Goal: Task Accomplishment & Management: Manage account settings

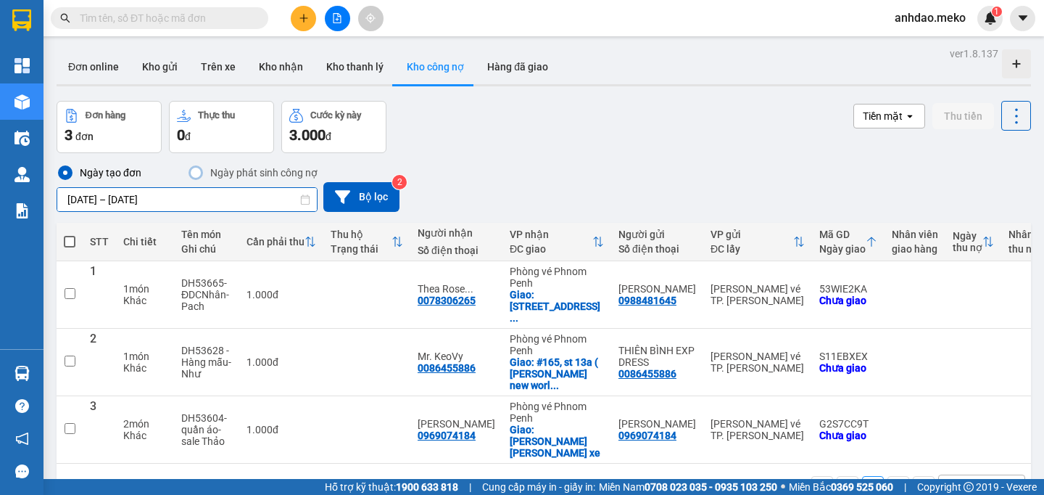
click at [163, 198] on input "[DATE] – [DATE]" at bounding box center [187, 199] width 260 height 23
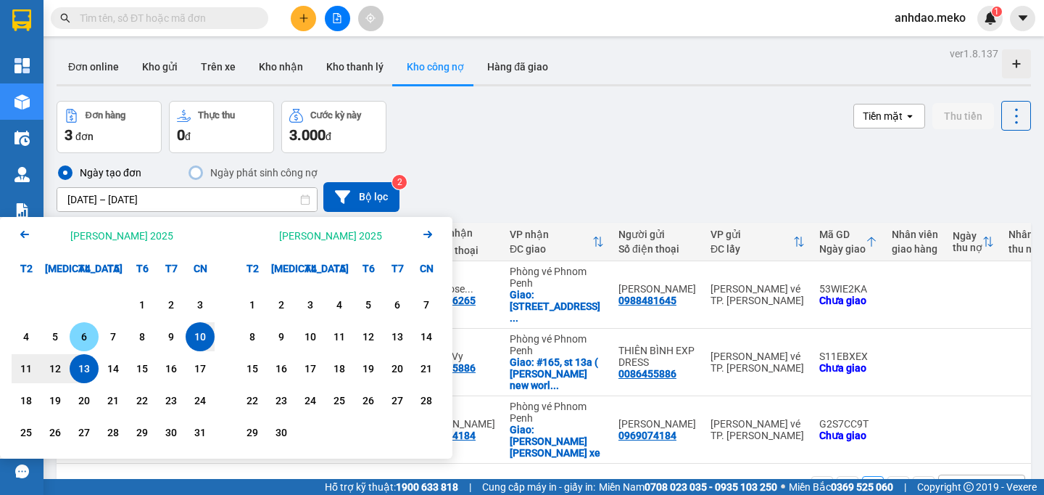
click at [83, 330] on div "6" at bounding box center [84, 336] width 20 height 17
click at [131, 200] on input "06/08/2025 – / /" at bounding box center [187, 199] width 260 height 23
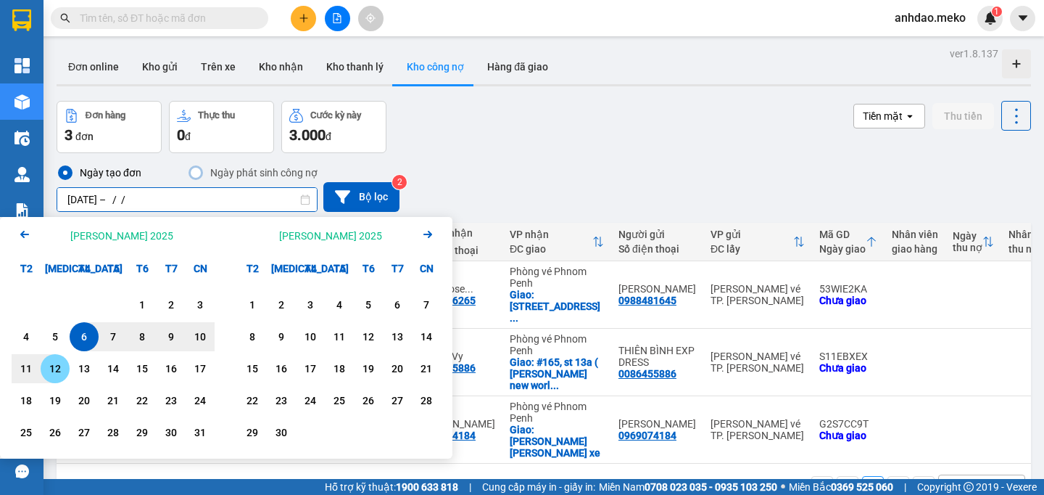
click at [50, 370] on div "12" at bounding box center [55, 368] width 20 height 17
type input "06/08/2025 – 12/08/2025"
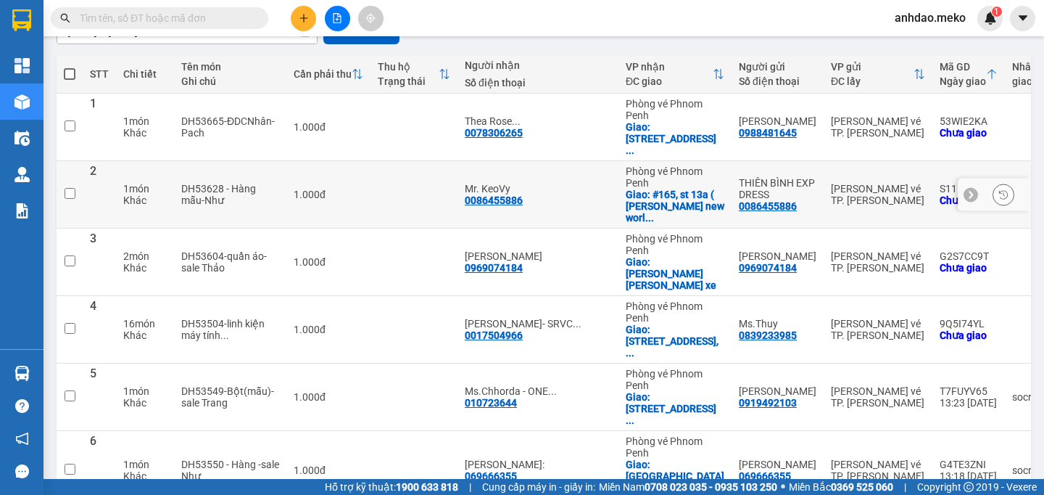
scroll to position [398, 0]
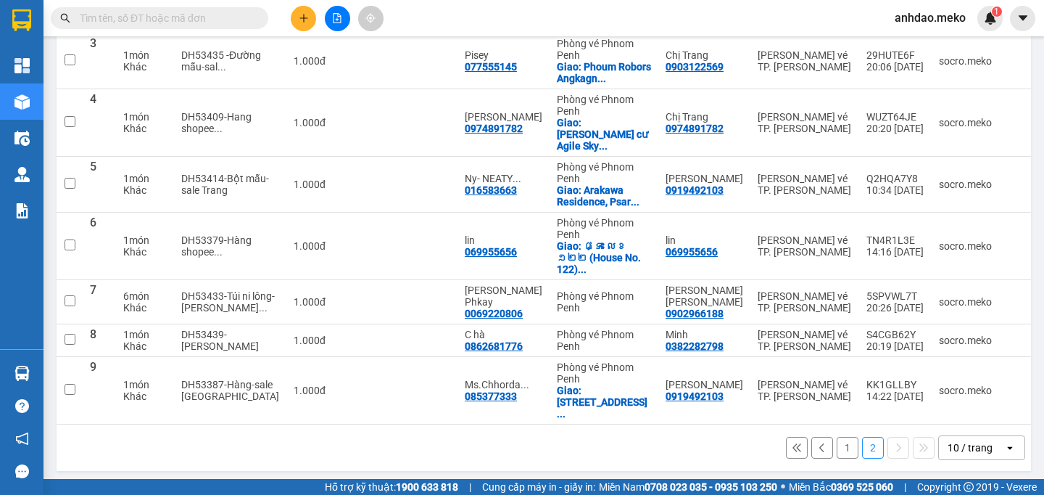
scroll to position [295, 0]
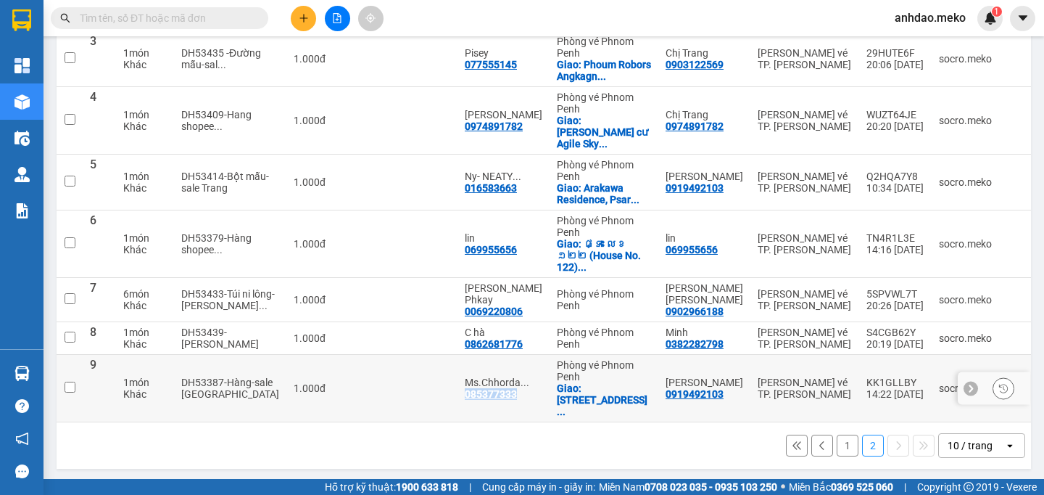
copy div "085377333"
copy div "0862681776"
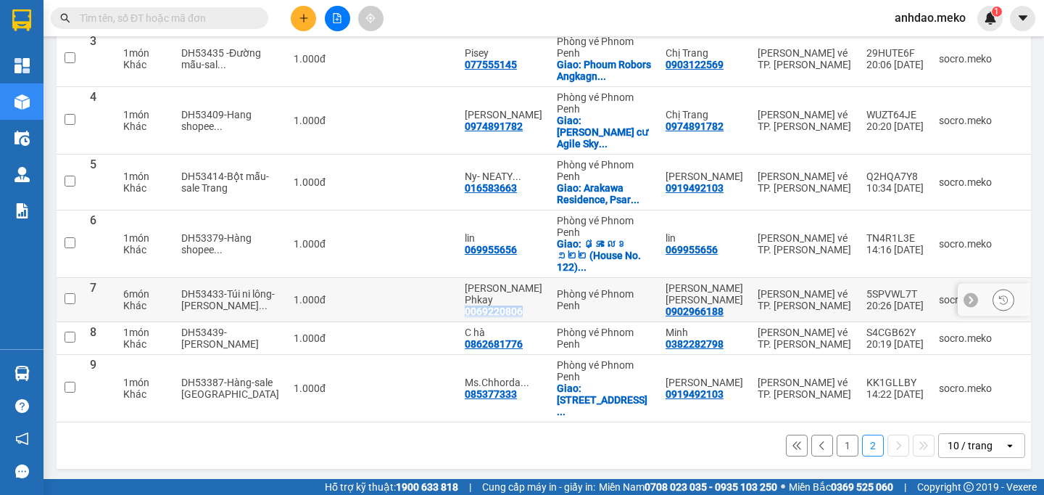
copy div "0069220806"
copy div "069955656"
copy div "016583663"
copy div "0974891782"
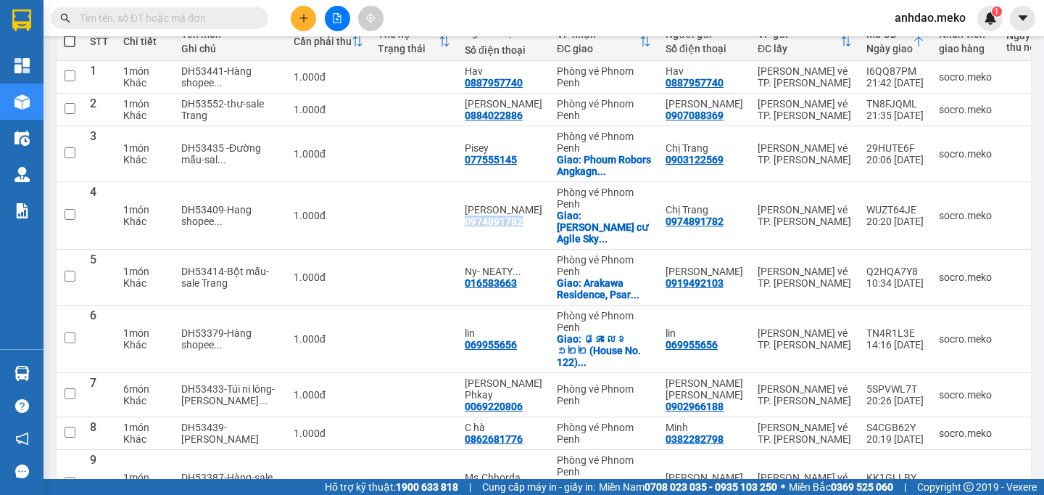
scroll to position [151, 0]
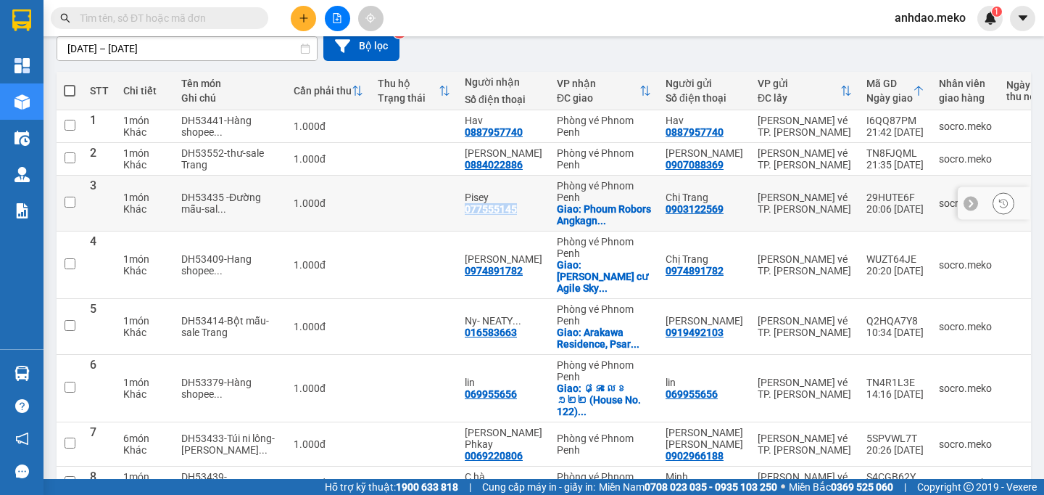
copy div "077555145"
copy div "0884022886"
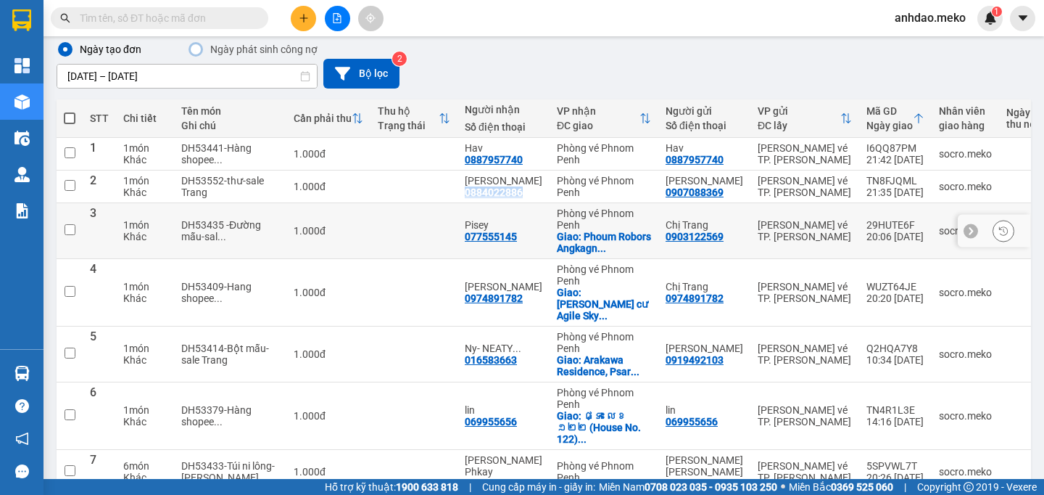
scroll to position [114, 0]
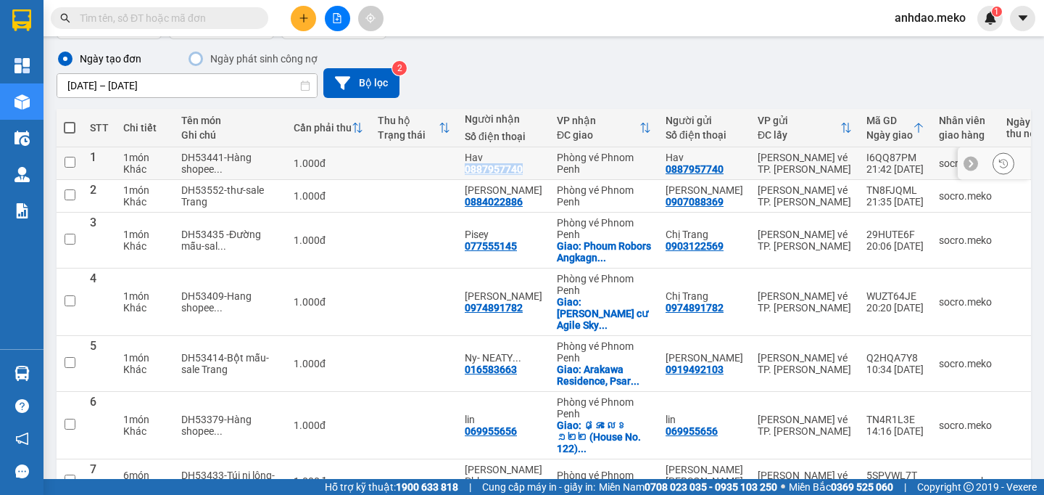
copy div "0887957740"
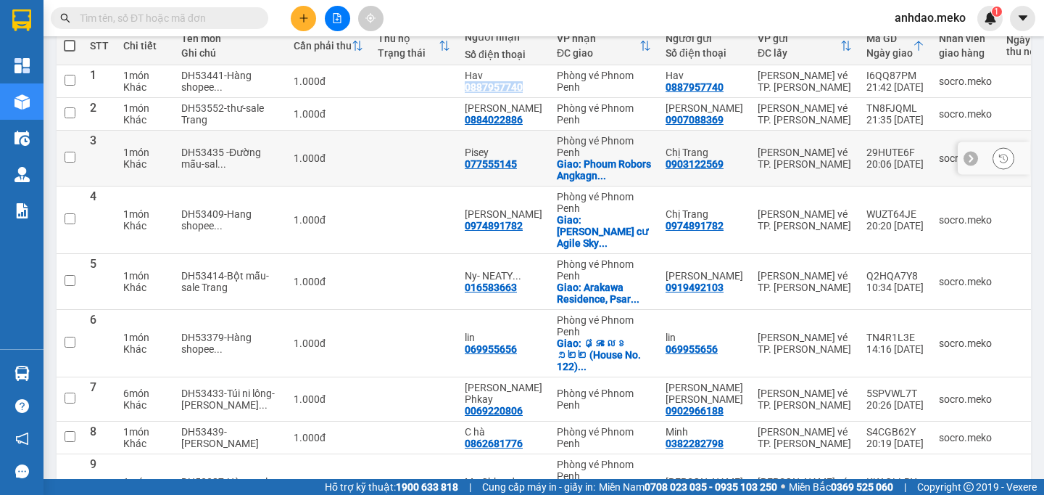
scroll to position [295, 0]
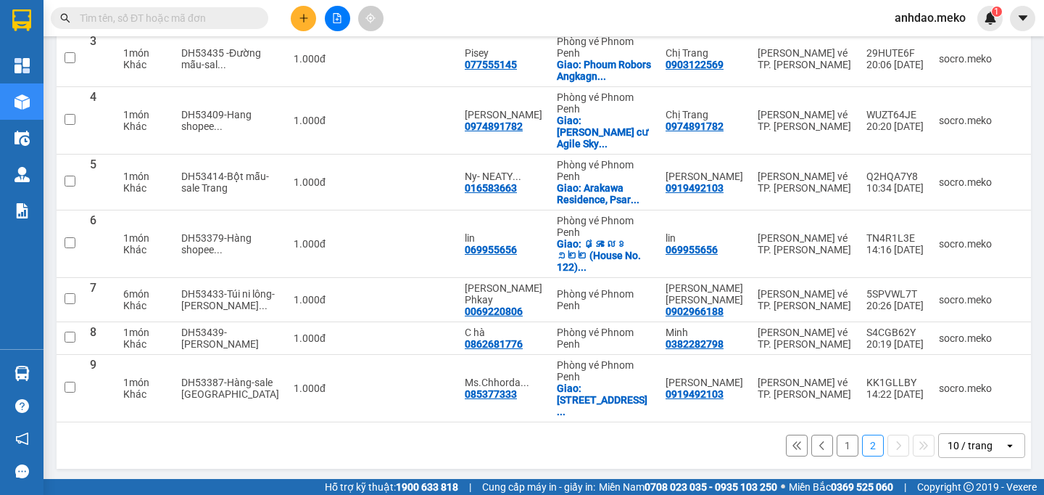
click at [837, 445] on button "1" at bounding box center [848, 445] width 22 height 22
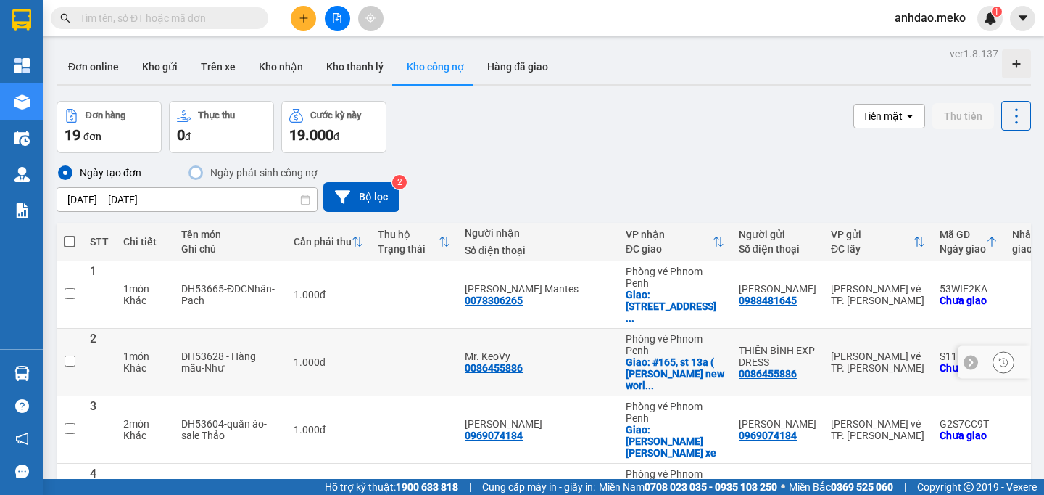
scroll to position [398, 0]
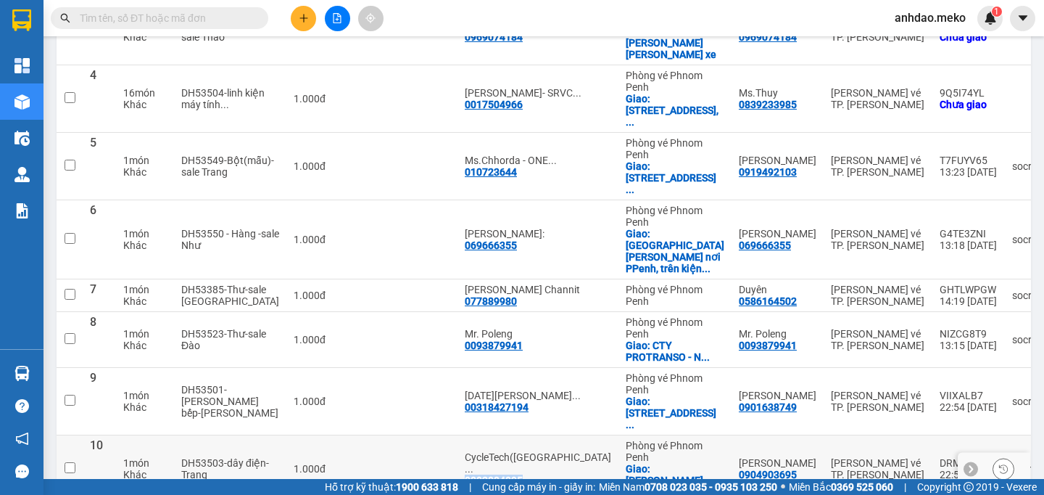
copy div "0882884895"
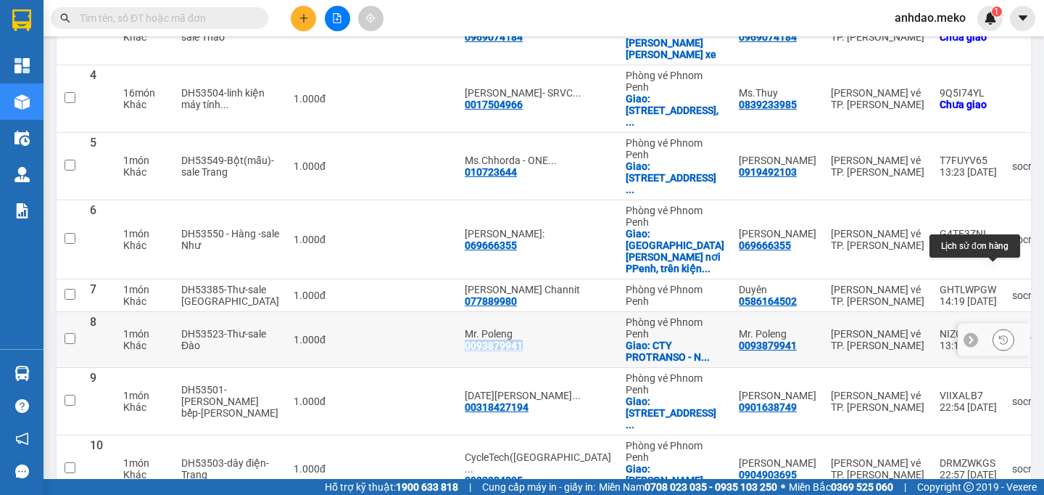
click at [999, 334] on icon at bounding box center [1004, 339] width 10 height 10
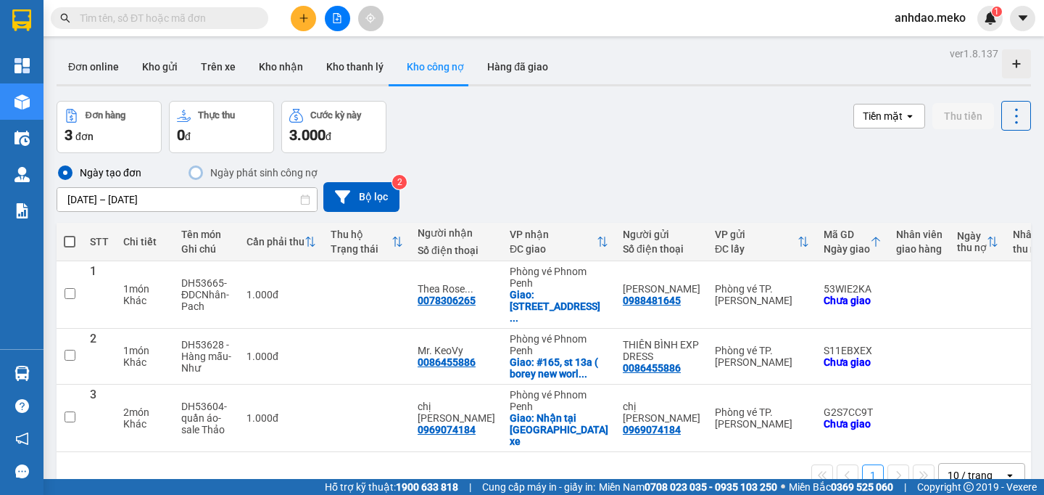
click at [248, 16] on input "text" at bounding box center [165, 18] width 171 height 16
paste input "085377333"
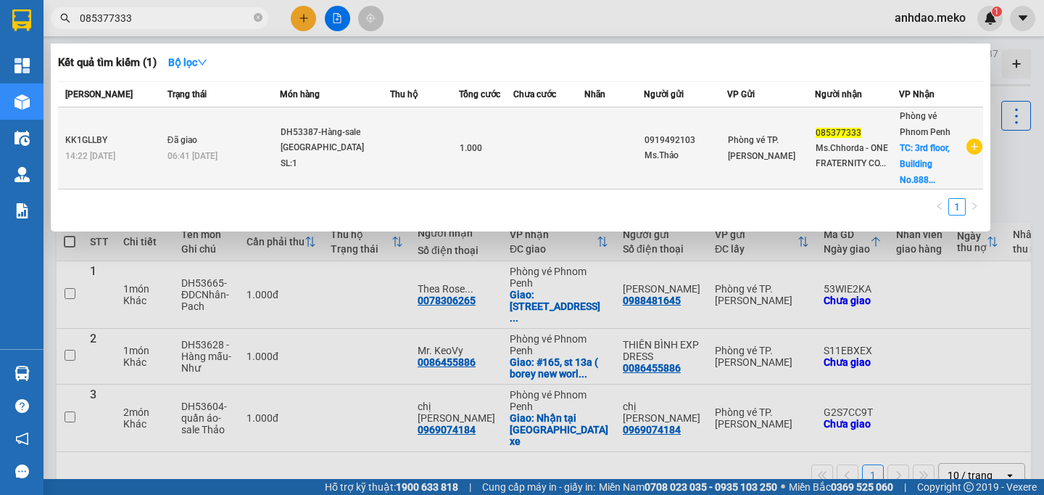
type input "085377333"
click at [252, 157] on div "06:41 [DATE]" at bounding box center [224, 156] width 112 height 16
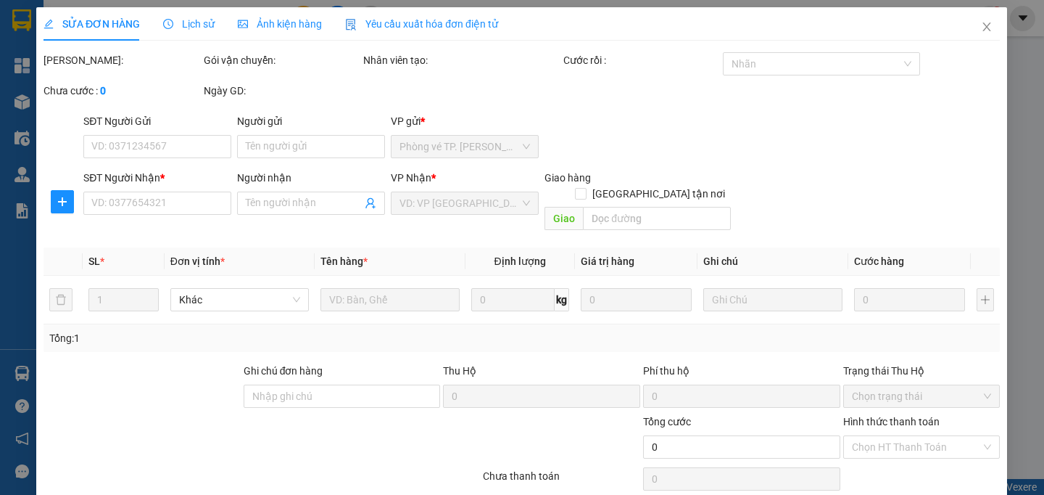
type input "0919492103"
type input "Ms.Thảo"
type input "085377333"
type input "Ms.Chhorda - ONE FRATERNITY CO.,LTD"
checkbox input "true"
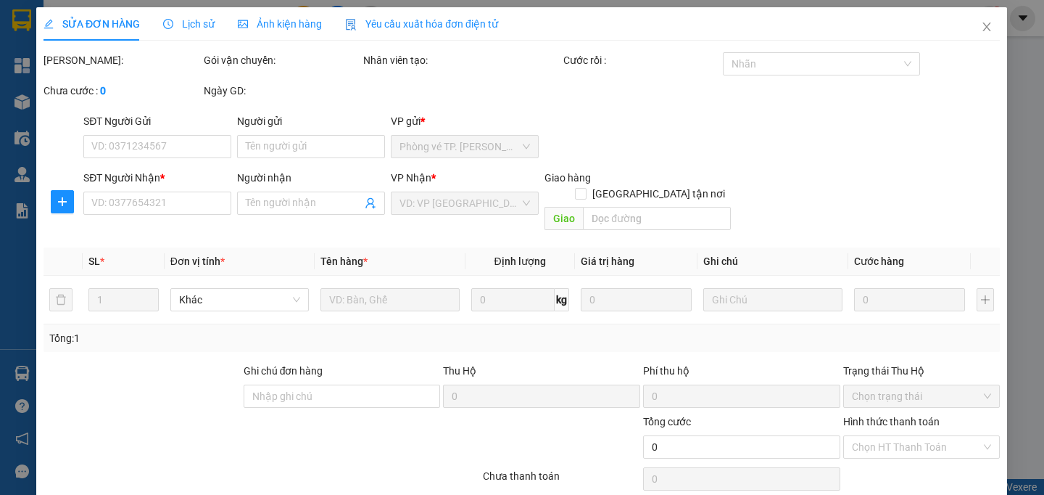
type input "[STREET_ADDRESS]"
type input "THANH TOÁN ĐẦU VN"
type input "1.000"
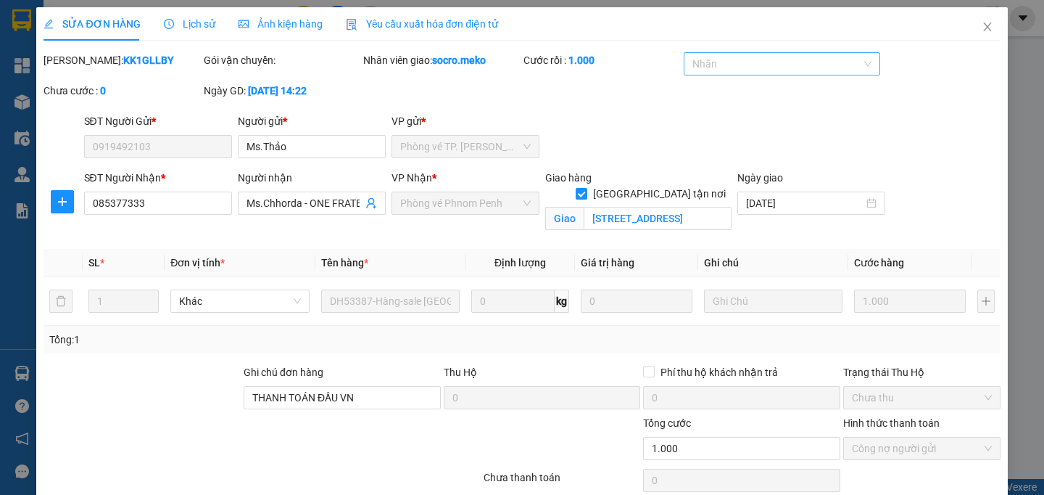
click at [772, 64] on div at bounding box center [776, 63] width 176 height 17
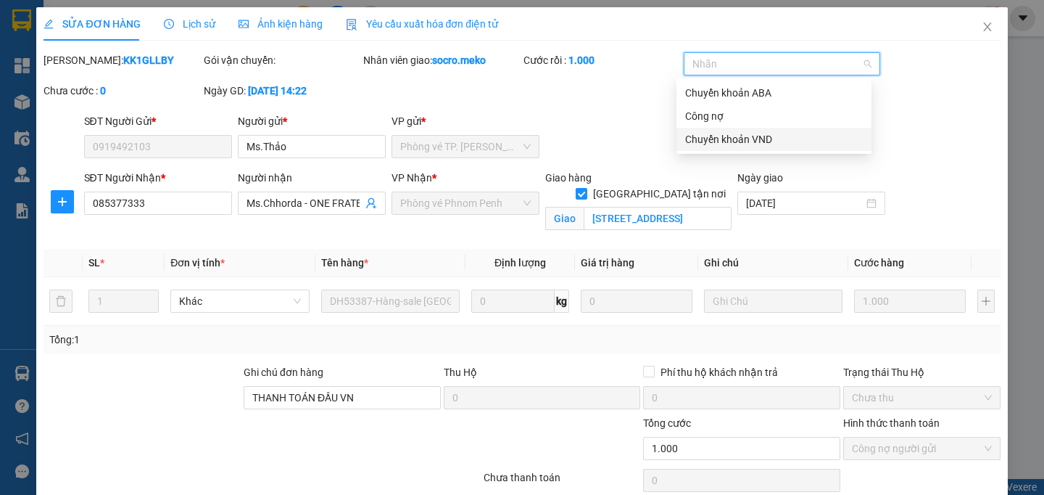
click at [759, 134] on div "Chuyển khoản VND" at bounding box center [774, 139] width 178 height 16
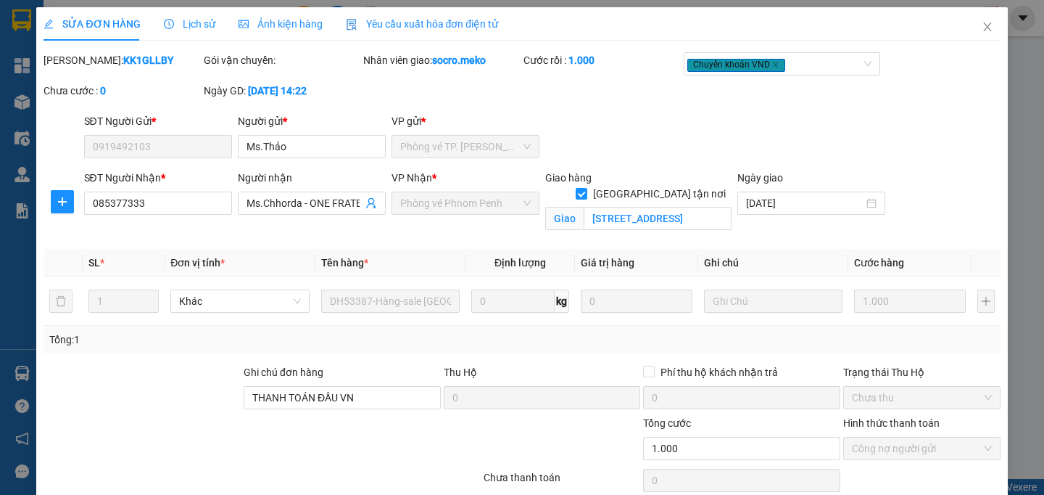
click at [640, 113] on div "Mã ĐH: KK1GLLBY Gói vận chuyển: Nhân viên giao: socro.meko Cước rồi : 1.000 Chu…" at bounding box center [522, 82] width 960 height 61
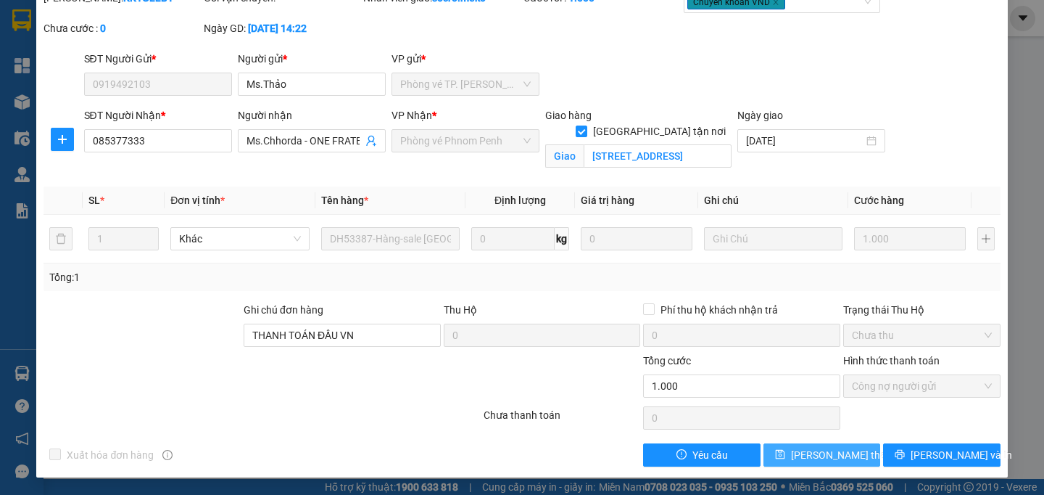
click at [823, 455] on span "[PERSON_NAME] thay đổi" at bounding box center [849, 455] width 116 height 16
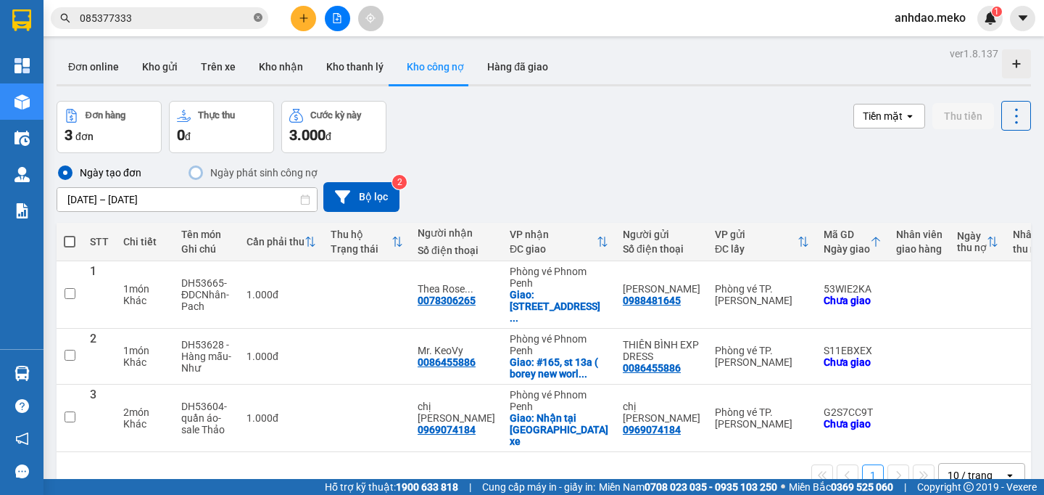
click at [258, 16] on icon "close-circle" at bounding box center [258, 17] width 9 height 9
paste input "0862681776"
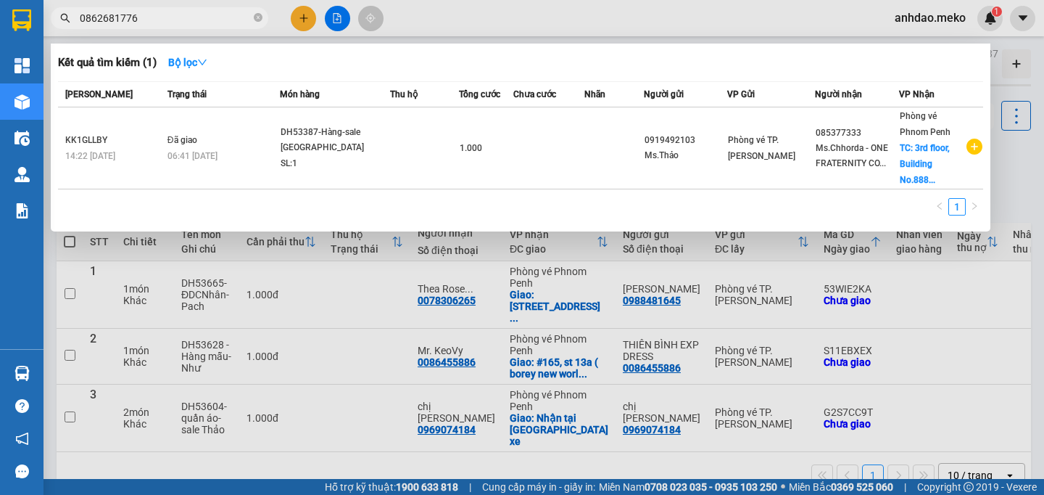
type input "0862681776"
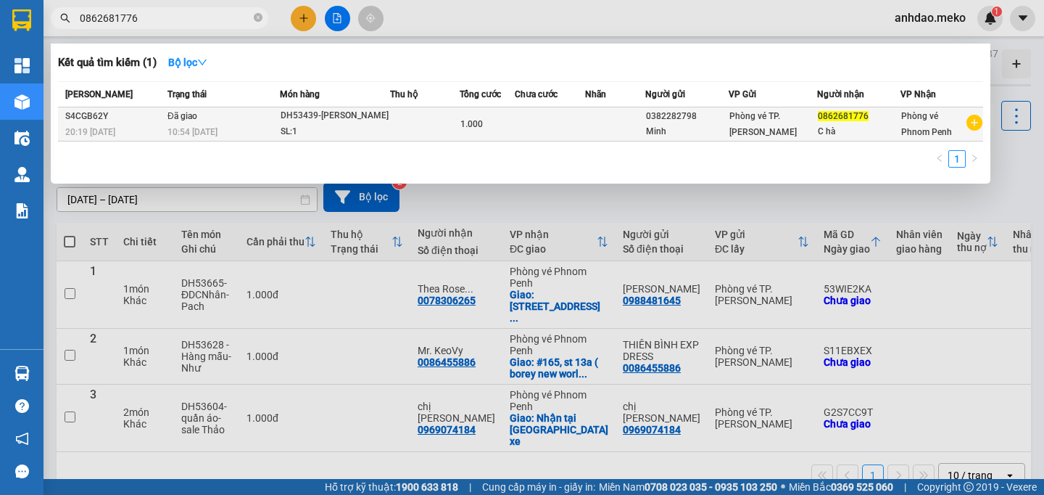
click at [237, 128] on div "10:54 [DATE]" at bounding box center [224, 132] width 112 height 16
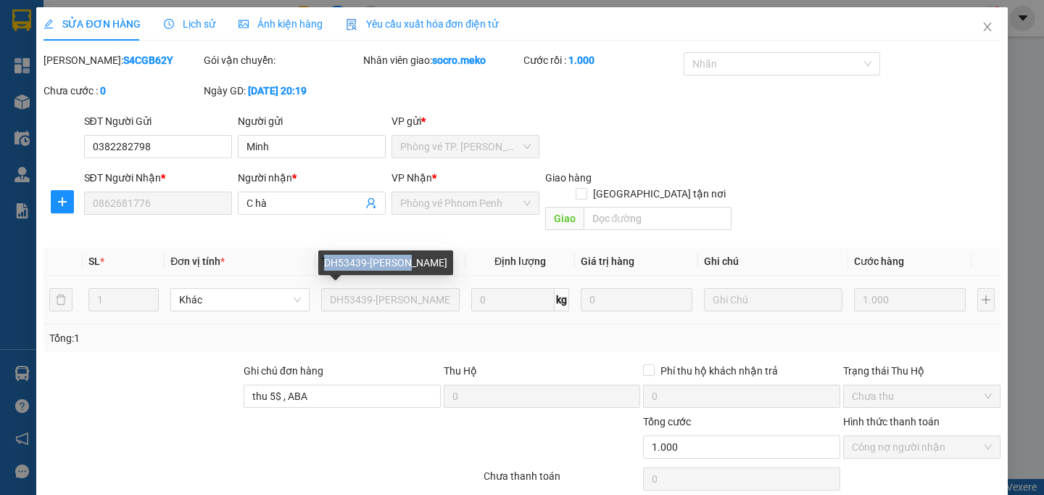
drag, startPoint x: 413, startPoint y: 263, endPoint x: 320, endPoint y: 258, distance: 93.0
click at [320, 258] on div "DH53439-[PERSON_NAME]" at bounding box center [385, 262] width 135 height 25
copy div "DH53439-[PERSON_NAME]"
click at [727, 61] on div at bounding box center [776, 63] width 176 height 17
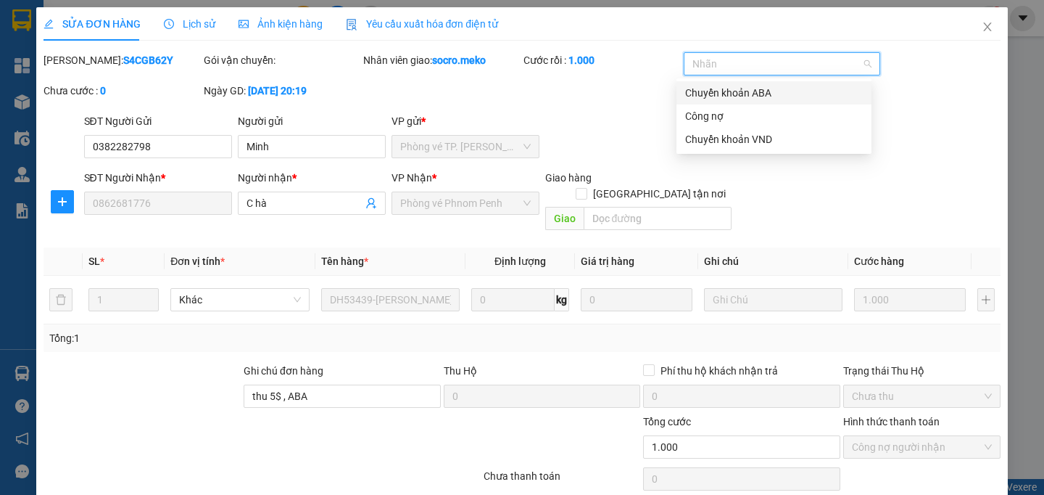
click at [740, 86] on div "Chuyển khoản ABA" at bounding box center [774, 93] width 178 height 16
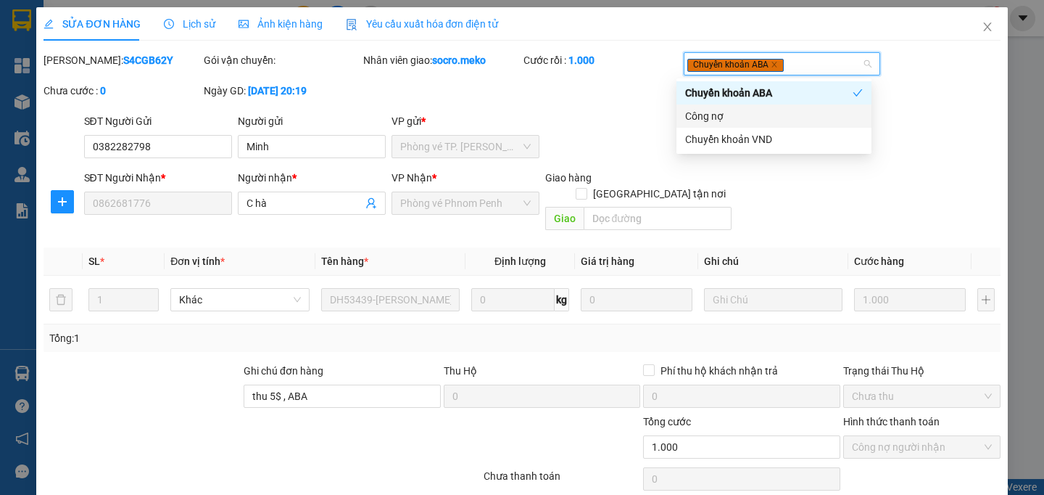
click at [597, 99] on div "[PERSON_NAME]: S4CGB62Y Gói vận chuyển: Nhân viên giao: socro.meko Cước rồi : 1…" at bounding box center [522, 82] width 960 height 61
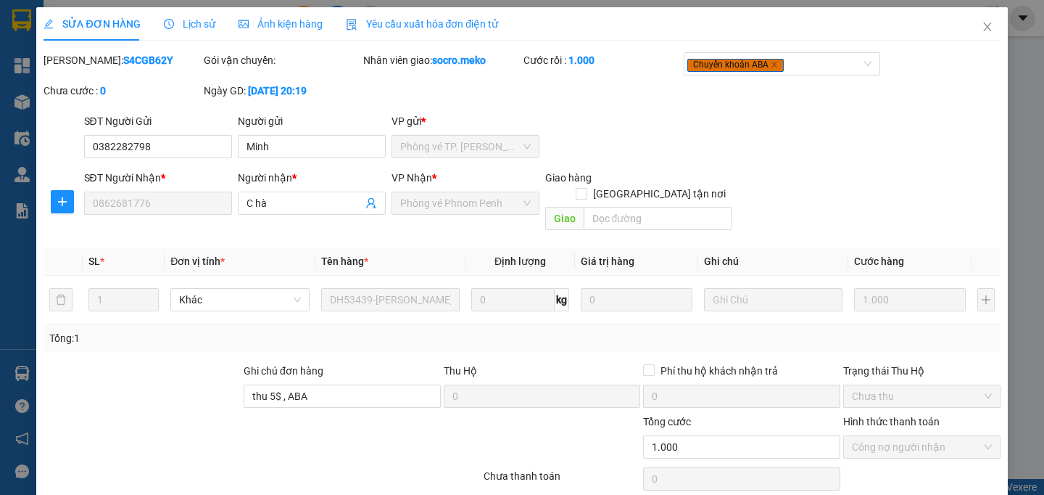
scroll to position [60, 0]
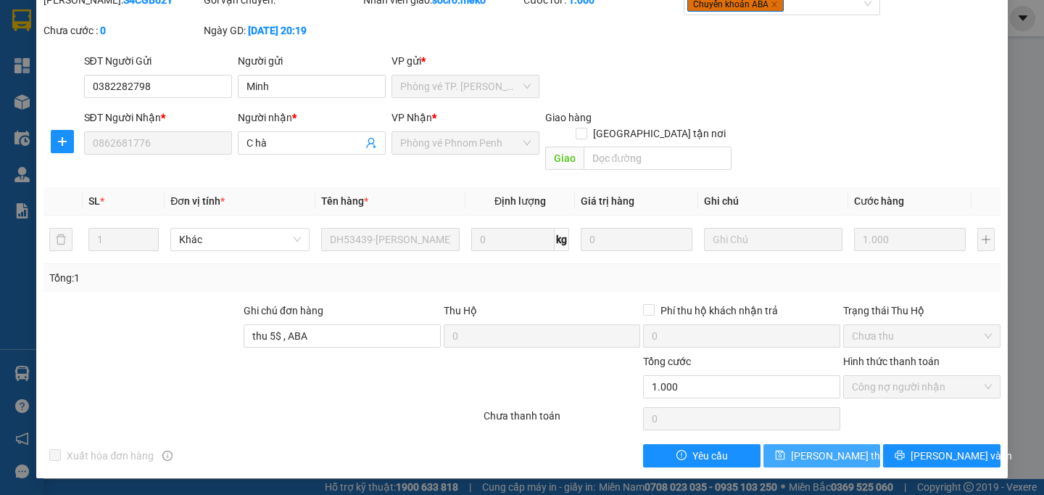
click at [798, 457] on span "[PERSON_NAME] thay đổi" at bounding box center [849, 456] width 116 height 16
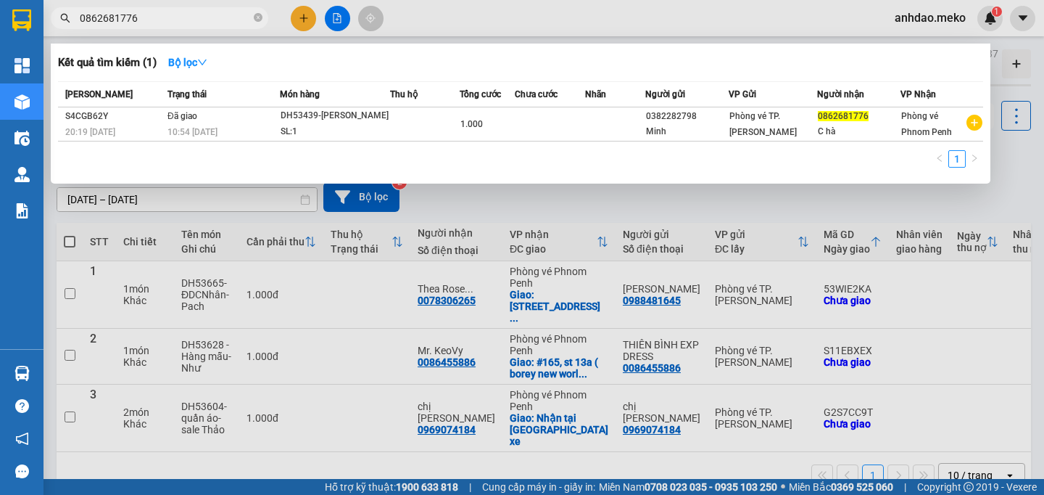
drag, startPoint x: 263, startPoint y: 18, endPoint x: 240, endPoint y: 17, distance: 22.5
click at [263, 18] on span "0862681776" at bounding box center [160, 18] width 218 height 22
click at [253, 17] on span "0862681776" at bounding box center [160, 18] width 218 height 22
click at [256, 18] on icon "close-circle" at bounding box center [258, 17] width 9 height 9
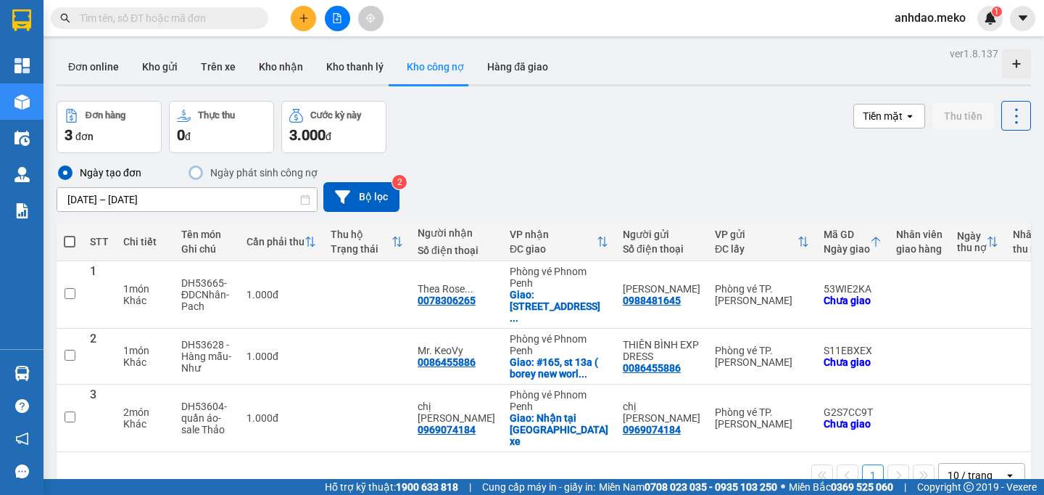
paste input "0069220806"
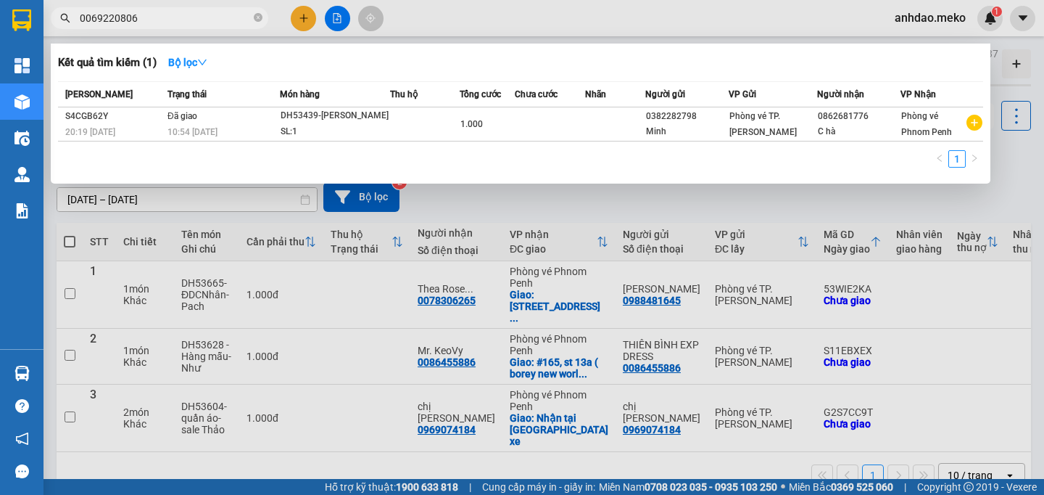
type input "0069220806"
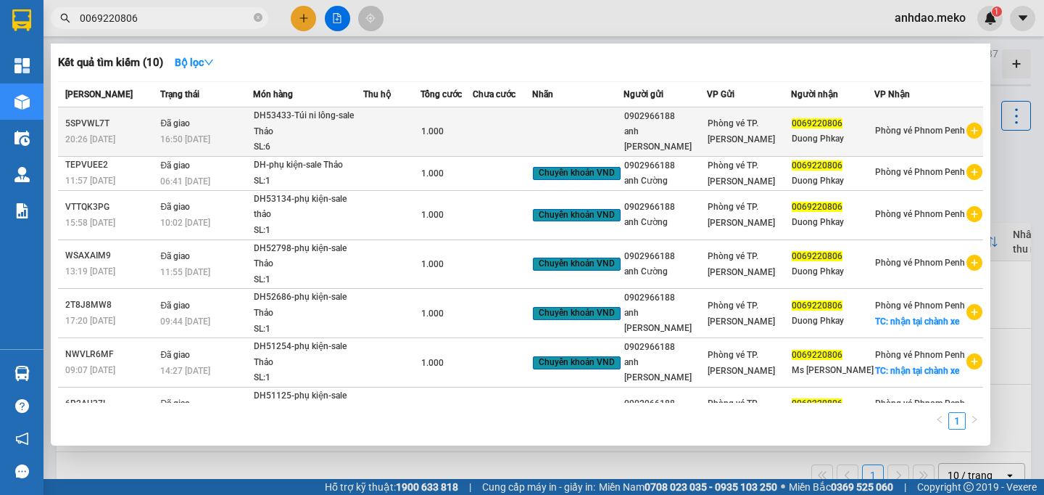
click at [229, 131] on td "Đã giao 16:50 [DATE]" at bounding box center [205, 131] width 96 height 49
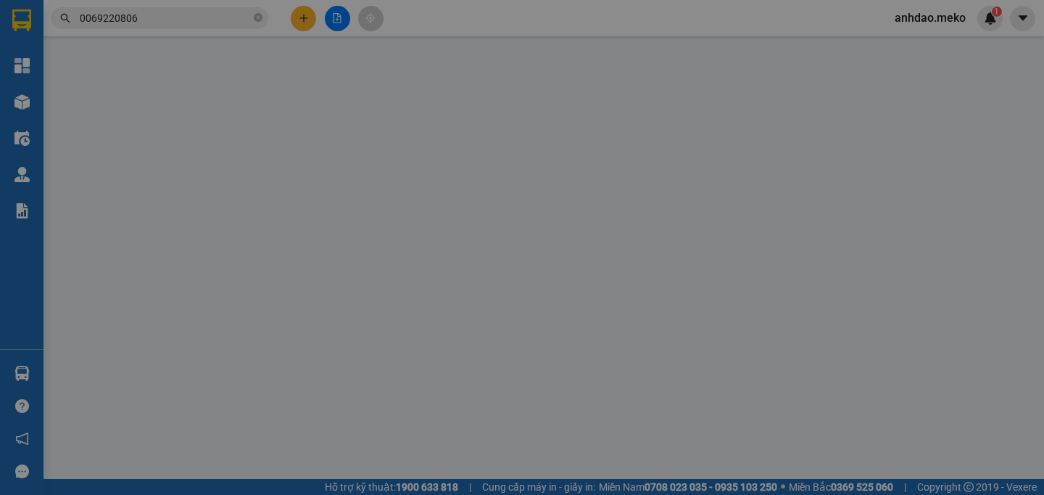
type input "0902966188"
type input "anh [PERSON_NAME]"
type input "0069220806"
type input "Duong Phkay"
type input "Người gửi trả phí"
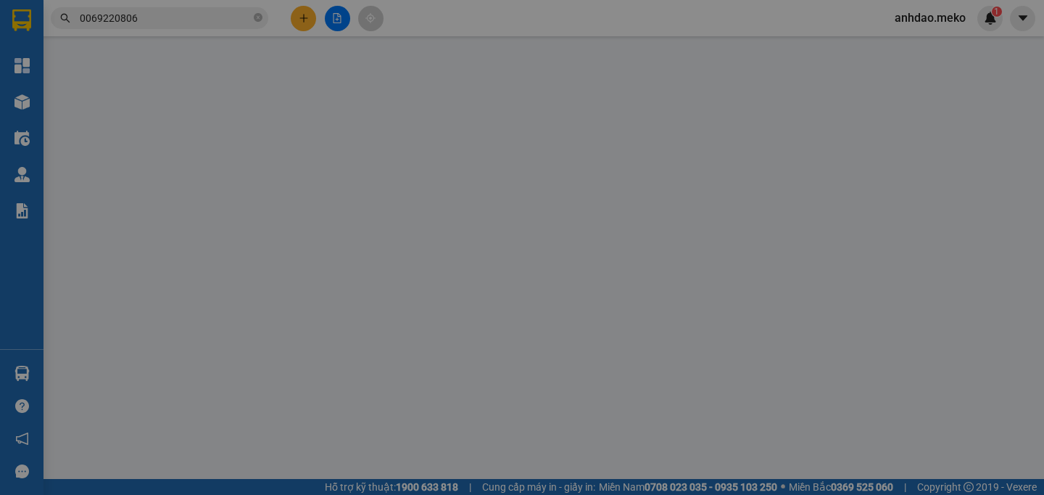
type input "1.000"
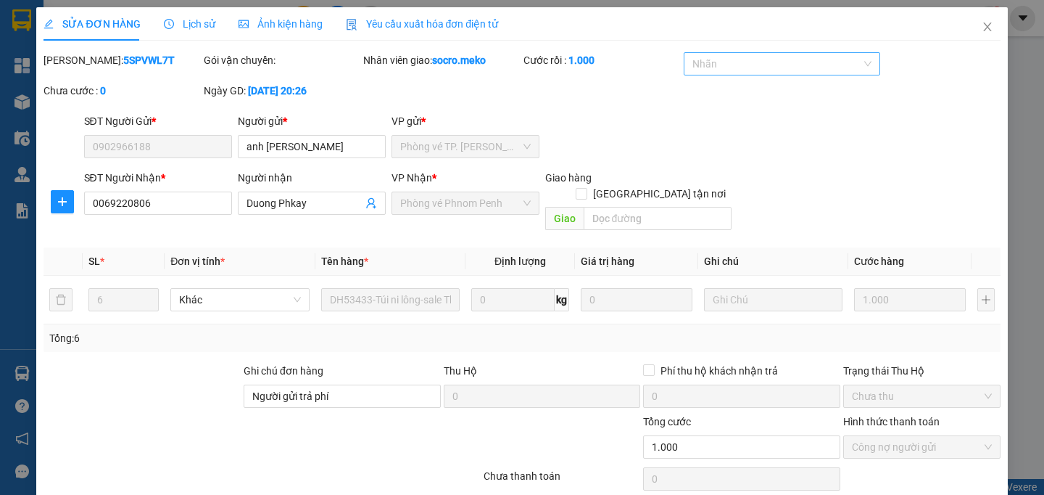
click at [722, 71] on div at bounding box center [776, 63] width 176 height 17
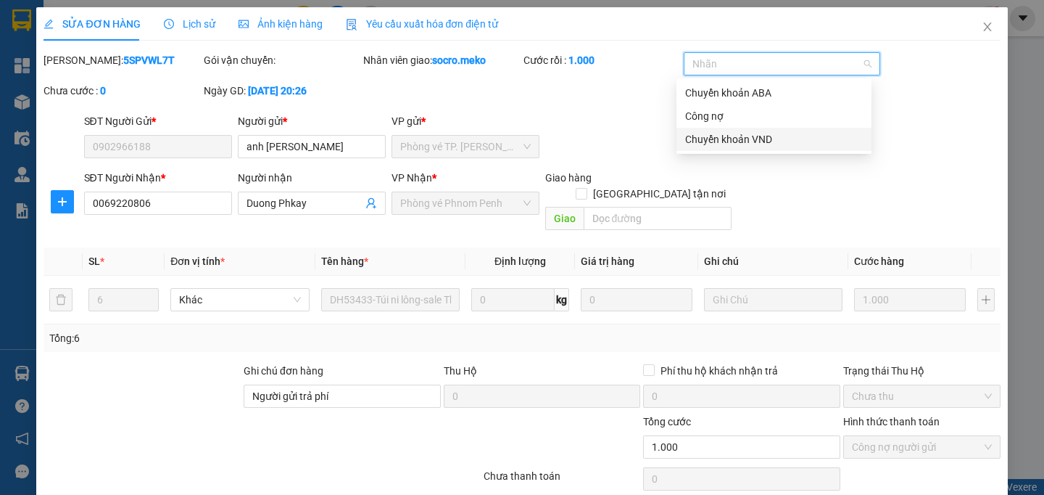
click at [721, 136] on div "Chuyển khoản VND" at bounding box center [774, 139] width 178 height 16
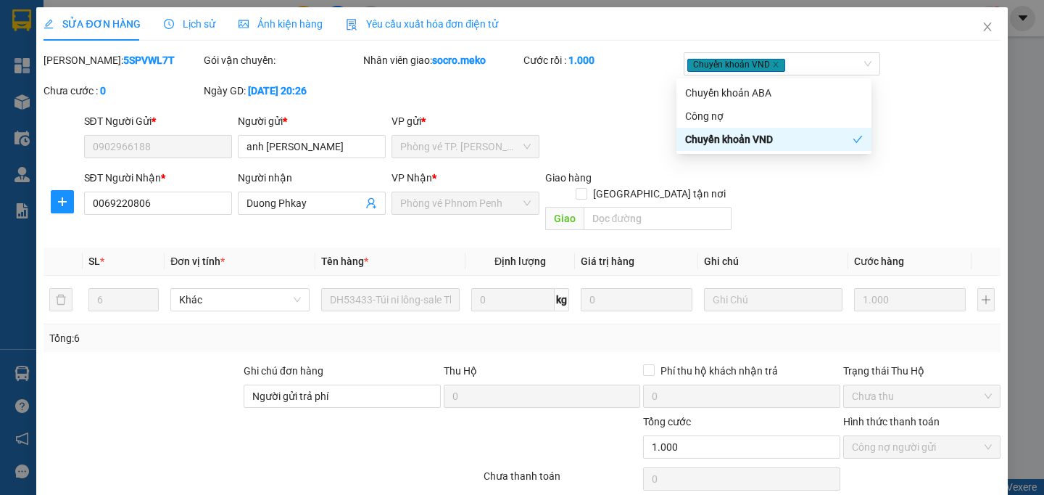
click at [590, 113] on div "[PERSON_NAME]: 5SPVWL7T Gói vận chuyển: Nhân viên giao: socro.meko Cước rồi : 1…" at bounding box center [522, 82] width 960 height 61
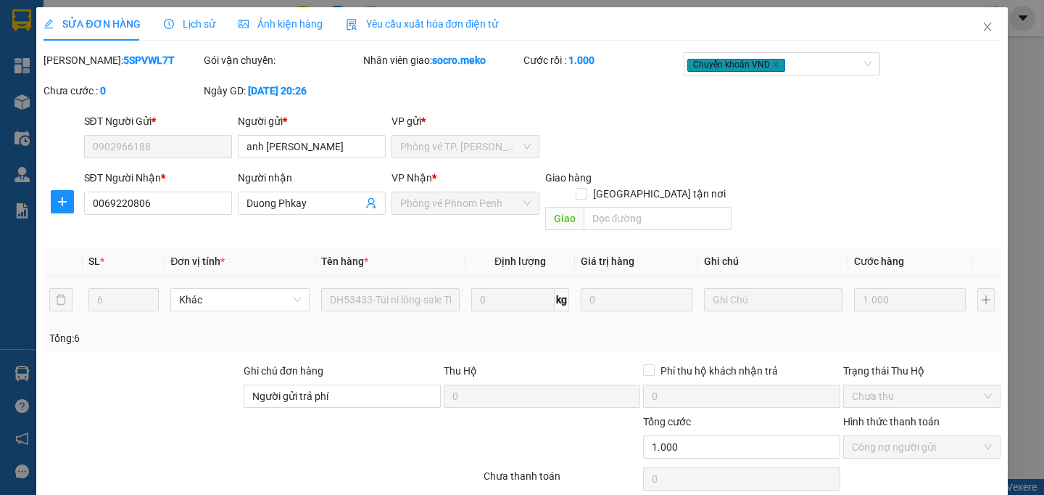
scroll to position [60, 0]
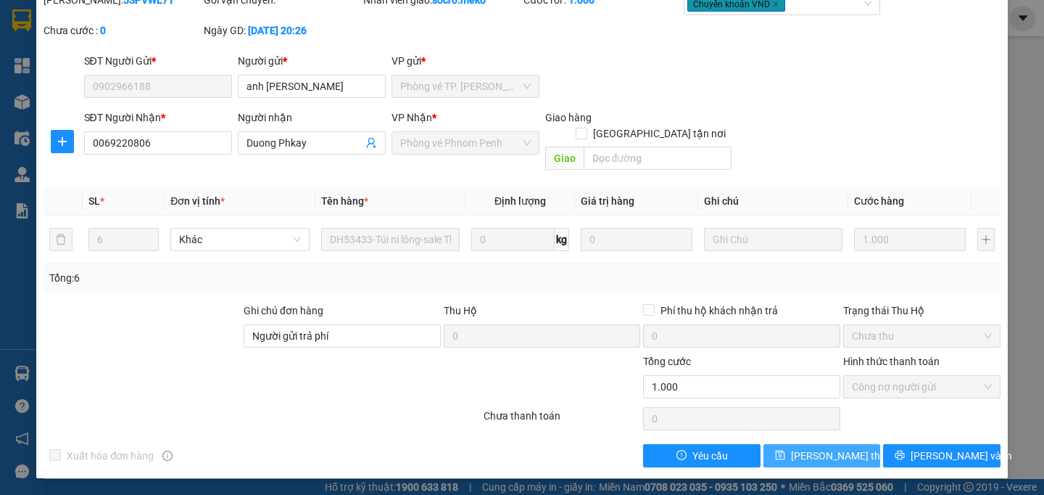
click at [793, 458] on span "[PERSON_NAME] thay đổi" at bounding box center [849, 456] width 116 height 16
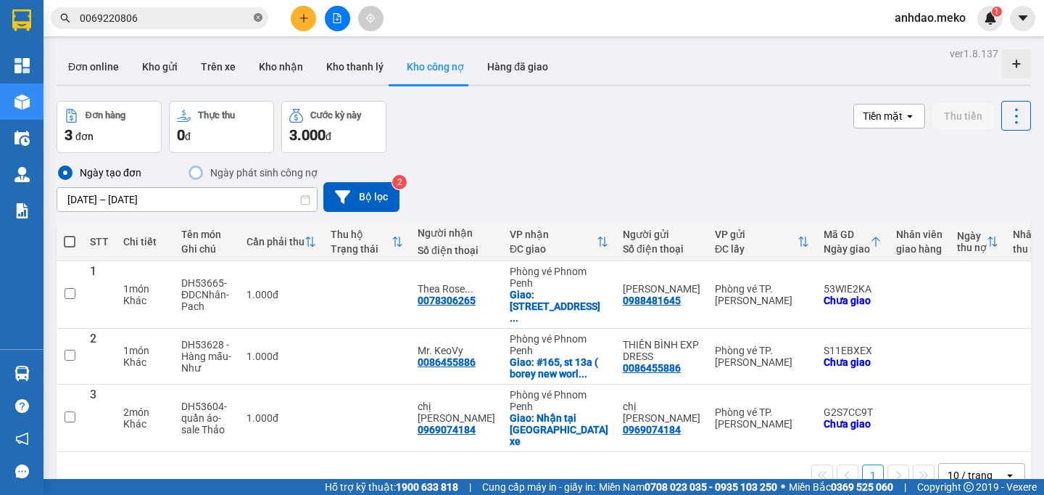
click at [260, 15] on icon "close-circle" at bounding box center [258, 17] width 9 height 9
paste input "069955656"
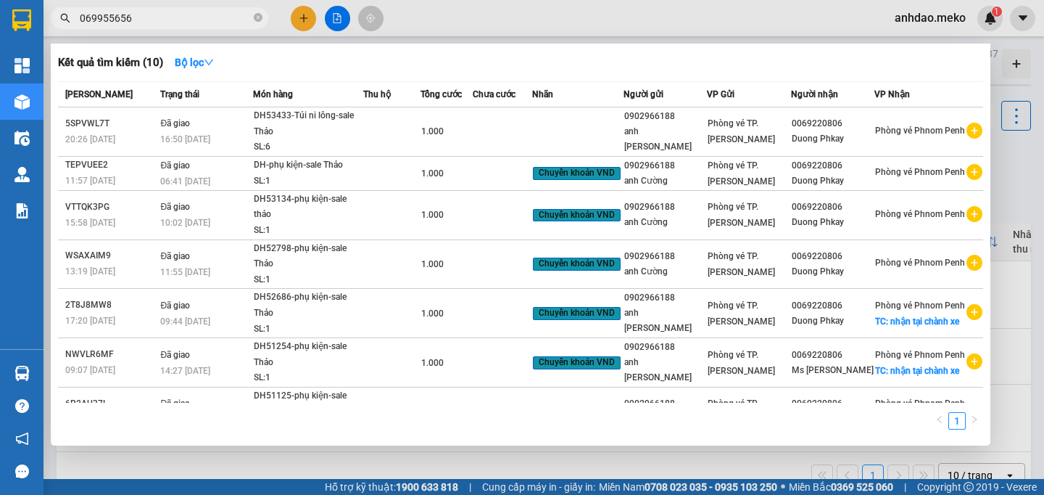
type input "069955656"
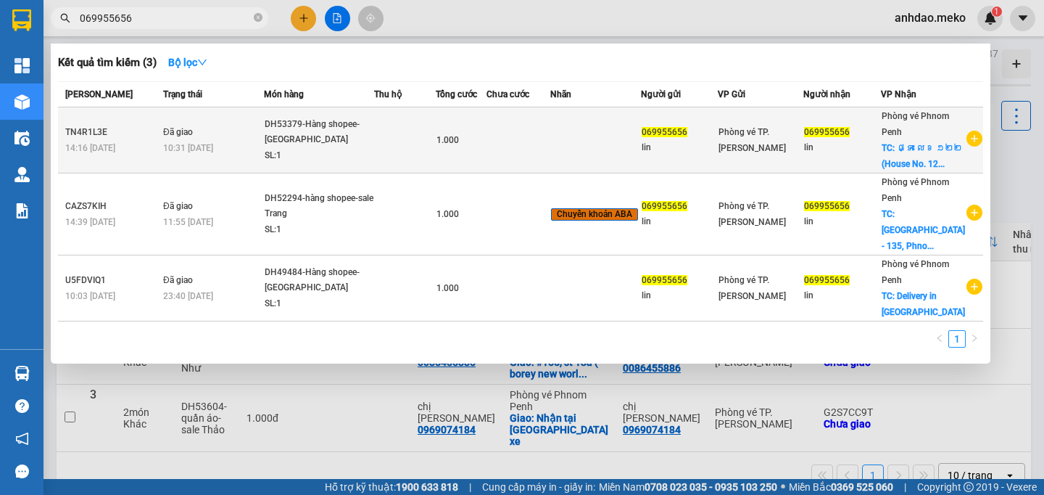
click at [333, 164] on div "SL: 1" at bounding box center [319, 156] width 109 height 16
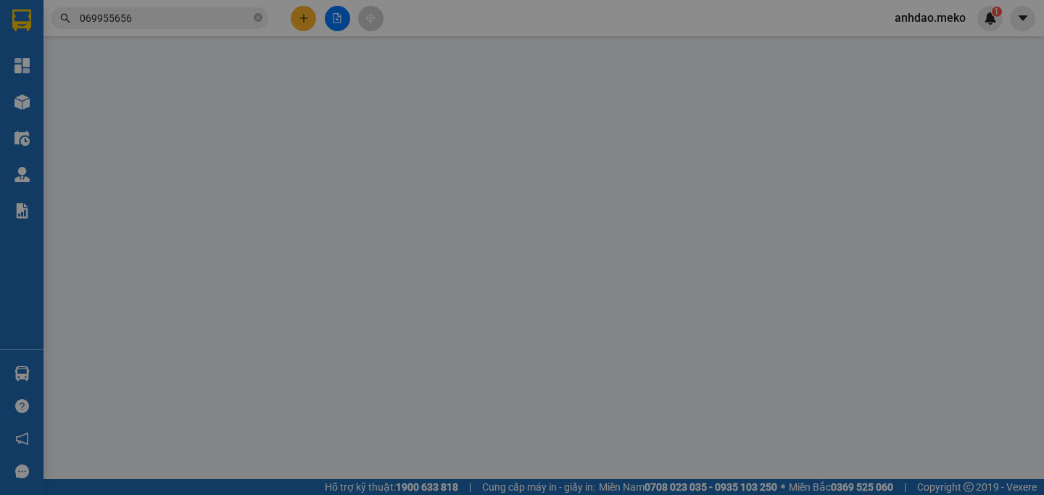
type input "069955656"
type input "lin"
type input "069955656"
type input "lin"
checkbox input "true"
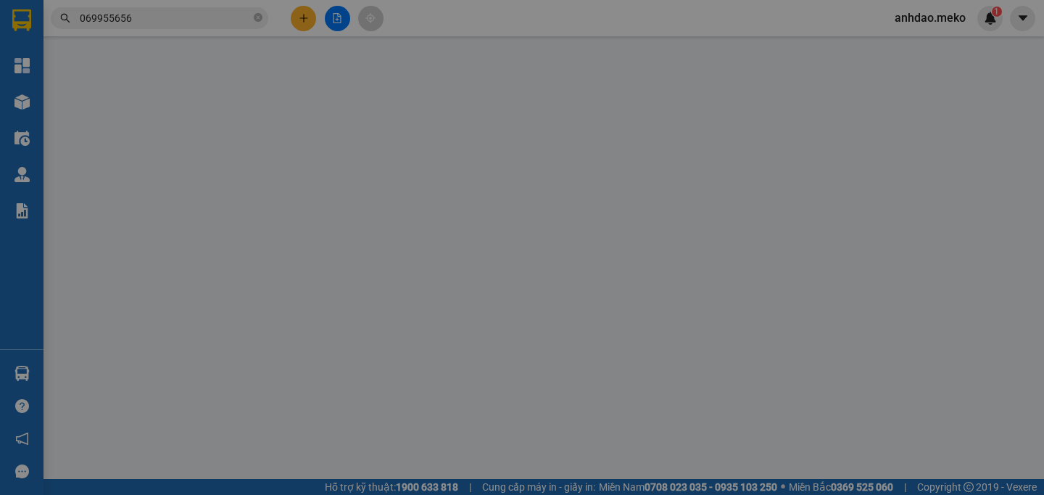
type input "ផ្ទះ លេខ ១២២ (House No. 122), Street សុីសុីវ៉ាត ([GEOGRAPHIC_DATA]), Phno"
type input "Collect: 10$-NOTE: GIAO HÀNG SAU 2H CHIỀU -NGƯỜI NHẬN THANH TOÁN,aba"
type input "1.000"
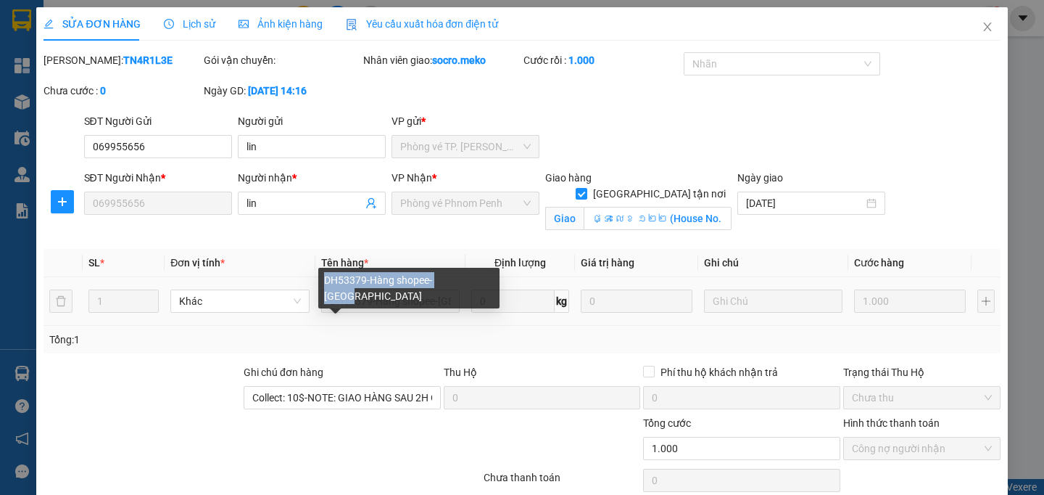
drag, startPoint x: 326, startPoint y: 278, endPoint x: 466, endPoint y: 282, distance: 140.1
click at [466, 282] on div "DH53379-Hàng shopee-[GEOGRAPHIC_DATA]" at bounding box center [408, 288] width 181 height 41
copy div "DH53379-Hàng shopee-[GEOGRAPHIC_DATA]"
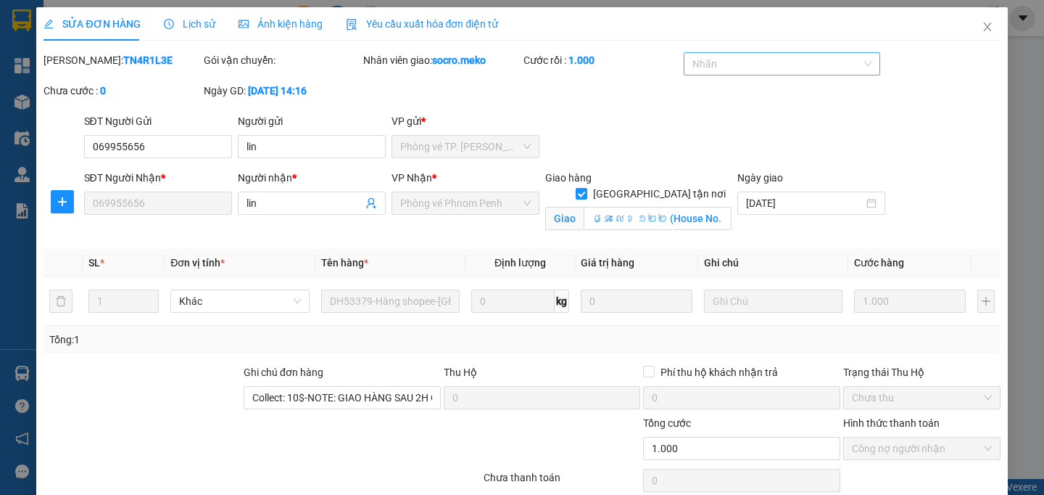
click at [689, 69] on div at bounding box center [776, 63] width 176 height 17
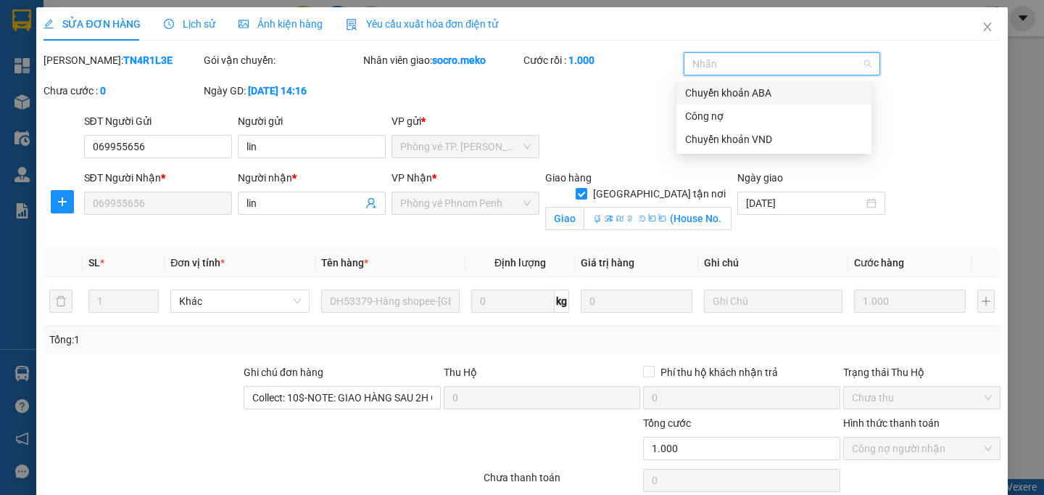
click at [733, 95] on div "Chuyển khoản ABA" at bounding box center [774, 93] width 178 height 16
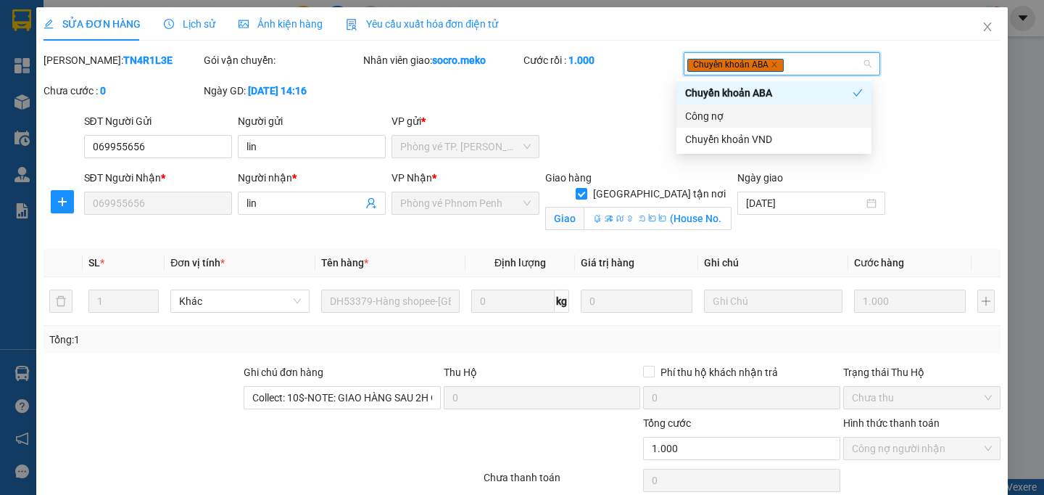
click at [943, 113] on div "[PERSON_NAME]: TN4R1L3E Gói vận chuyển: Nhân viên giao: socro.meko Cước rồi : 1…" at bounding box center [522, 82] width 960 height 61
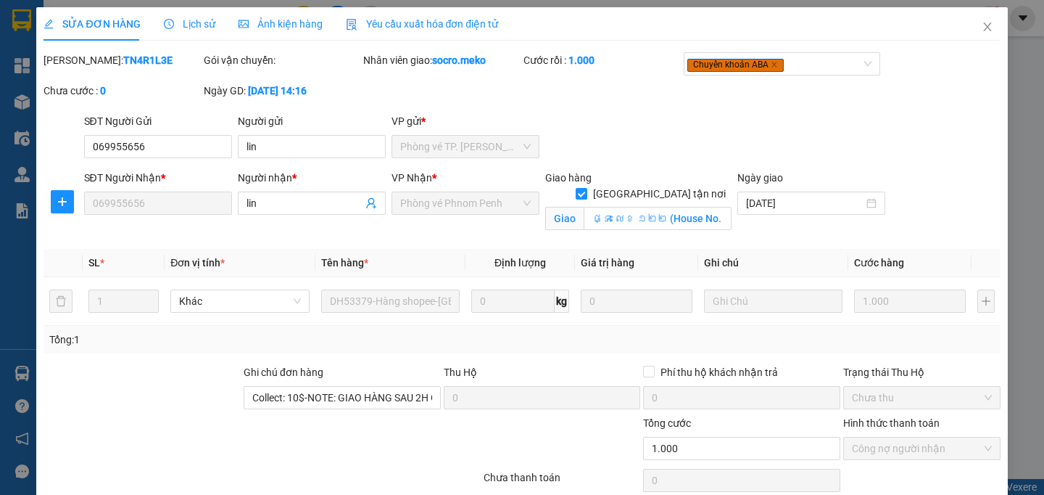
scroll to position [78, 0]
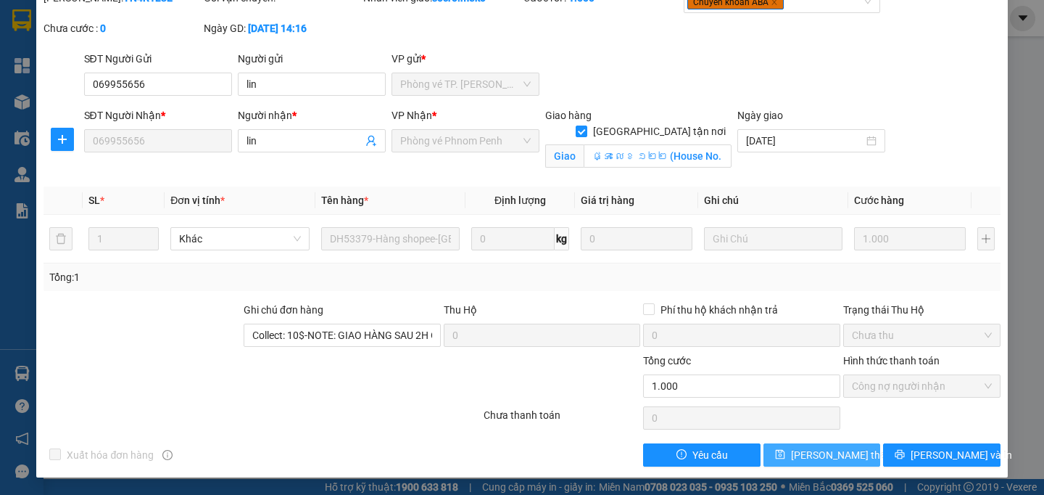
click at [805, 458] on span "[PERSON_NAME] thay đổi" at bounding box center [849, 455] width 116 height 16
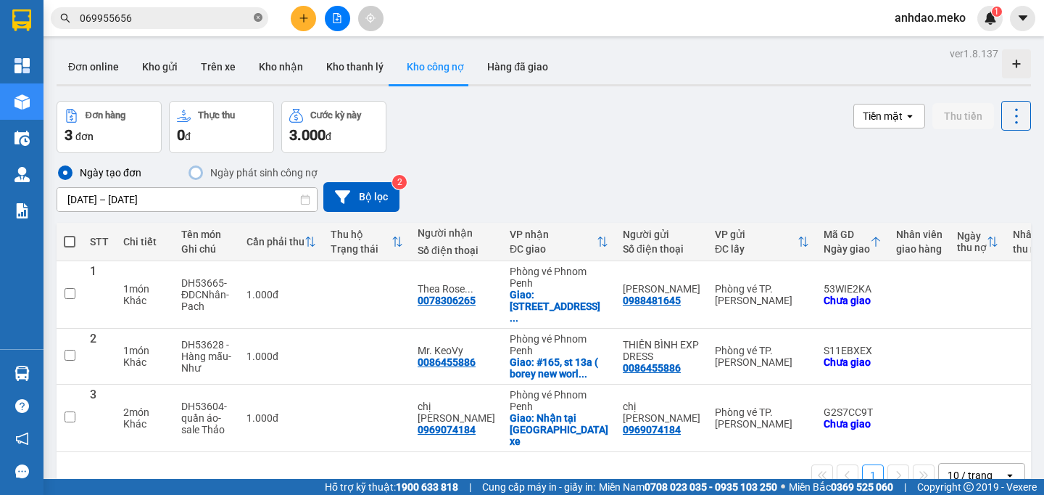
click at [256, 12] on span at bounding box center [258, 19] width 9 height 14
paste input "016583663"
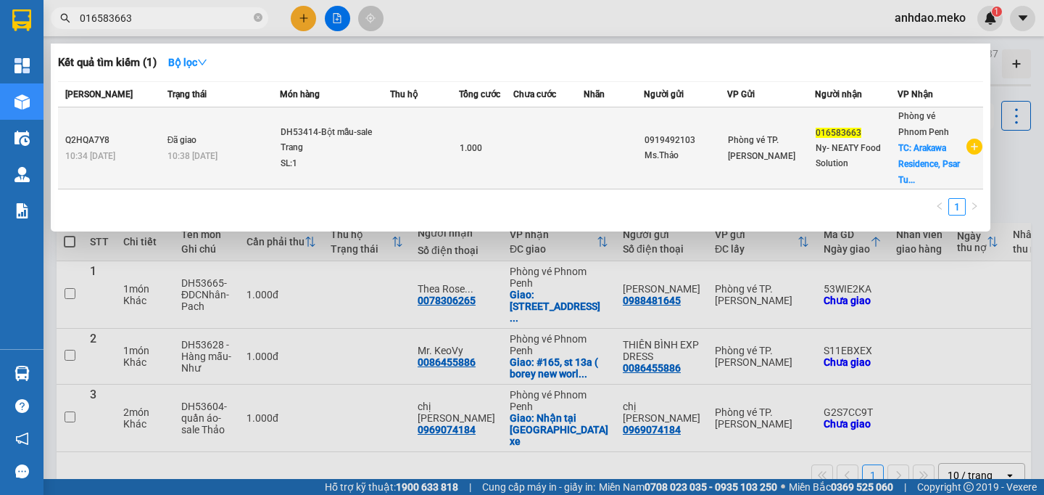
type input "016583663"
click at [258, 149] on div "10:38 [DATE]" at bounding box center [224, 156] width 112 height 16
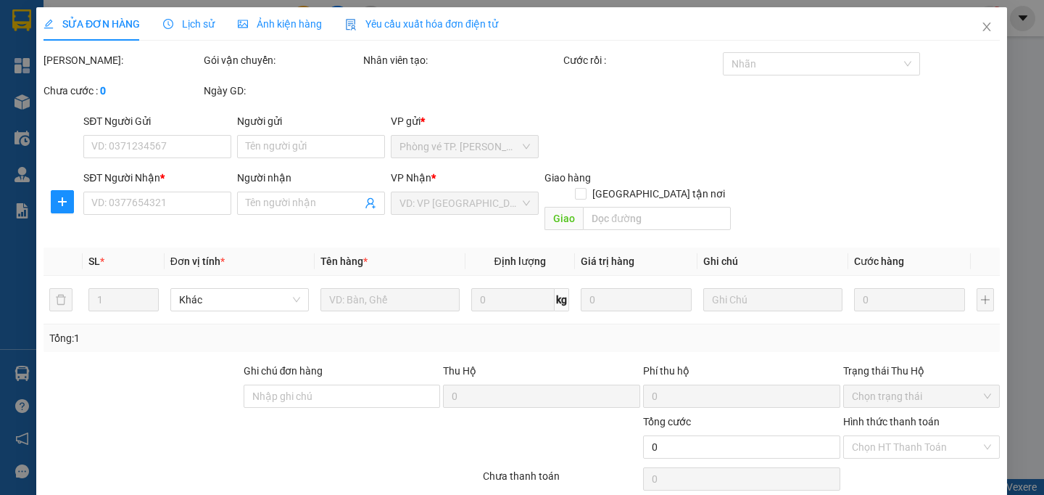
type input "0919492103"
type input "Ms.Thảo"
type input "016583663"
type input "Ny- NEATY Food Solution"
checkbox input "true"
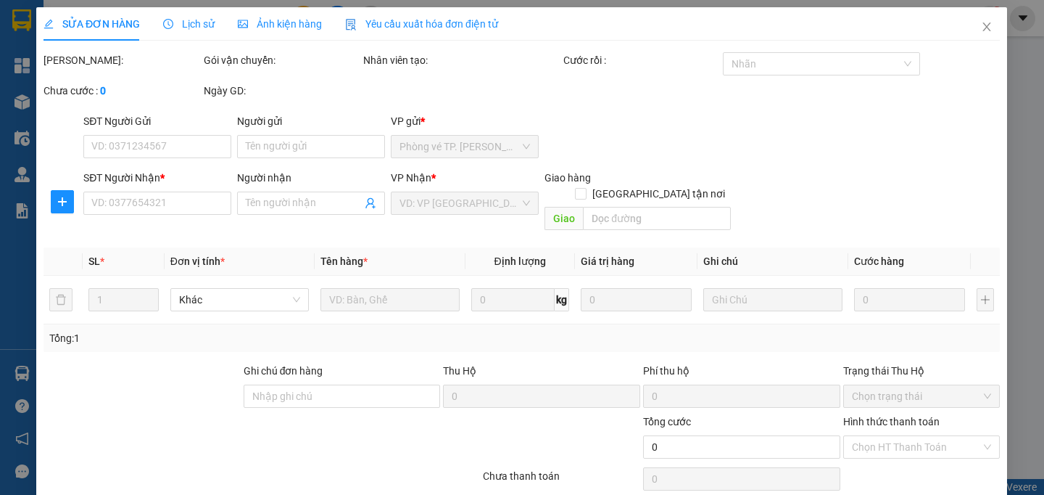
type input "Arakawa Residence, [GEOGRAPHIC_DATA], [GEOGRAPHIC_DATA], [GEOGRAPHIC_DATA]"
type input "THANH TOÁN ĐẦU VN"
type input "1.000"
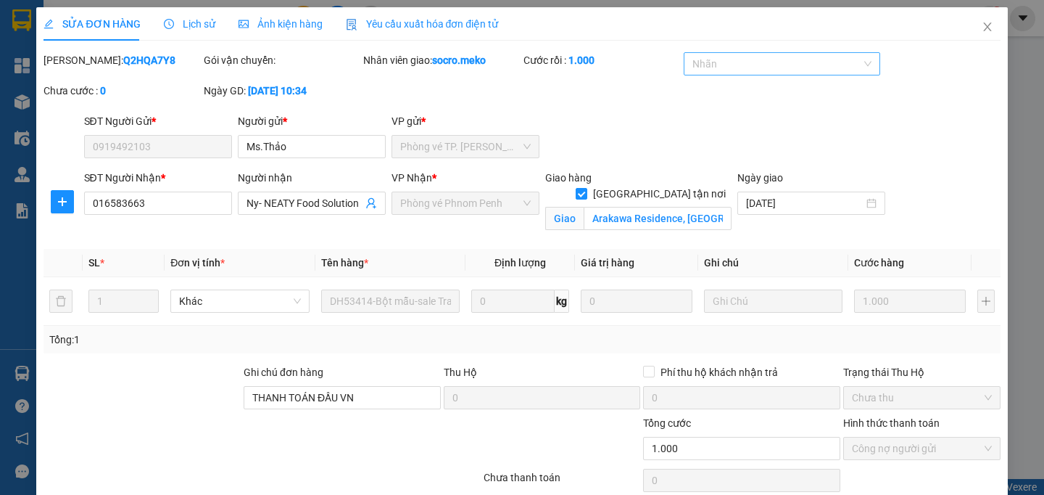
click at [732, 67] on div at bounding box center [776, 63] width 176 height 17
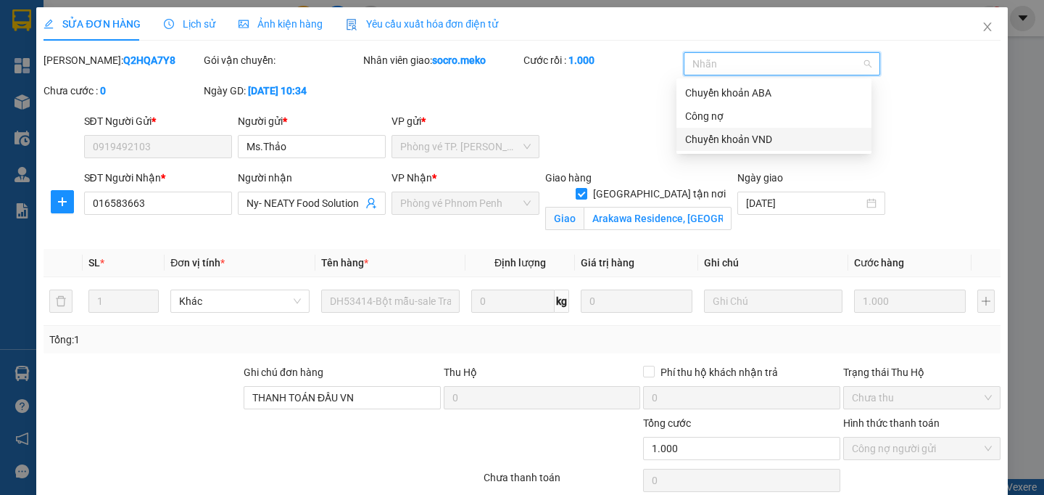
click at [726, 140] on div "Chuyển khoản VND" at bounding box center [774, 139] width 178 height 16
click at [604, 130] on div "SĐT Người Gửi * 0919492103 Người gửi * Ms.Thảo VP gửi * Phòng vé TP. [PERSON_NA…" at bounding box center [542, 138] width 923 height 51
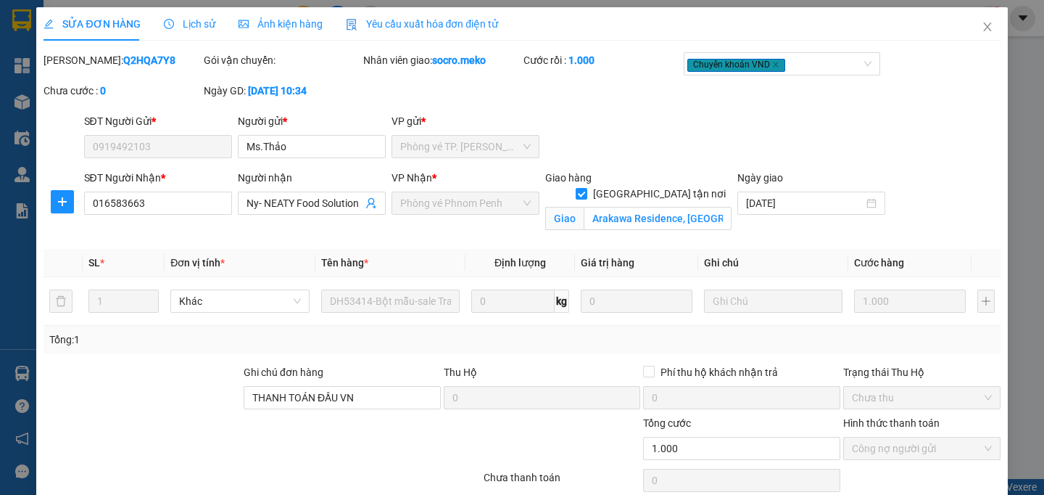
scroll to position [78, 0]
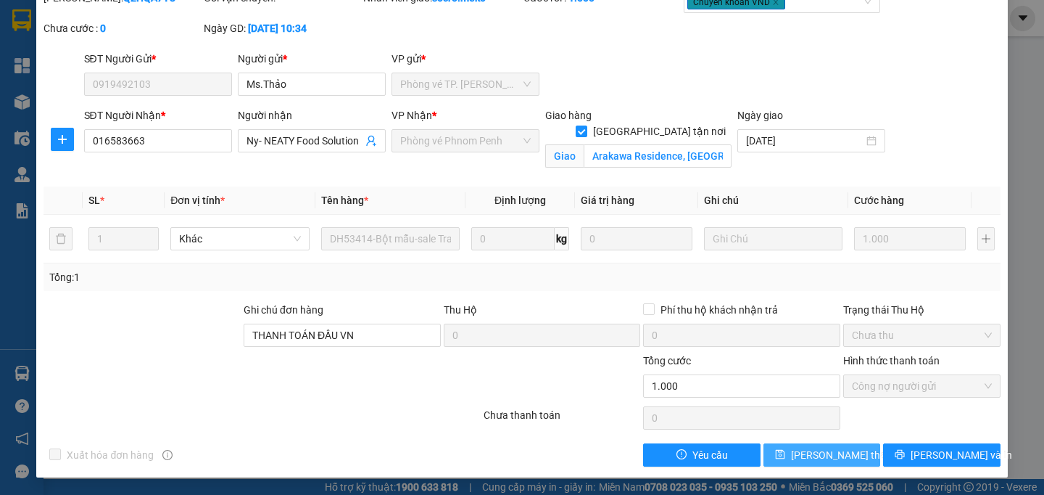
click at [792, 453] on span "[PERSON_NAME] thay đổi" at bounding box center [849, 455] width 116 height 16
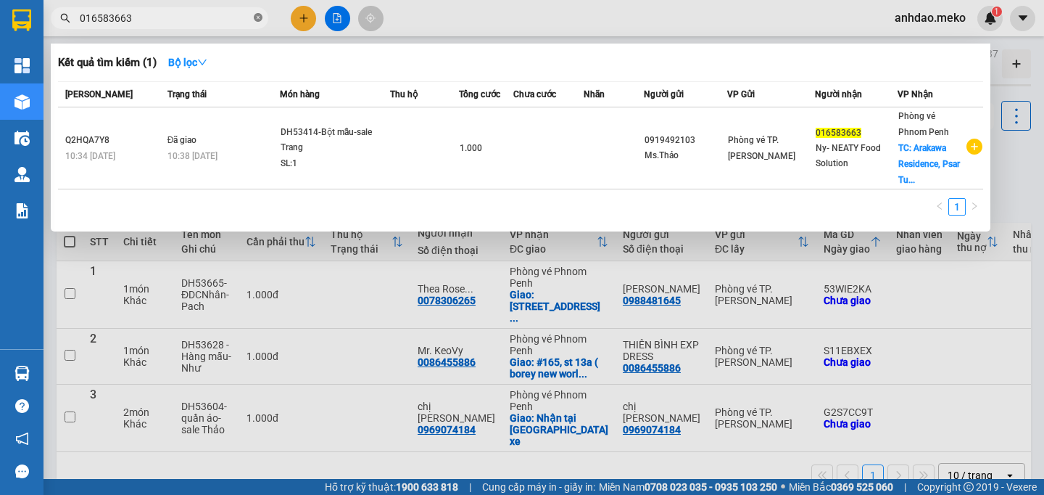
click at [260, 20] on icon "close-circle" at bounding box center [258, 17] width 9 height 9
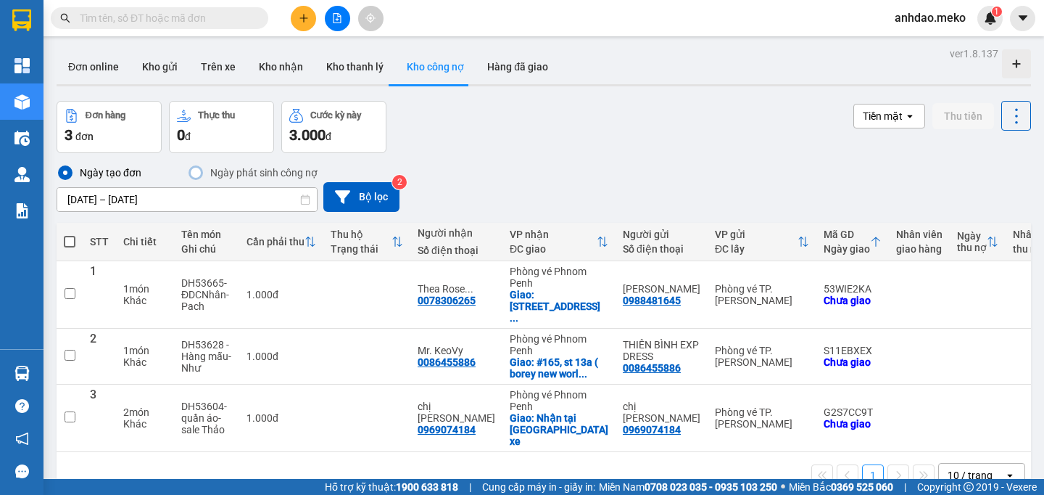
paste input "0974891782"
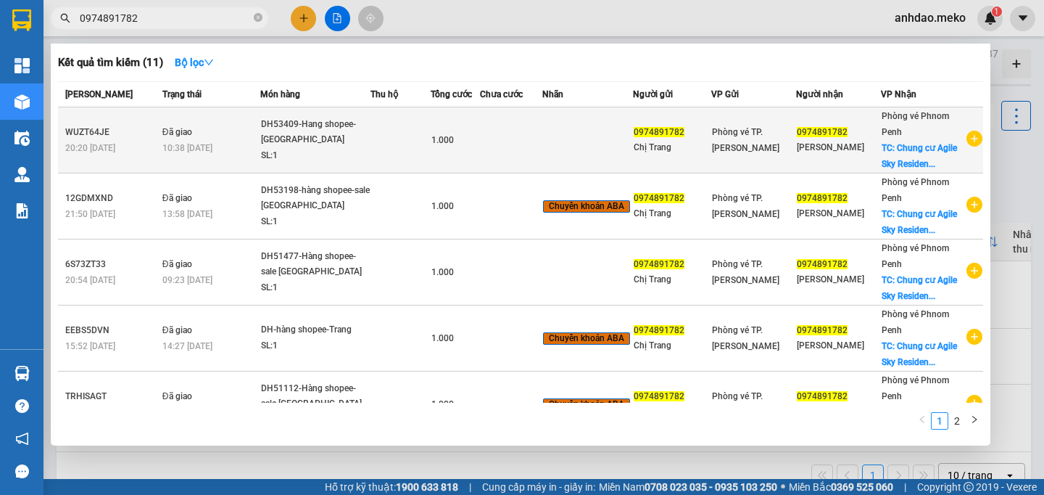
type input "0974891782"
click at [255, 147] on div "10:38 [DATE]" at bounding box center [210, 148] width 97 height 16
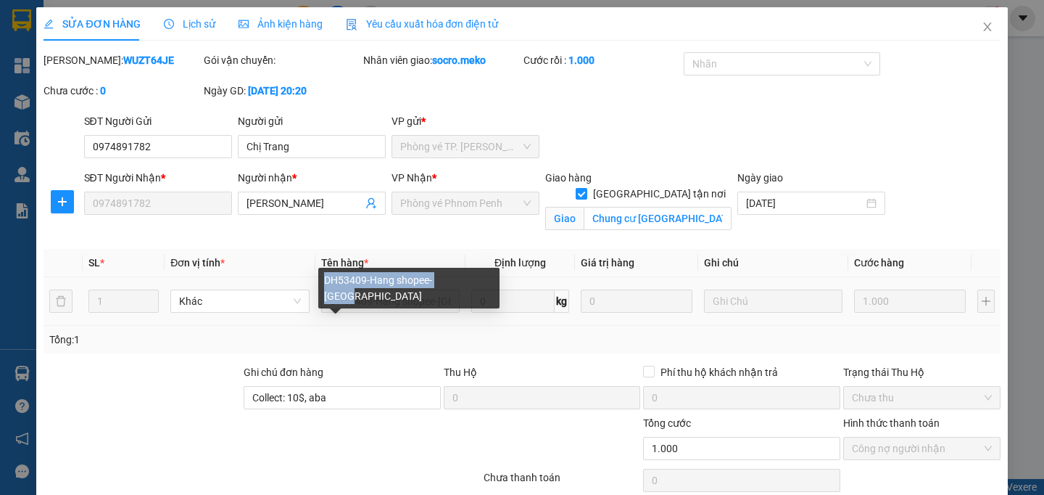
drag, startPoint x: 326, startPoint y: 281, endPoint x: 469, endPoint y: 283, distance: 143.6
click at [469, 283] on div "DH53409-Hang shopee-[GEOGRAPHIC_DATA]" at bounding box center [408, 288] width 181 height 41
copy div "DH53409-Hang shopee-[GEOGRAPHIC_DATA]"
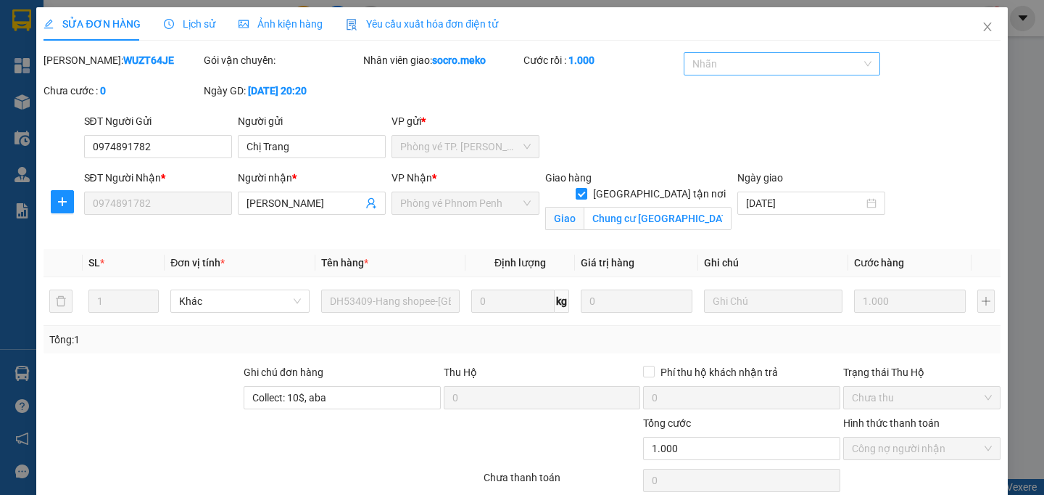
click at [751, 67] on div at bounding box center [776, 63] width 176 height 17
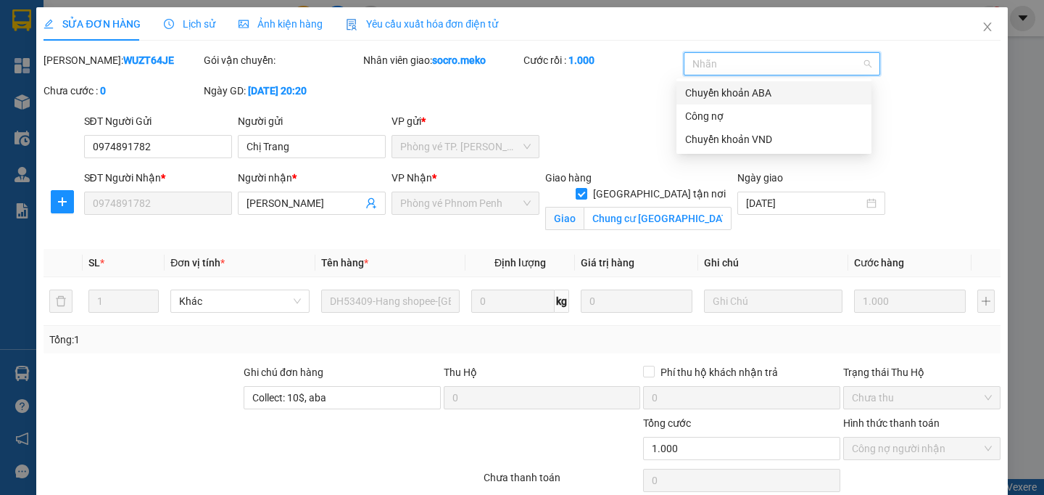
click at [753, 91] on div "Chuyển khoản ABA" at bounding box center [774, 93] width 178 height 16
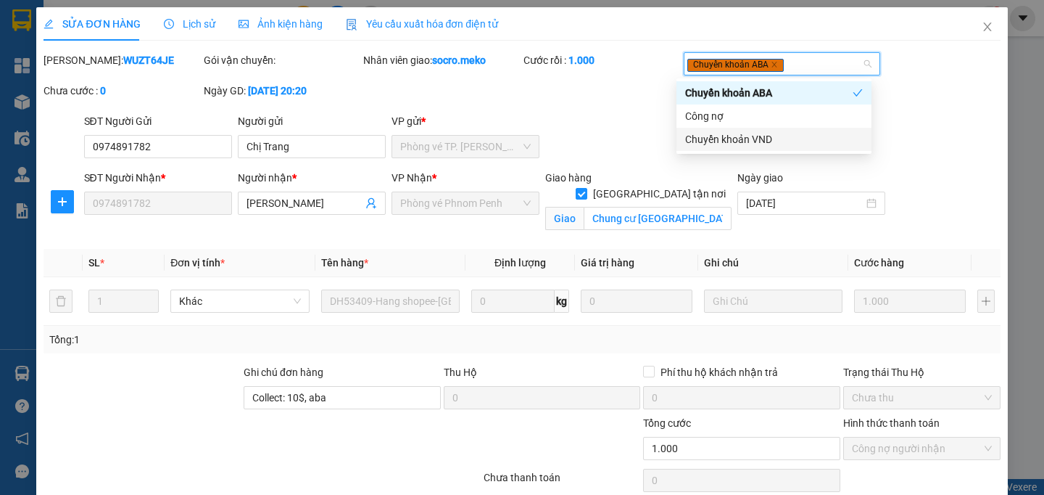
scroll to position [78, 0]
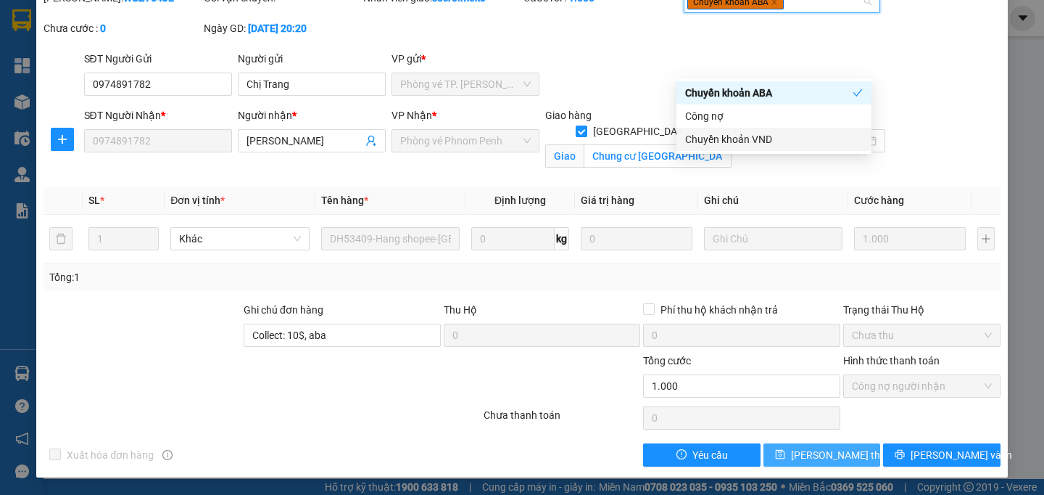
click at [780, 453] on icon "save" at bounding box center [780, 454] width 10 height 10
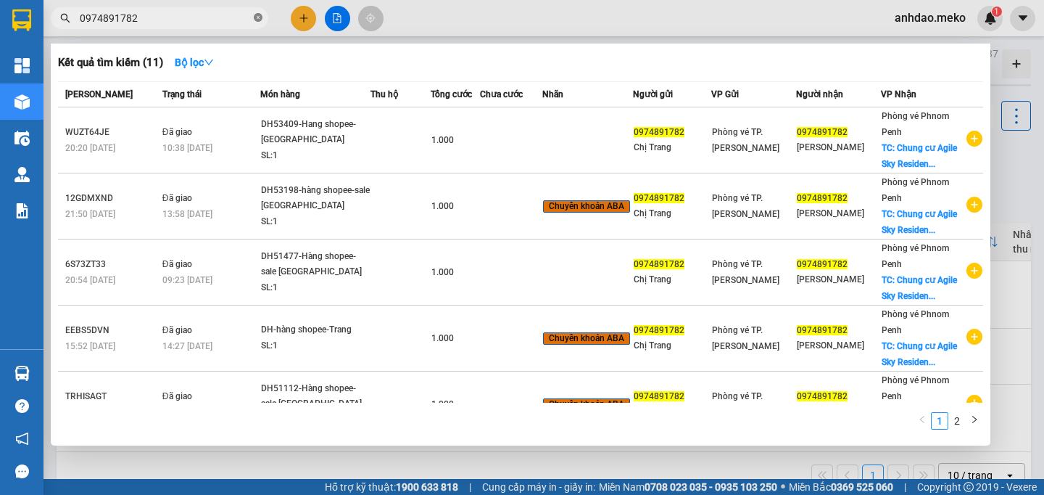
click at [261, 19] on icon "close-circle" at bounding box center [258, 17] width 9 height 9
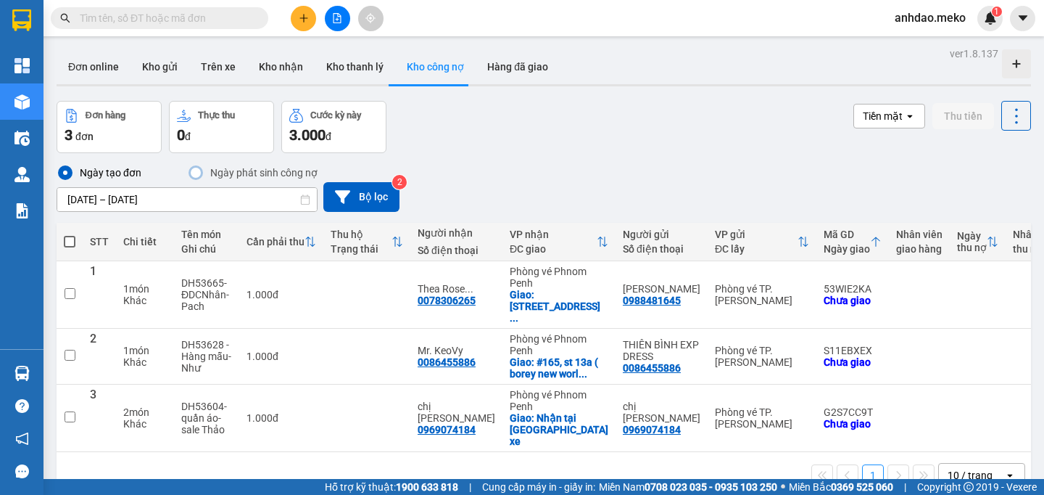
paste input "077555145"
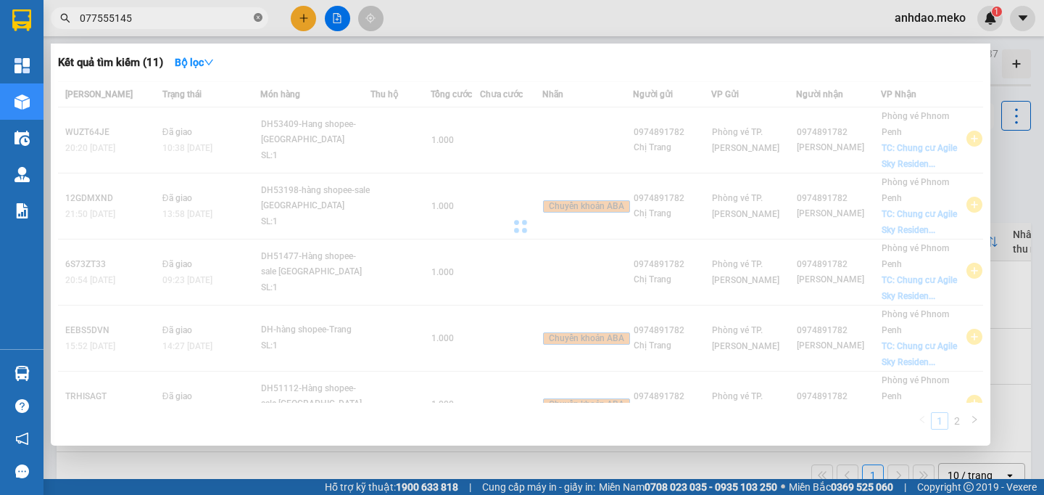
type input "077555145"
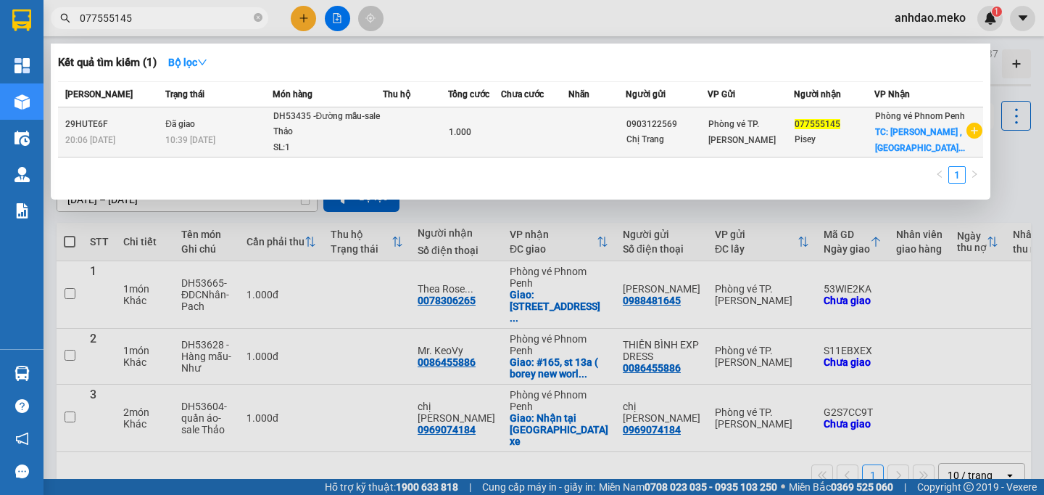
click at [256, 148] on div "10:39 [DATE]" at bounding box center [218, 140] width 106 height 16
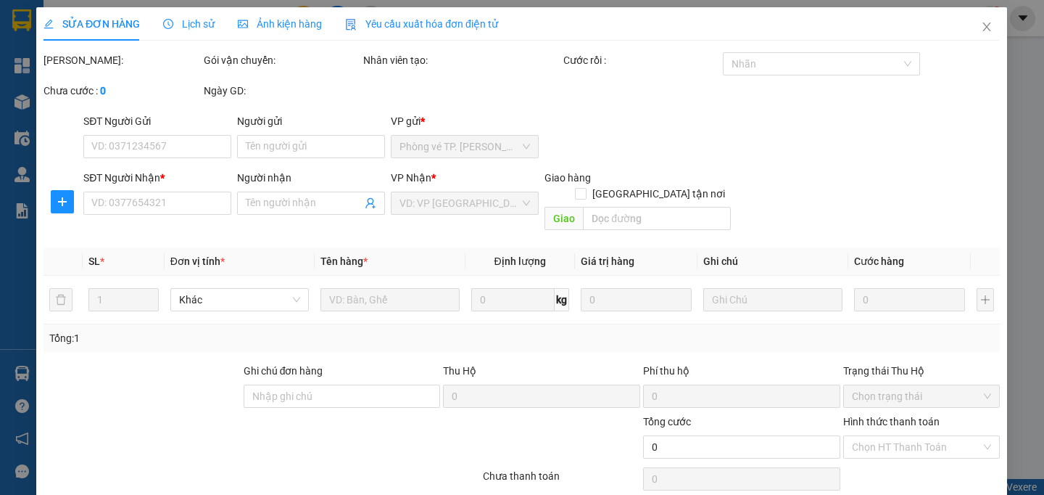
type input "0903122569"
type input "Chị Trang"
type input "077555145"
type input "Pisey"
checkbox input "true"
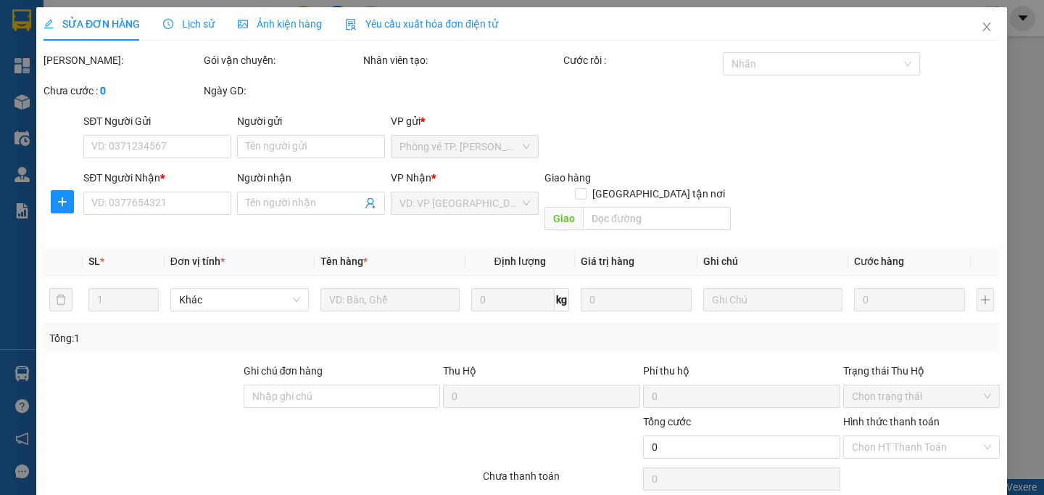
type input "Phoum [PERSON_NAME] , sangkat prek eng , khan chbar ampov , PP"
type input "Người gửi trả phí"
type input "1.000"
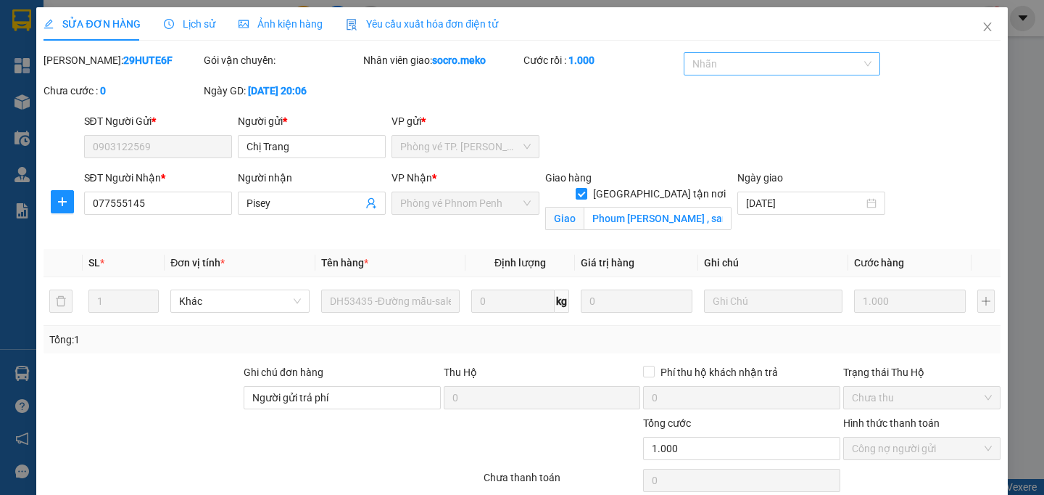
click at [698, 63] on div at bounding box center [776, 63] width 176 height 17
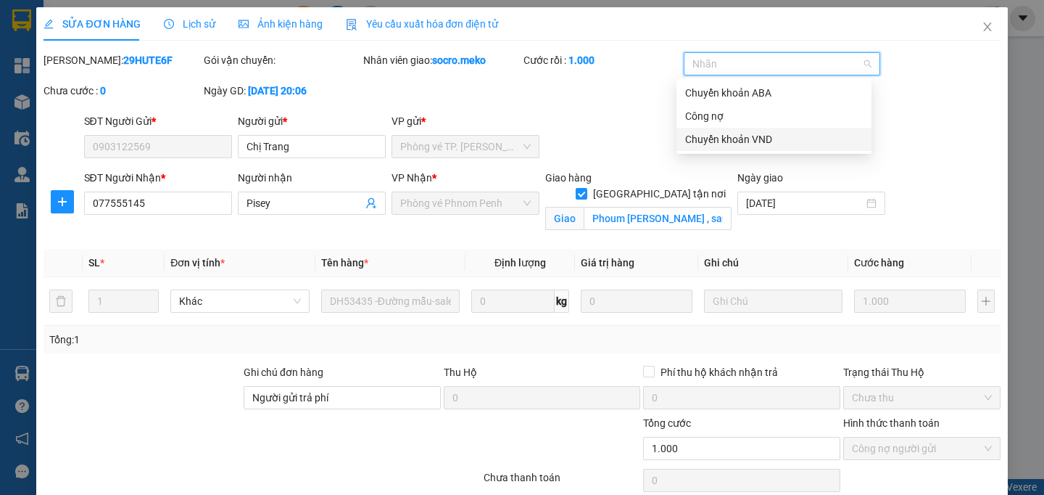
click at [738, 132] on div "Chuyển khoản VND" at bounding box center [774, 139] width 178 height 16
click at [602, 113] on div "[PERSON_NAME]: 29HUTE6F Gói vận chuyển: Nhân viên giao: socro.meko Cước rồi : 1…" at bounding box center [522, 82] width 960 height 61
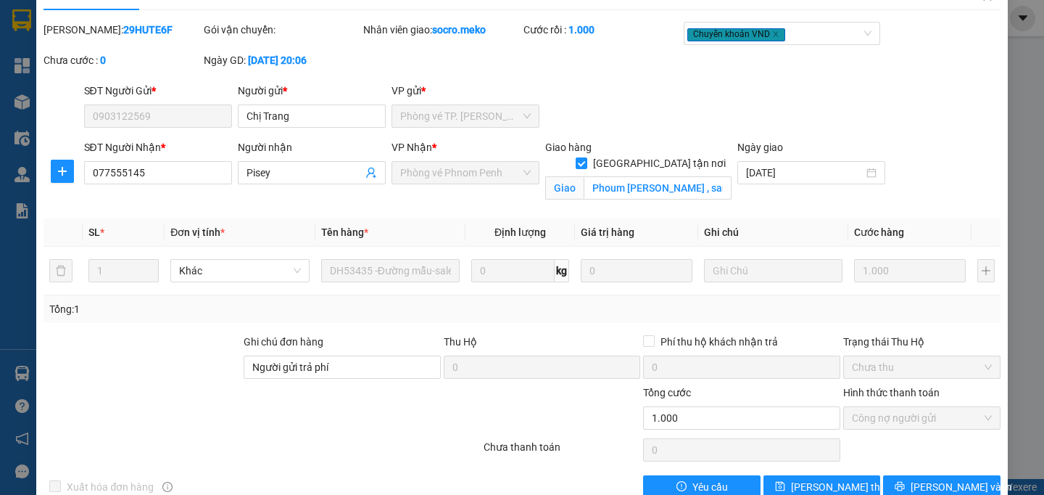
scroll to position [78, 0]
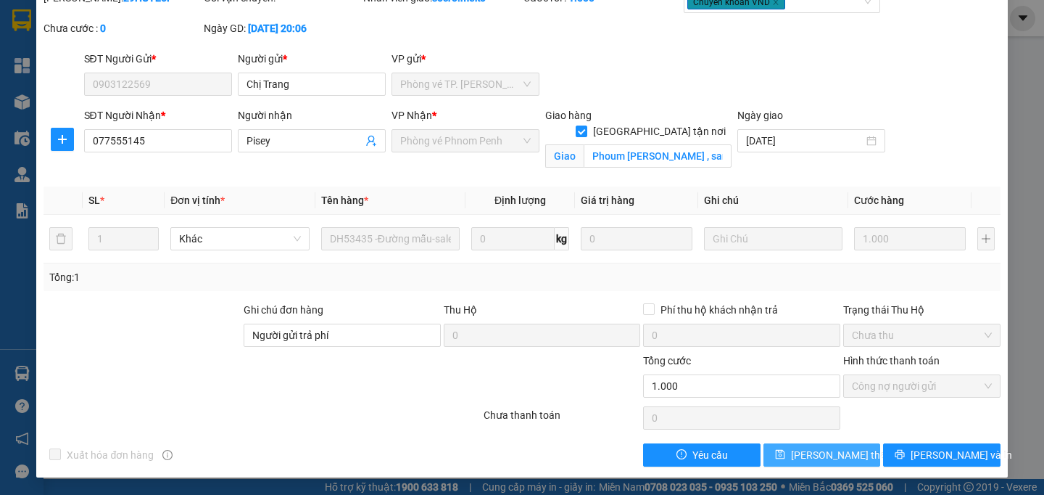
click at [811, 457] on span "[PERSON_NAME] thay đổi" at bounding box center [849, 455] width 116 height 16
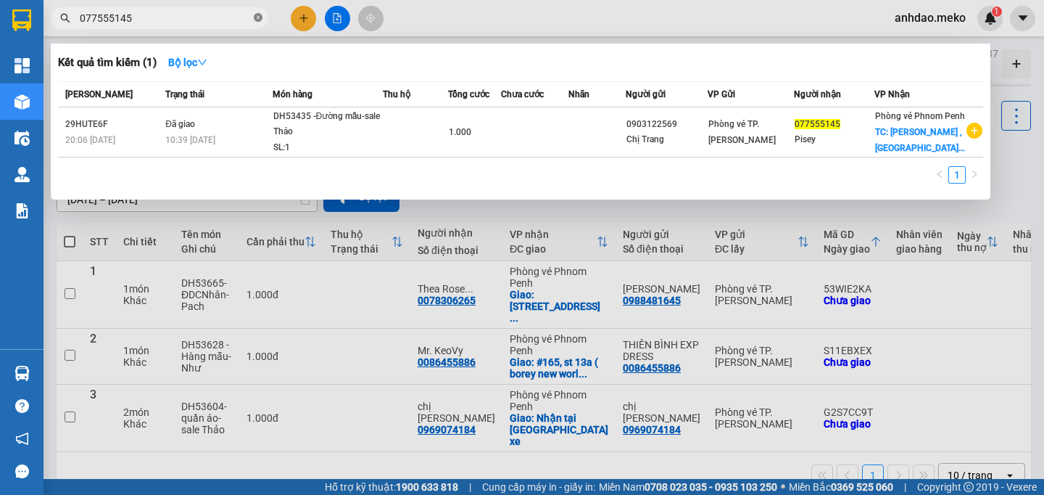
click at [258, 15] on icon "close-circle" at bounding box center [258, 17] width 9 height 9
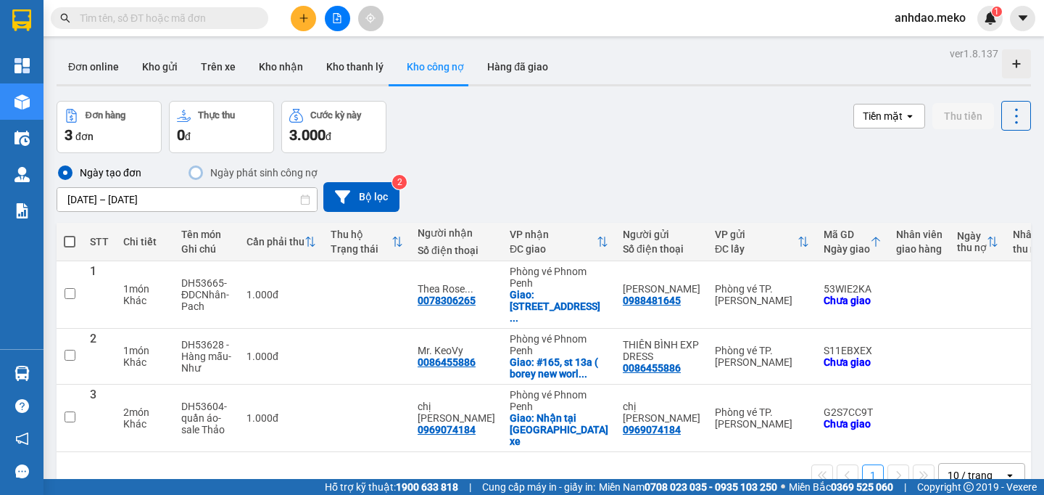
paste input "0884022886"
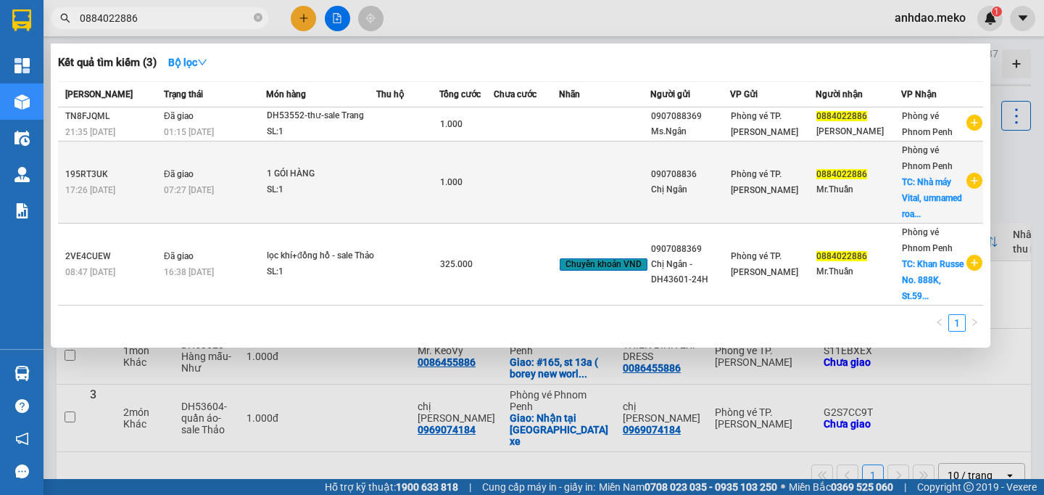
type input "0884022886"
click at [220, 212] on td "Đã giao 07:27 [DATE]" at bounding box center [213, 182] width 106 height 82
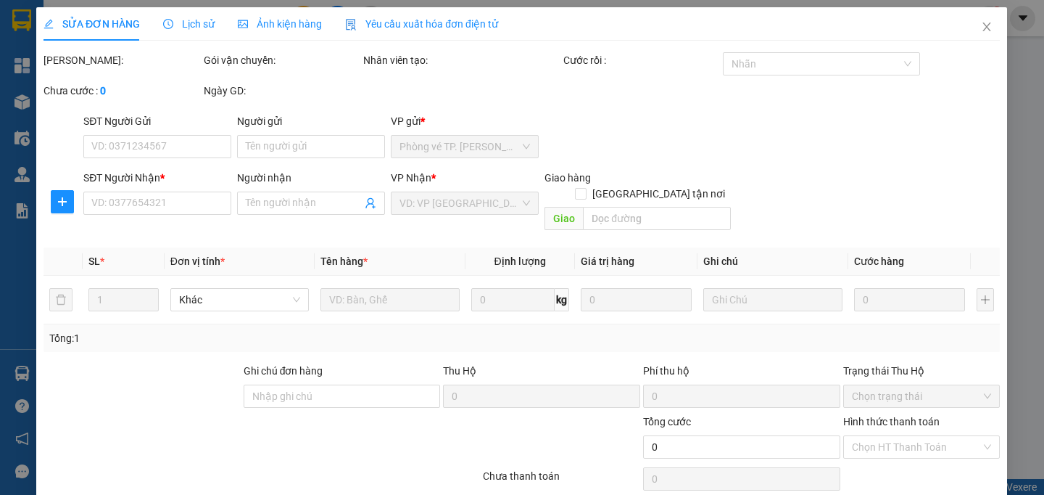
type input "090708836"
type input "Chị Ngân"
type input "0884022886"
type input "Mr.Thuần"
checkbox input "true"
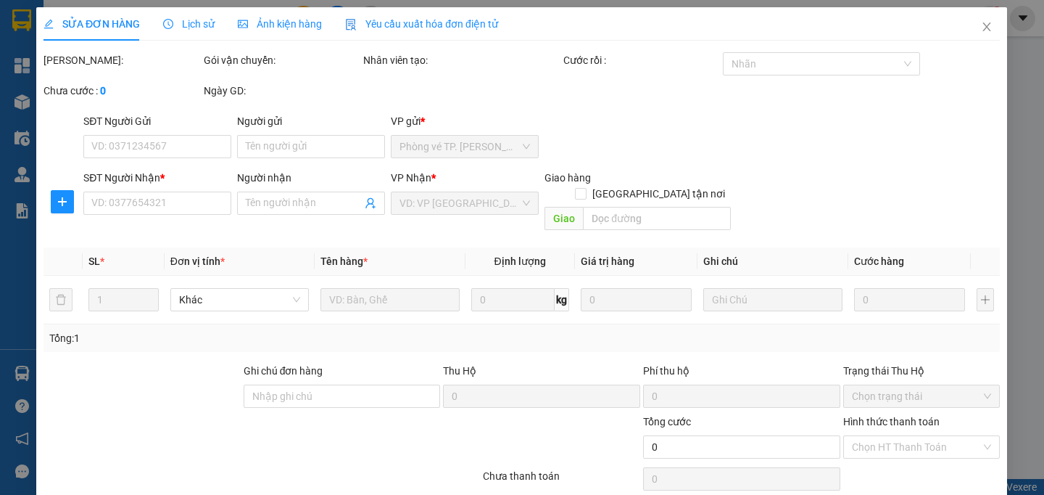
type input "Nhà máy Vital, umnamed road, [GEOGRAPHIC_DATA]"
type input "DH42461 -24H"
type input "1.000"
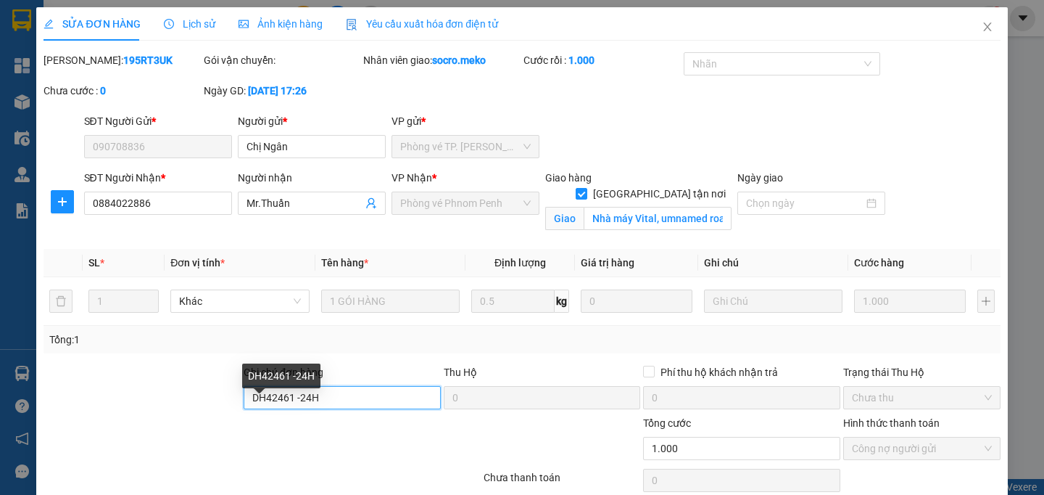
drag, startPoint x: 296, startPoint y: 415, endPoint x: 265, endPoint y: 415, distance: 31.2
click at [265, 409] on input "DH42461 -24H" at bounding box center [342, 397] width 197 height 23
click at [368, 409] on input "DH42461 -24H" at bounding box center [342, 397] width 197 height 23
click at [739, 57] on div at bounding box center [776, 63] width 176 height 17
type input "DH42461 -24H - Thảo - TT đầu VN"
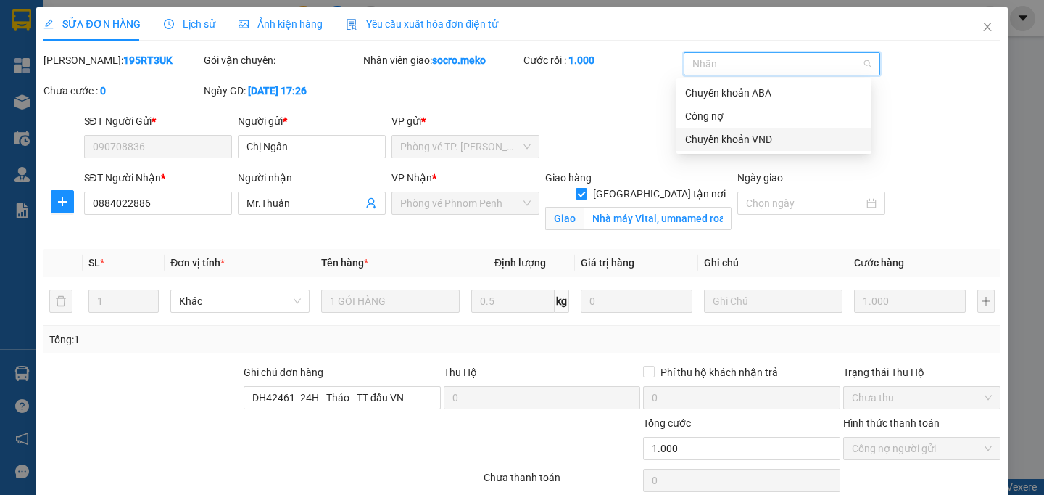
click at [741, 132] on div "Chuyển khoản VND" at bounding box center [774, 139] width 178 height 16
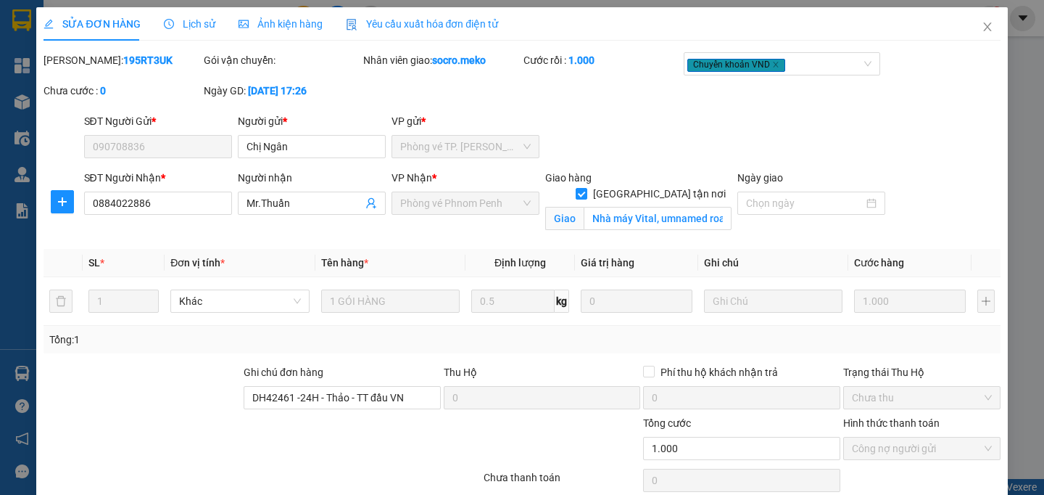
click at [587, 112] on div "[PERSON_NAME]: 195RT3UK Gói vận chuyển: Nhân viên giao: socro.meko Cước rồi : 1…" at bounding box center [522, 82] width 960 height 61
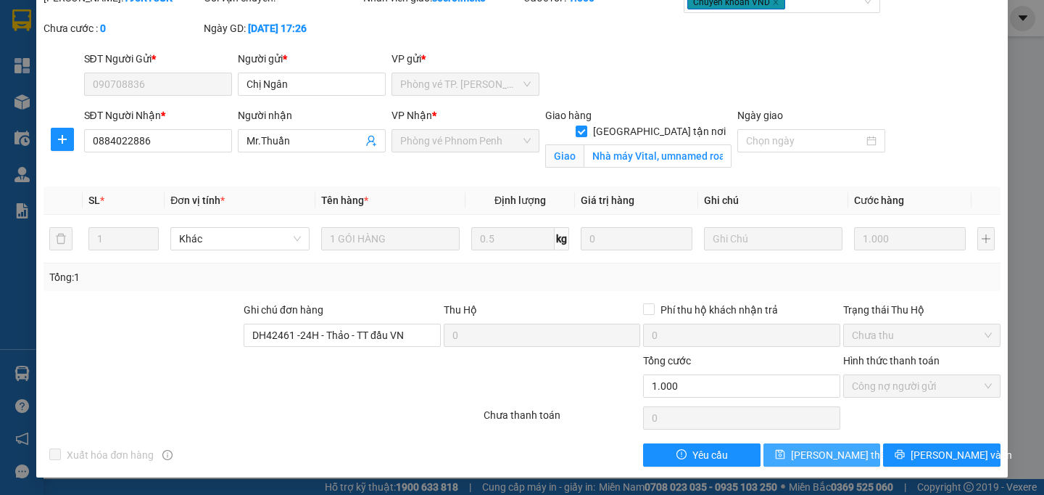
click at [816, 462] on span "[PERSON_NAME] thay đổi" at bounding box center [849, 455] width 116 height 16
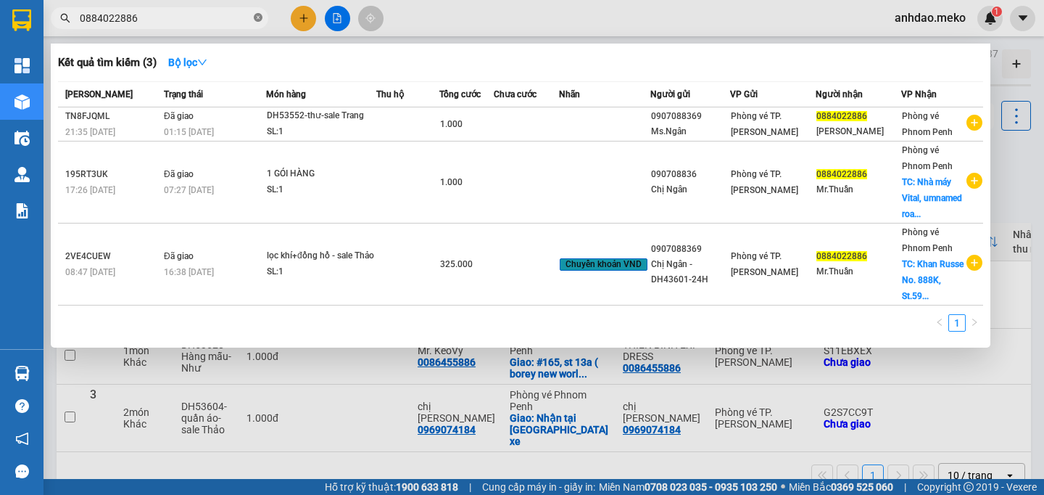
click at [256, 17] on icon "close-circle" at bounding box center [258, 17] width 9 height 9
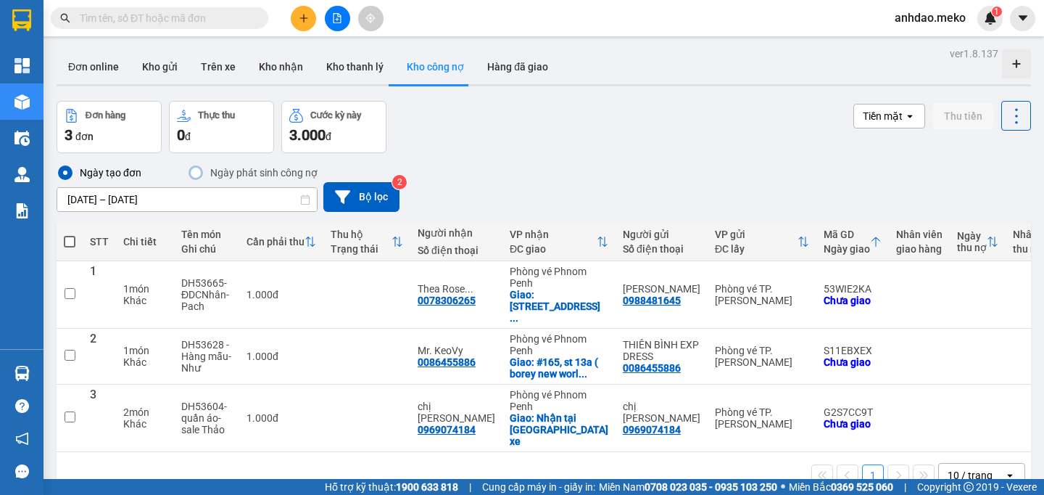
paste input "0887957740"
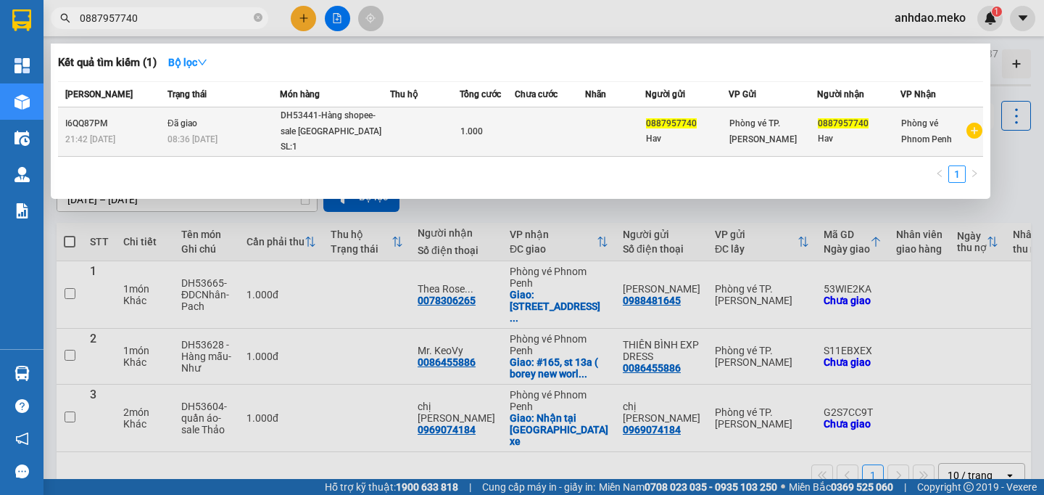
type input "0887957740"
click at [354, 144] on div "SL: 1" at bounding box center [335, 147] width 109 height 16
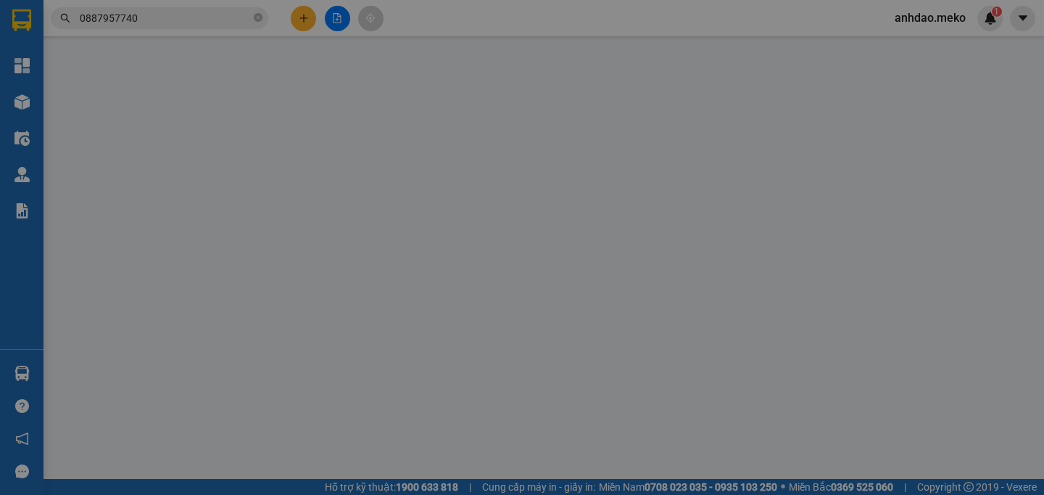
type input "0887957740"
type input "Hav"
type input "0887957740"
type input "Hav"
type input "Collect: 20usd, ABA"
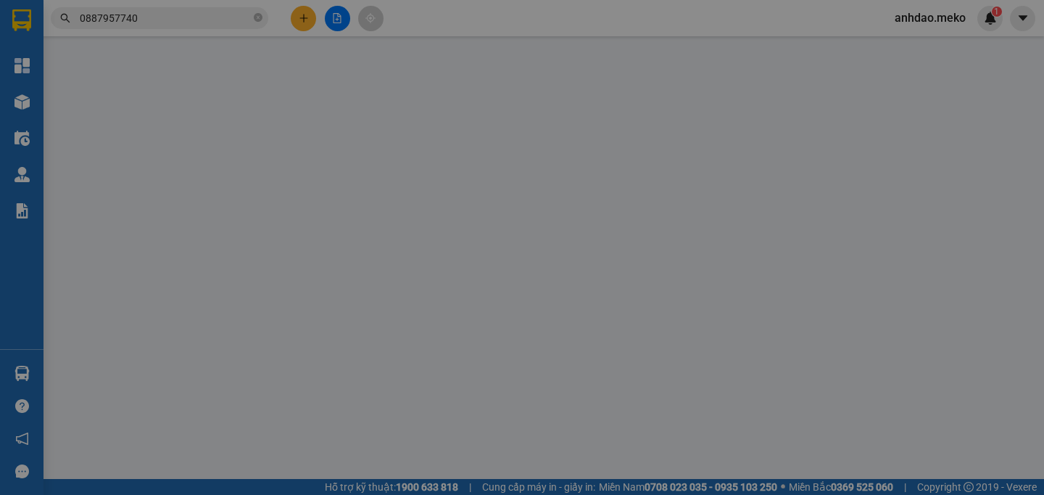
type input "1.000"
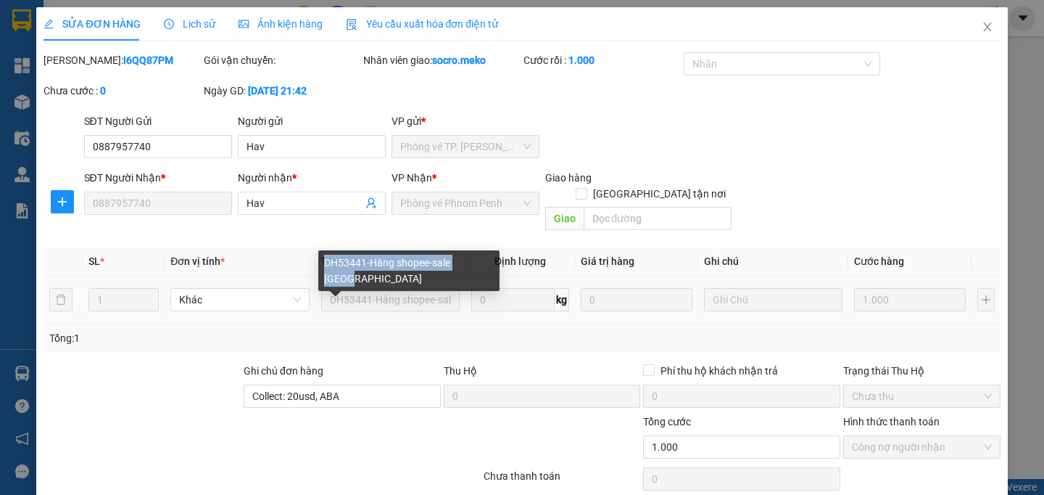
drag, startPoint x: 326, startPoint y: 262, endPoint x: 490, endPoint y: 265, distance: 163.9
click at [490, 265] on div "DH53441-Hàng shopee-sale [GEOGRAPHIC_DATA]" at bounding box center [408, 270] width 181 height 41
copy div "DH53441-Hàng shopee-sale [GEOGRAPHIC_DATA]"
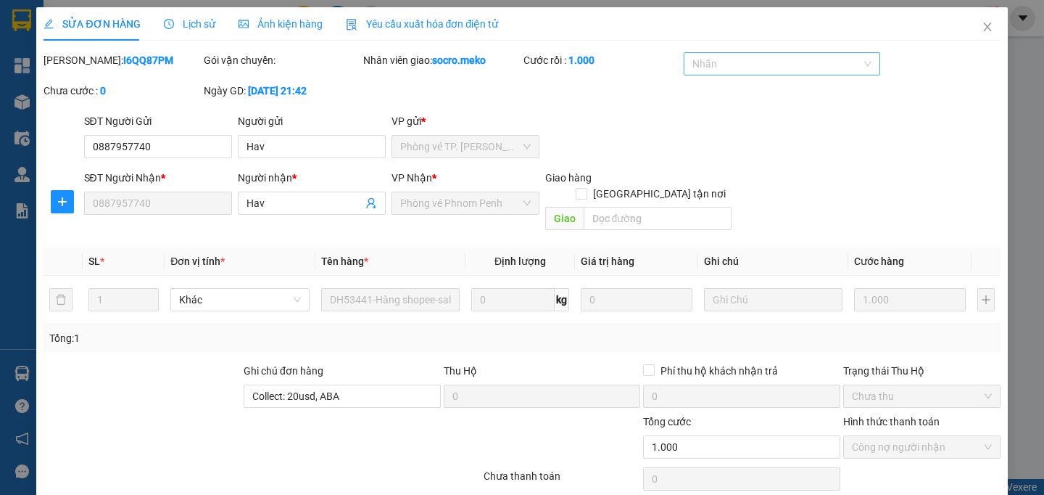
click at [696, 69] on div at bounding box center [776, 63] width 176 height 17
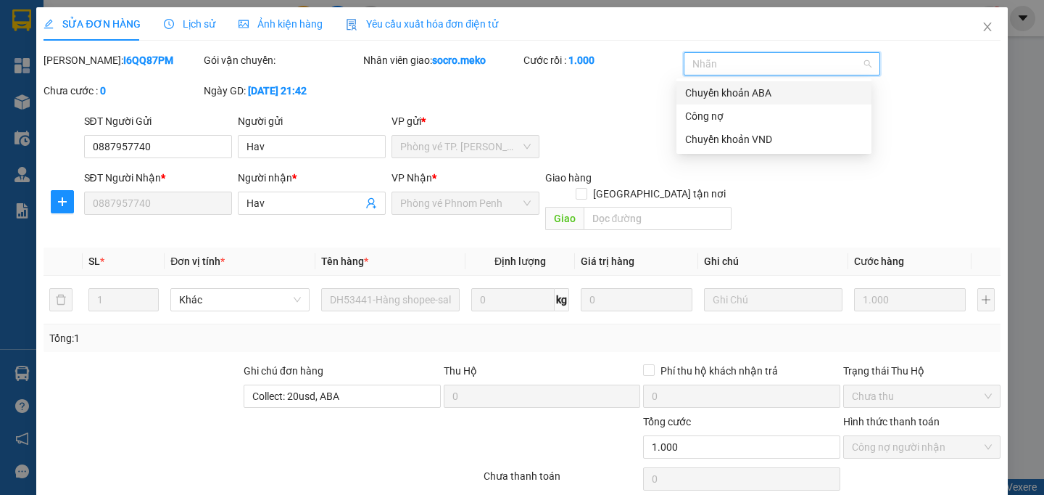
click at [724, 100] on div "Chuyển khoản ABA" at bounding box center [774, 93] width 178 height 16
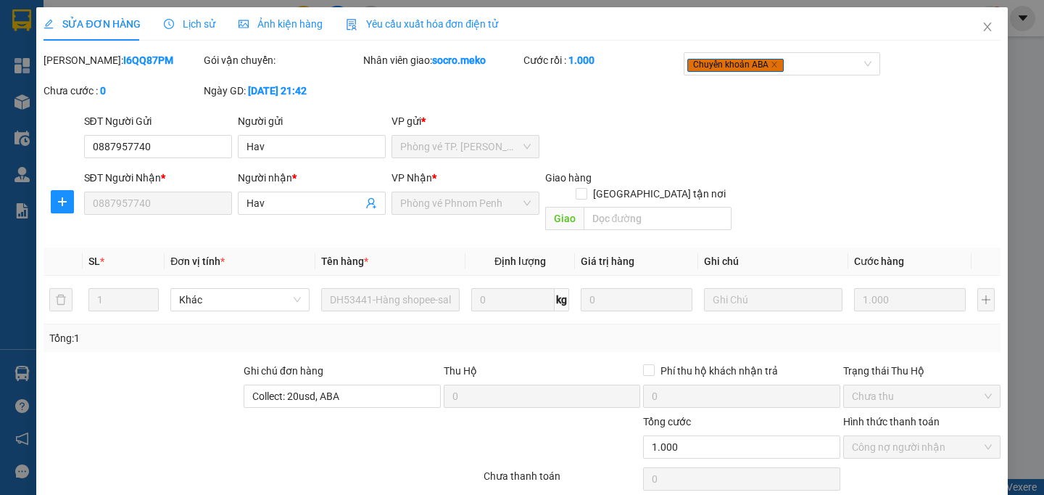
click at [967, 113] on div "Mã ĐH: I6QQ87PM Gói vận chuyển: Nhân viên giao: socro.meko Cước rồi : 1.000 Chu…" at bounding box center [522, 82] width 960 height 61
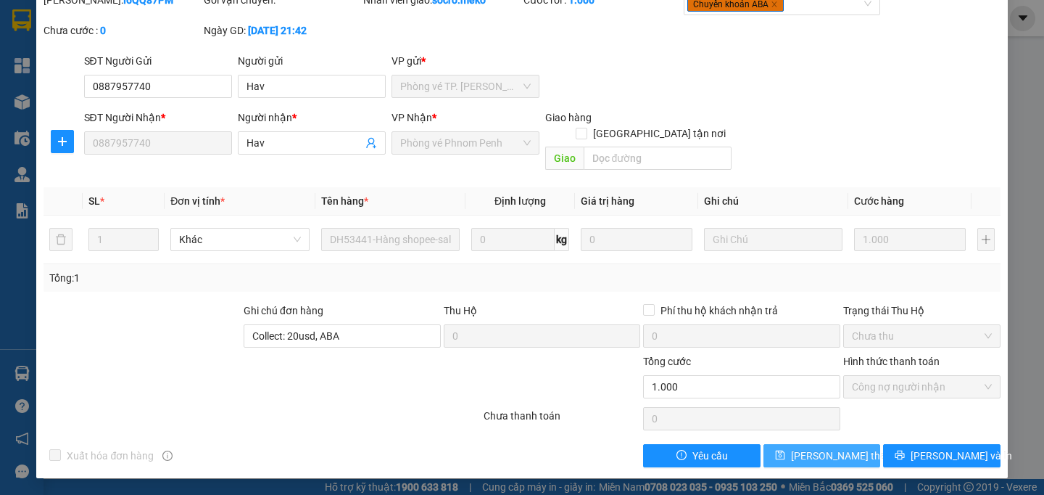
click at [804, 453] on span "[PERSON_NAME] thay đổi" at bounding box center [849, 456] width 116 height 16
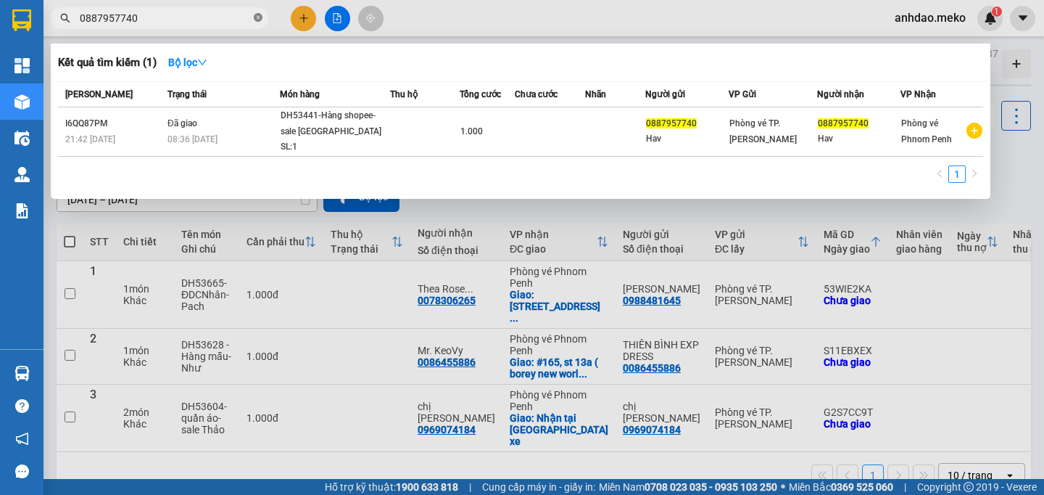
click at [258, 20] on icon "close-circle" at bounding box center [258, 17] width 9 height 9
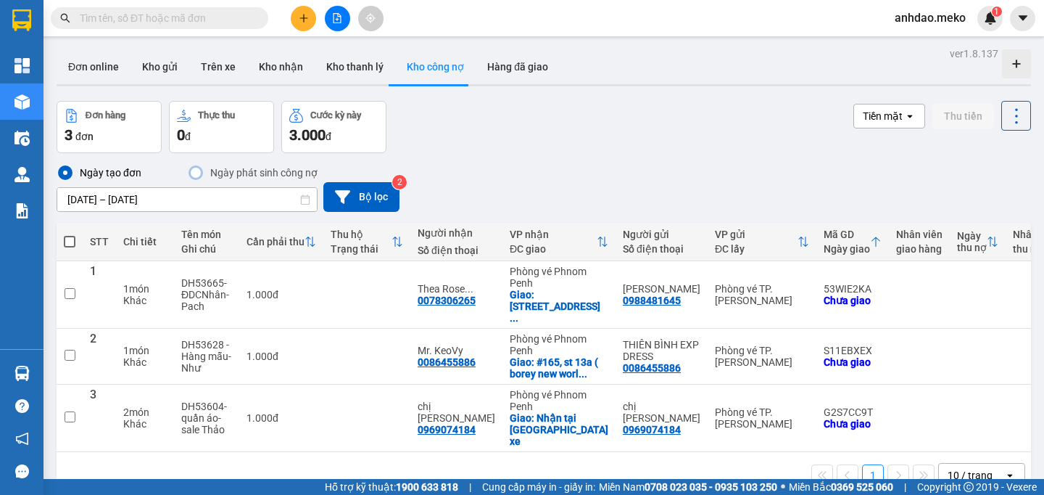
paste input "0882884895"
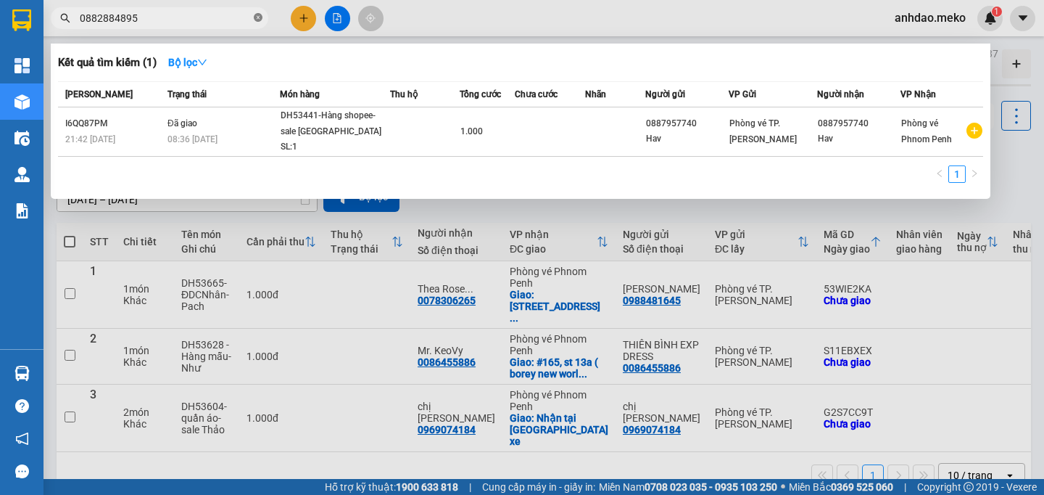
type input "0882884895"
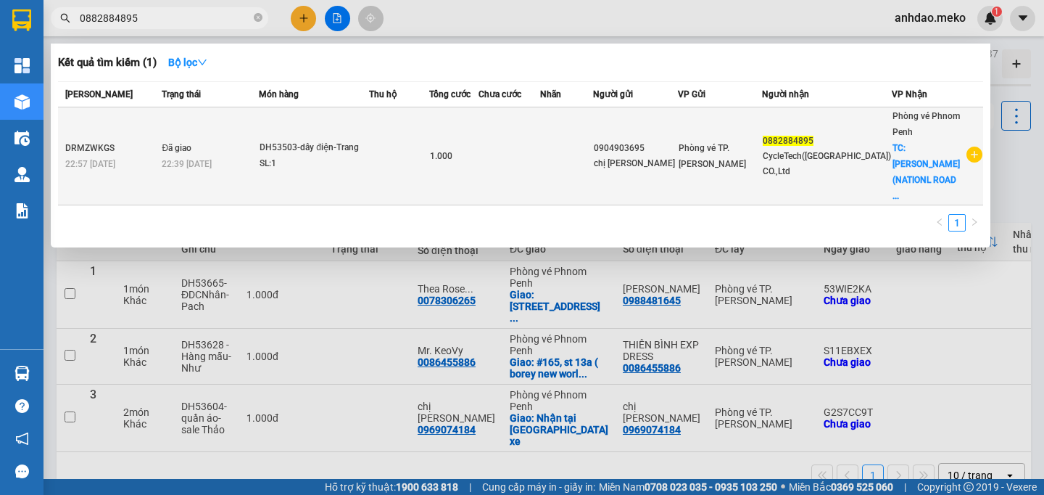
click at [318, 161] on div "SL: 1" at bounding box center [314, 164] width 109 height 16
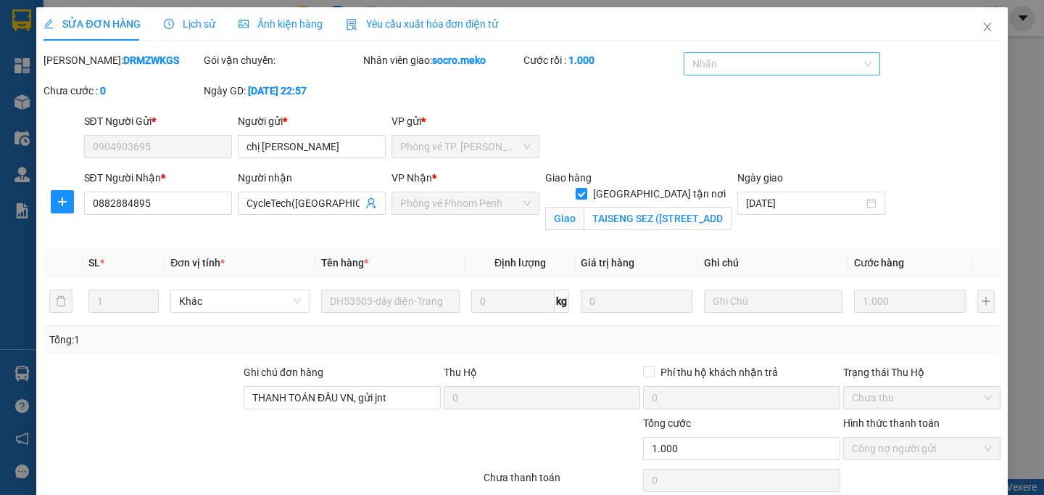
click at [705, 62] on div at bounding box center [776, 63] width 176 height 17
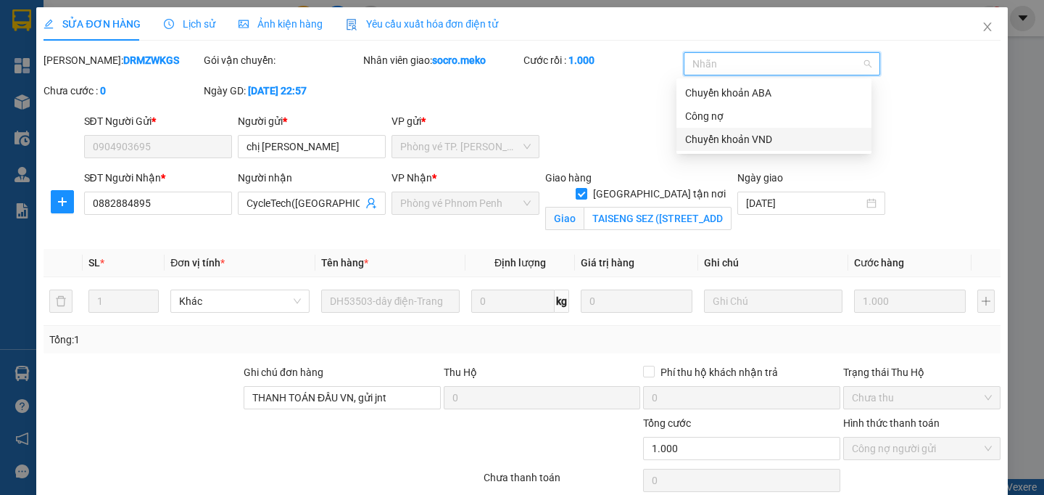
click at [726, 131] on div "Chuyển khoản VND" at bounding box center [774, 139] width 195 height 23
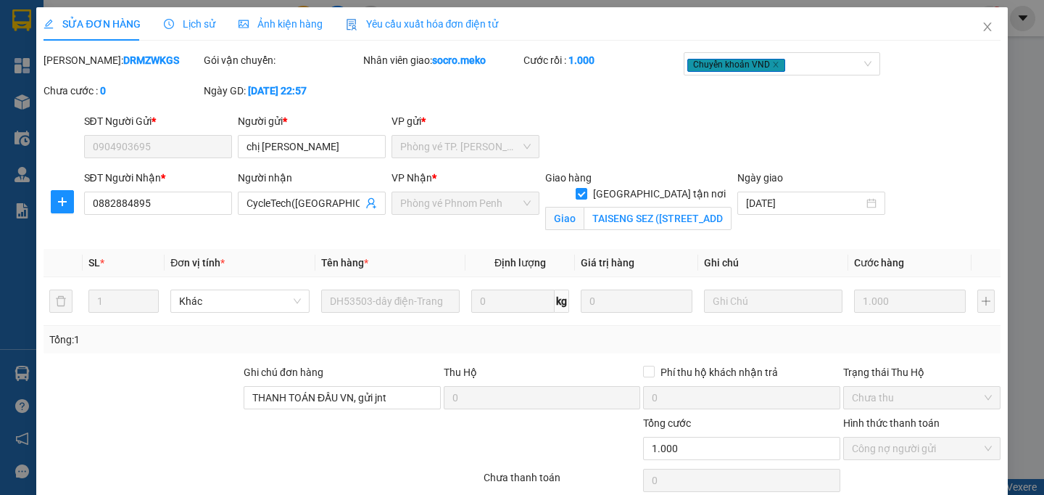
click at [915, 131] on div "SĐT Người Gửi * 0904903695 Người gửi * chị [PERSON_NAME] VP gửi * Phòng vé TP. …" at bounding box center [542, 138] width 923 height 51
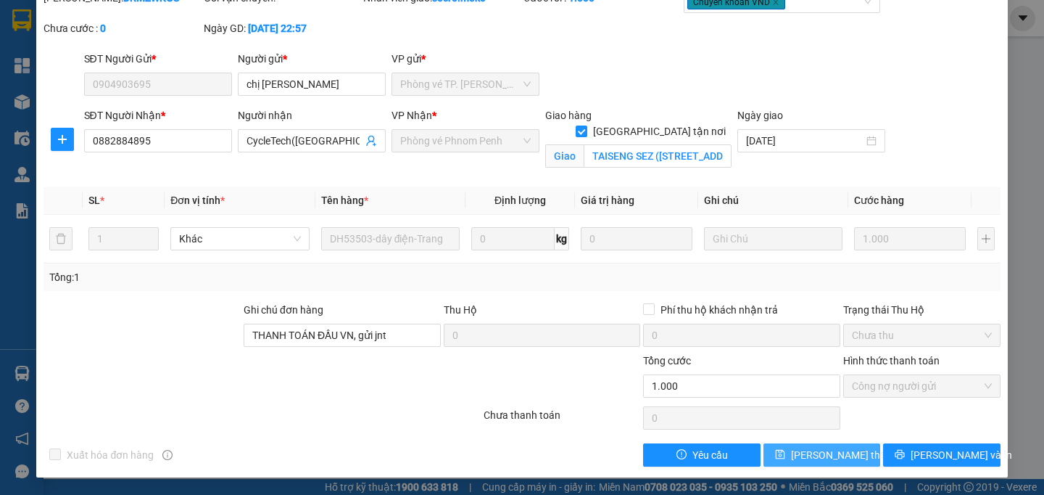
click at [776, 458] on icon "save" at bounding box center [780, 454] width 10 height 10
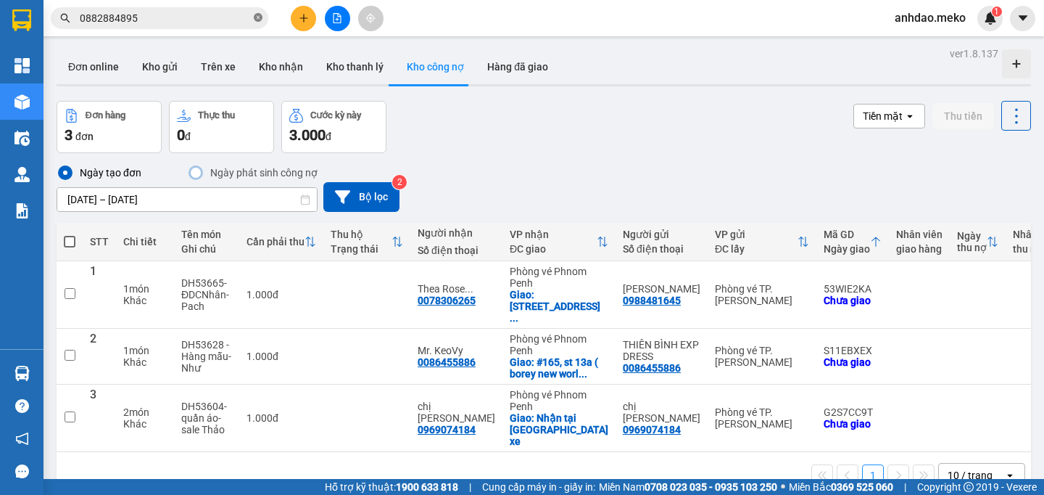
click at [258, 17] on icon "close-circle" at bounding box center [258, 17] width 9 height 9
paste input "00318427194"
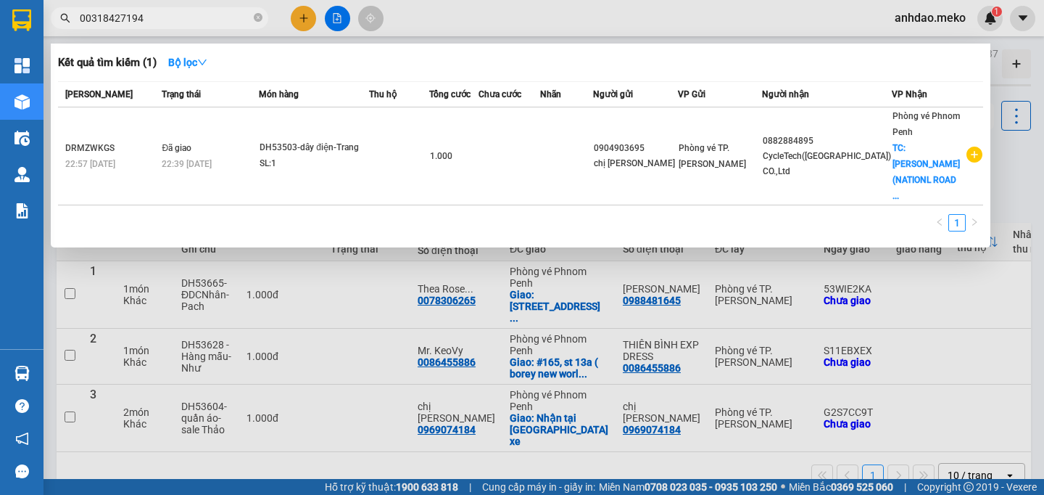
type input "00318427194"
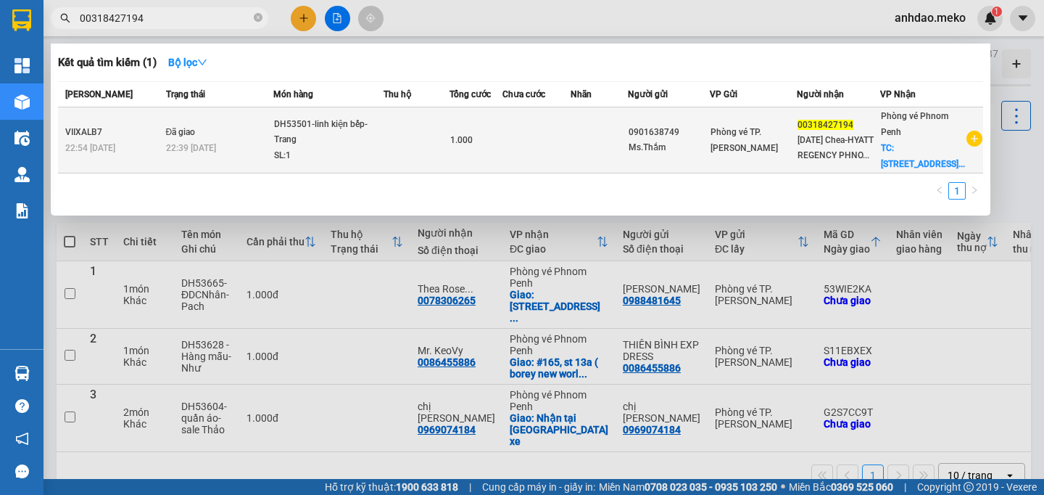
click at [324, 144] on div "DH53501-linh kiện bếp-Trang" at bounding box center [328, 132] width 109 height 31
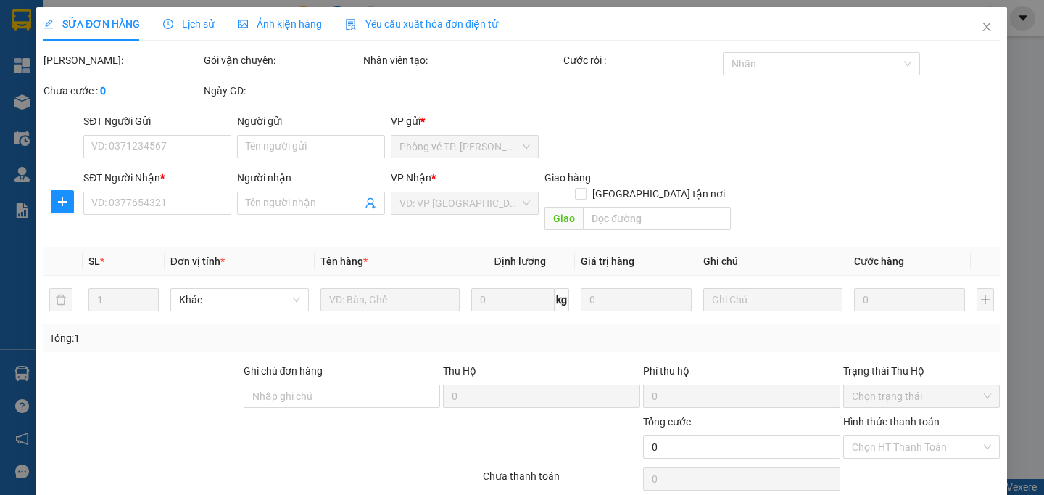
type input "0901638749"
type input "Ms.Thắm"
type input "00318427194"
type input "[DATE] Chea-HYATT REGENCY PHNOM PENH"
checkbox input "true"
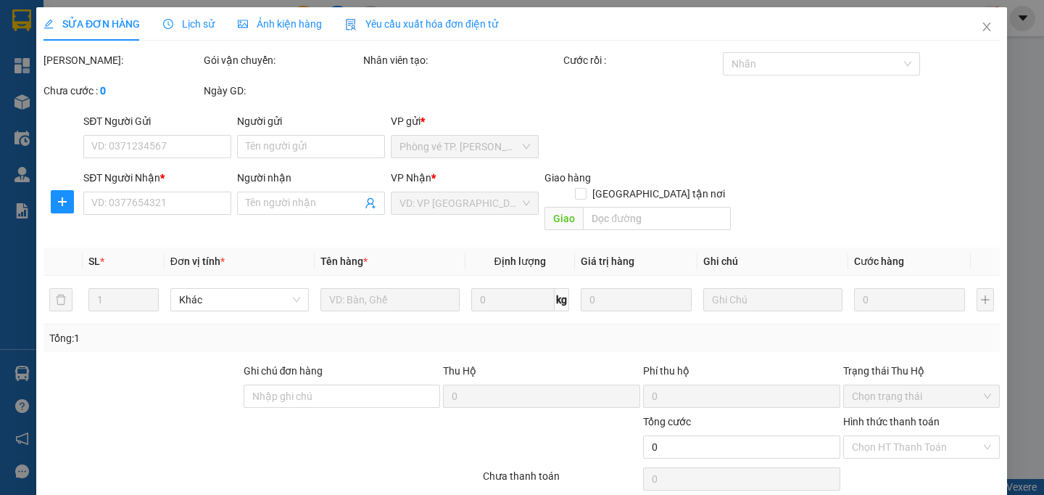
type input "[STREET_ADDRESS]"
type input "THANH TOÁN ĐẦU VN"
type input "1.000"
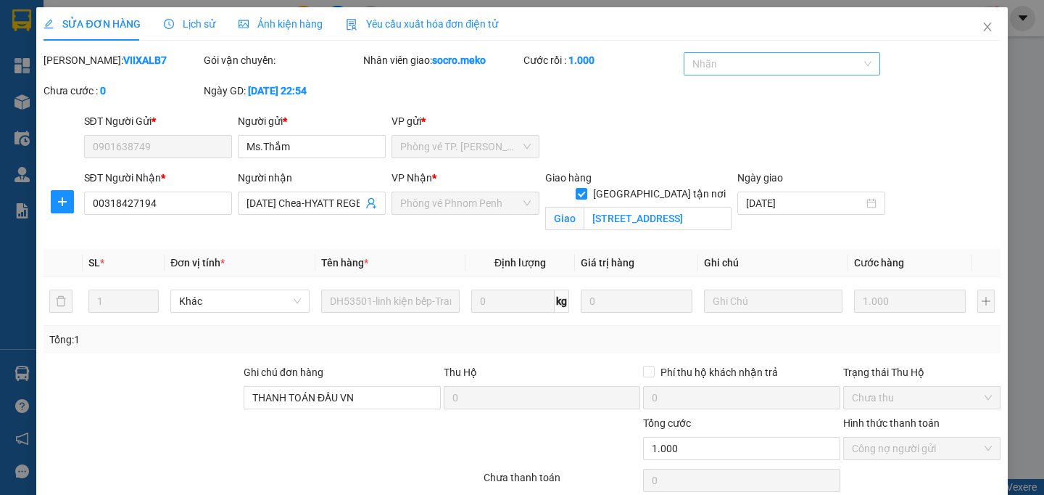
click at [704, 62] on div at bounding box center [776, 63] width 176 height 17
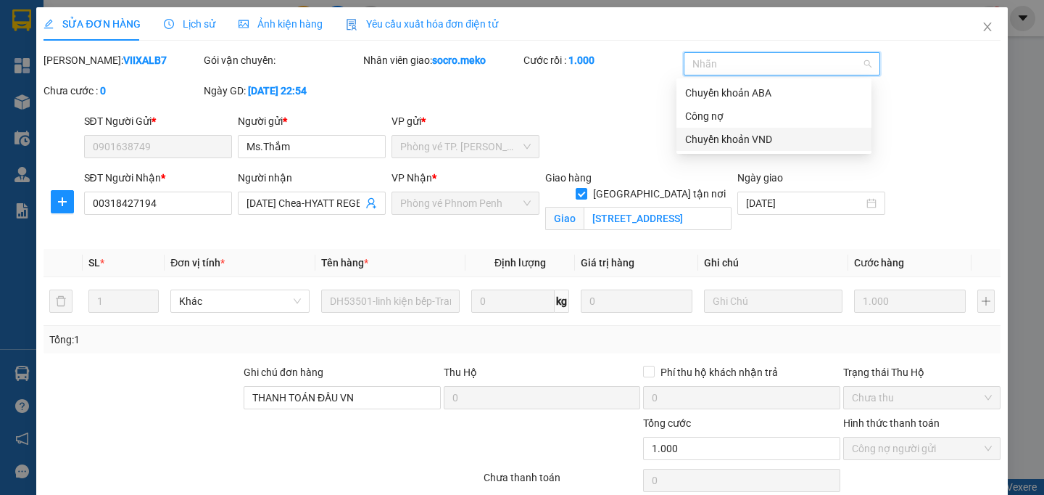
click at [739, 141] on div "Chuyển khoản VND" at bounding box center [774, 139] width 178 height 16
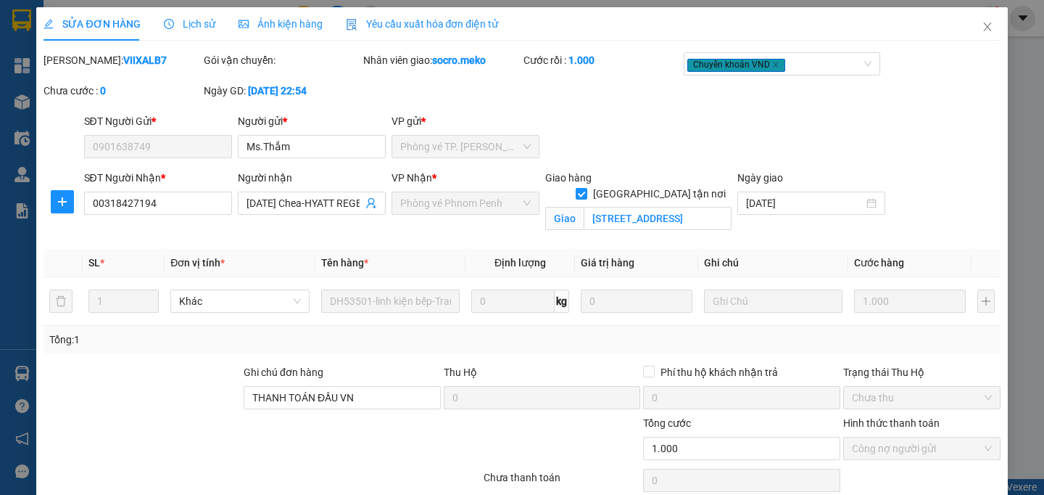
click at [617, 113] on div "[PERSON_NAME]: VIIXALB7 Gói vận chuyển: Nhân viên giao: socro.meko Cước rồi : 1…" at bounding box center [522, 82] width 960 height 61
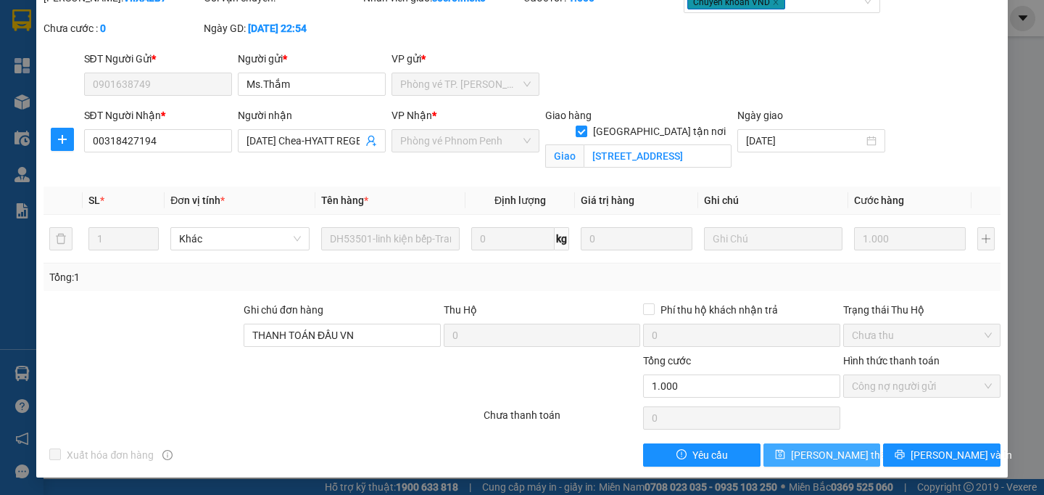
click at [798, 450] on span "[PERSON_NAME] thay đổi" at bounding box center [849, 455] width 116 height 16
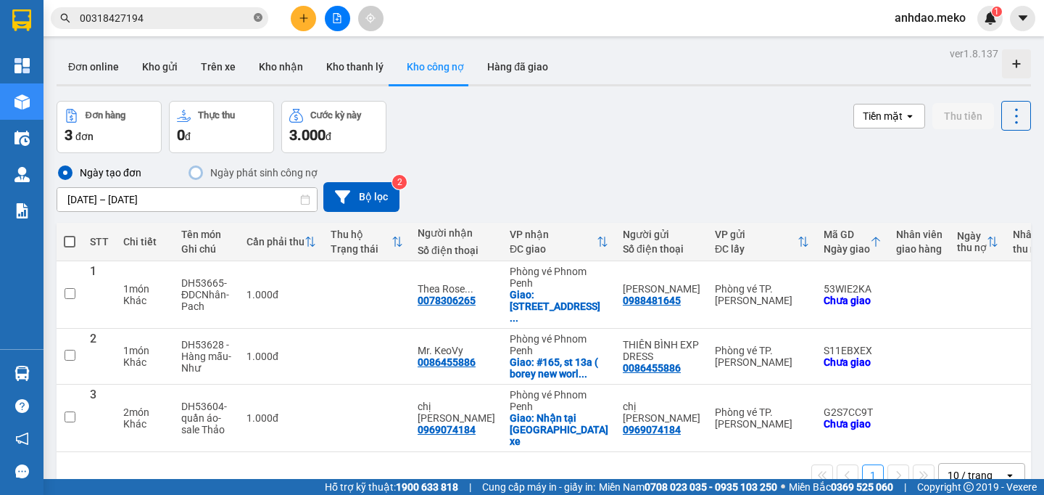
click at [255, 19] on icon "close-circle" at bounding box center [258, 17] width 9 height 9
paste input "0093879941"
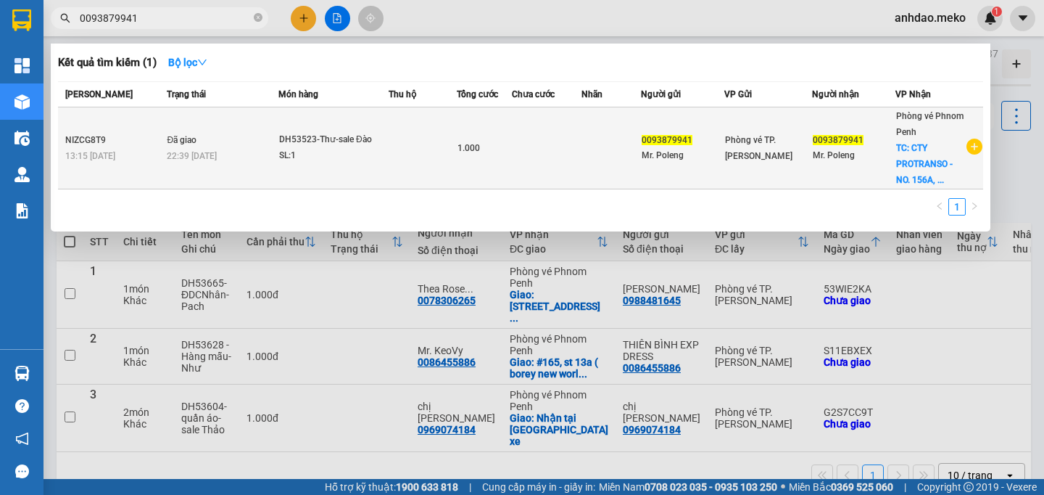
type input "0093879941"
click at [350, 157] on div "SL: 1" at bounding box center [333, 156] width 109 height 16
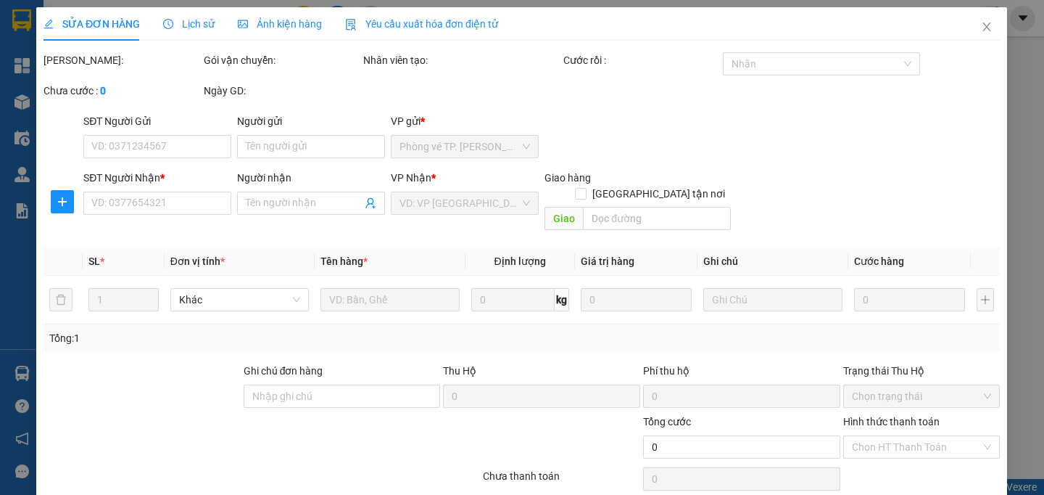
type input "0093879941"
type input "Mr. Poleng"
type input "0093879941"
type input "Mr. Poleng"
checkbox input "true"
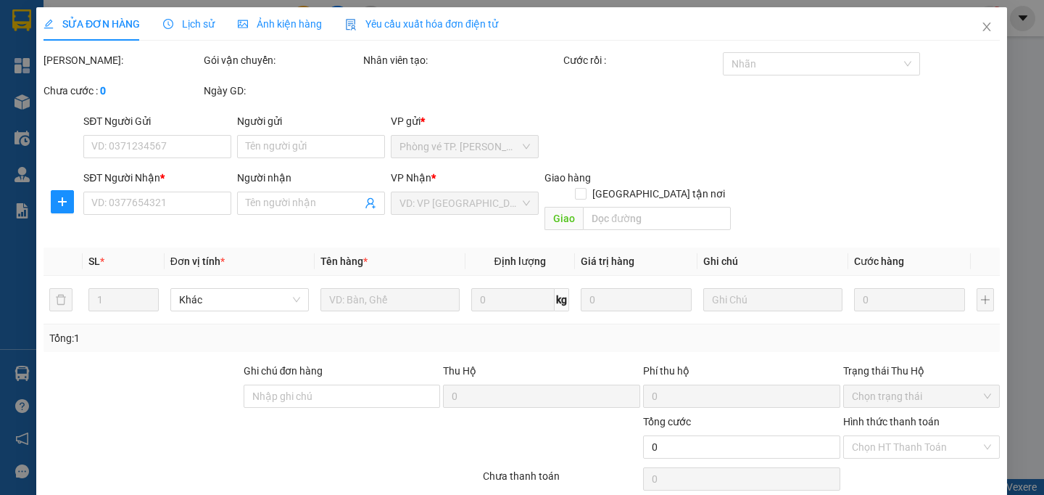
type input "CTY PROTRANSO - NO. [STREET_ADDRESS]"
type input "thu phí đầu VN"
type input "1.000"
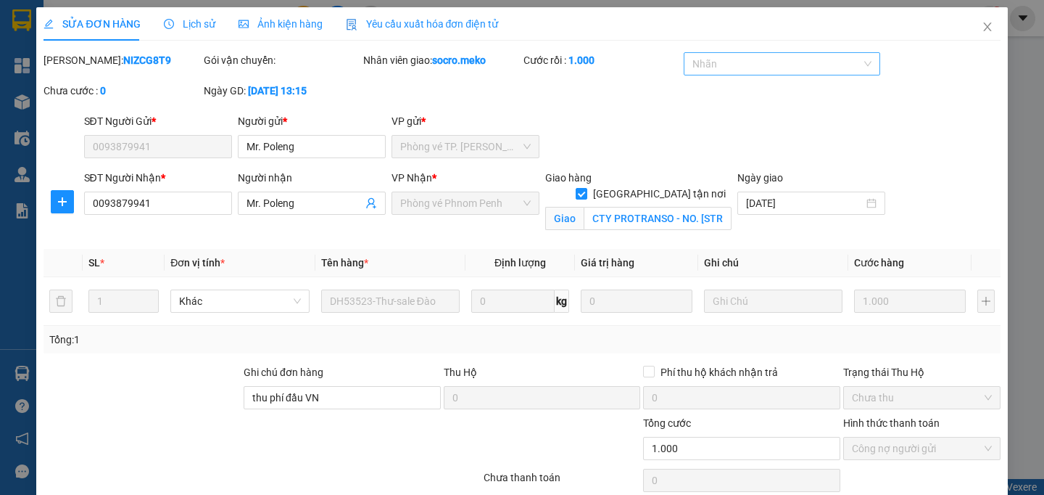
click at [782, 65] on div at bounding box center [776, 63] width 176 height 17
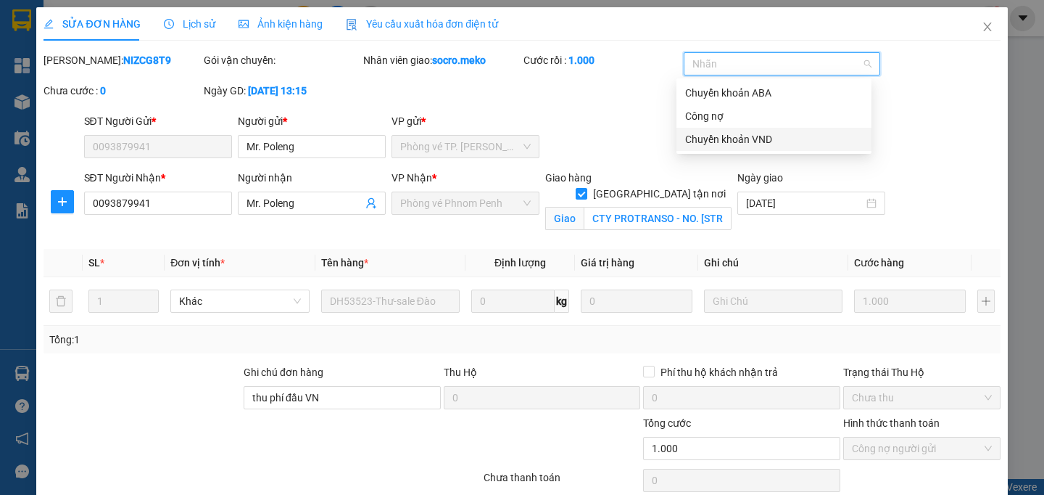
click at [739, 143] on div "Chuyển khoản VND" at bounding box center [774, 139] width 178 height 16
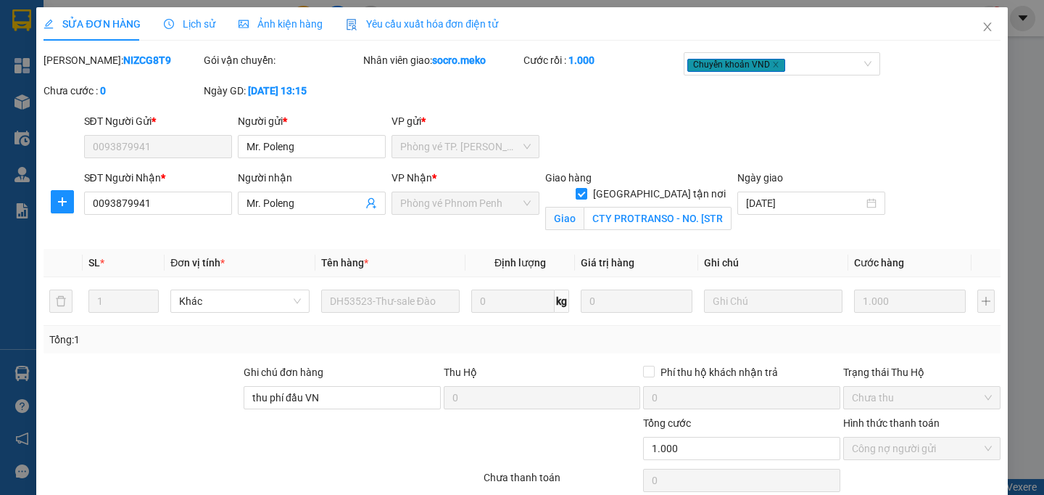
click at [577, 108] on div "[PERSON_NAME]: NIZCG8T9 Gói vận chuyển: Nhân viên giao: socro.meko Cước rồi : 1…" at bounding box center [522, 82] width 960 height 61
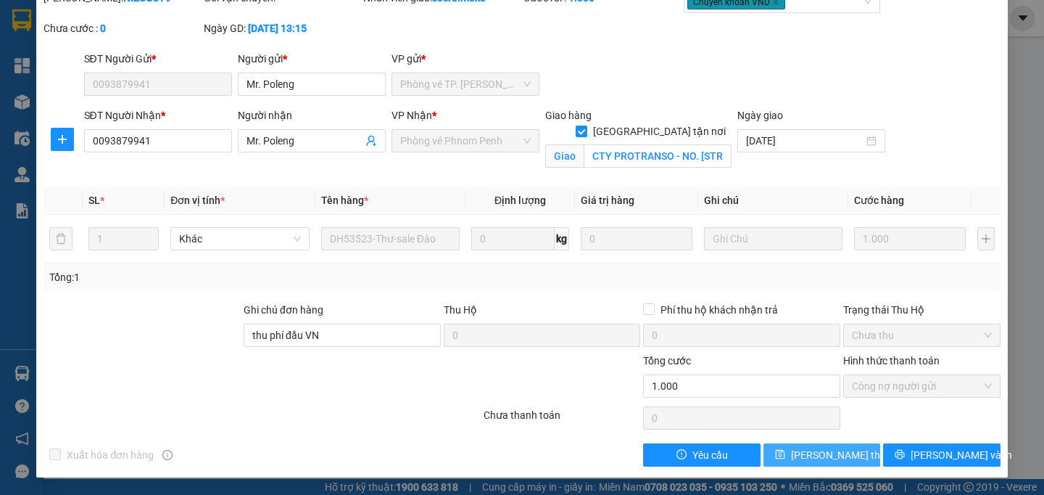
click at [816, 453] on span "[PERSON_NAME] thay đổi" at bounding box center [849, 455] width 116 height 16
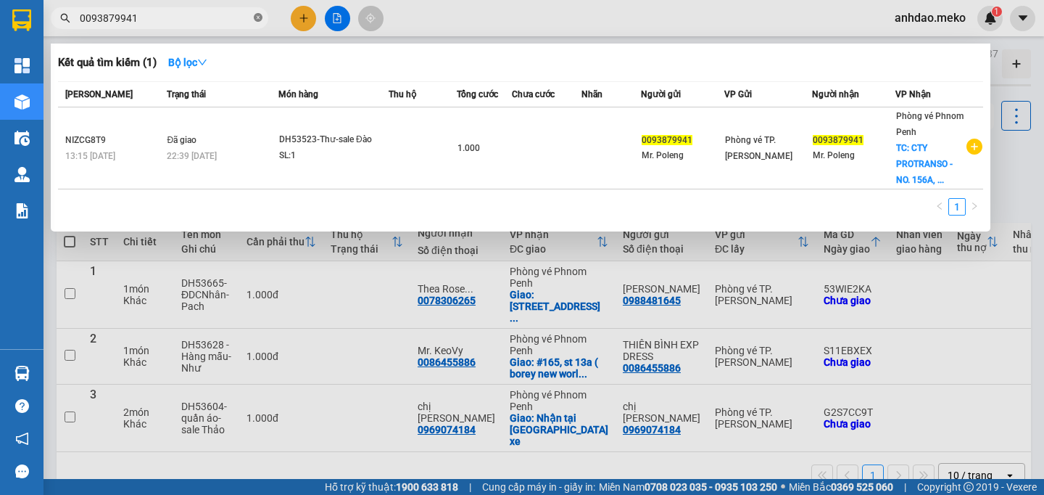
click at [255, 18] on icon "close-circle" at bounding box center [258, 17] width 9 height 9
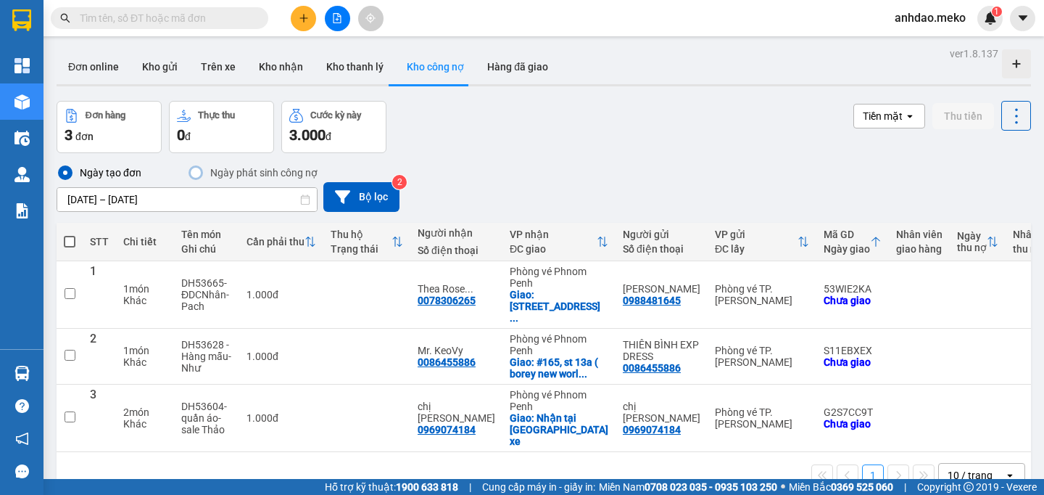
paste input "0093879941"
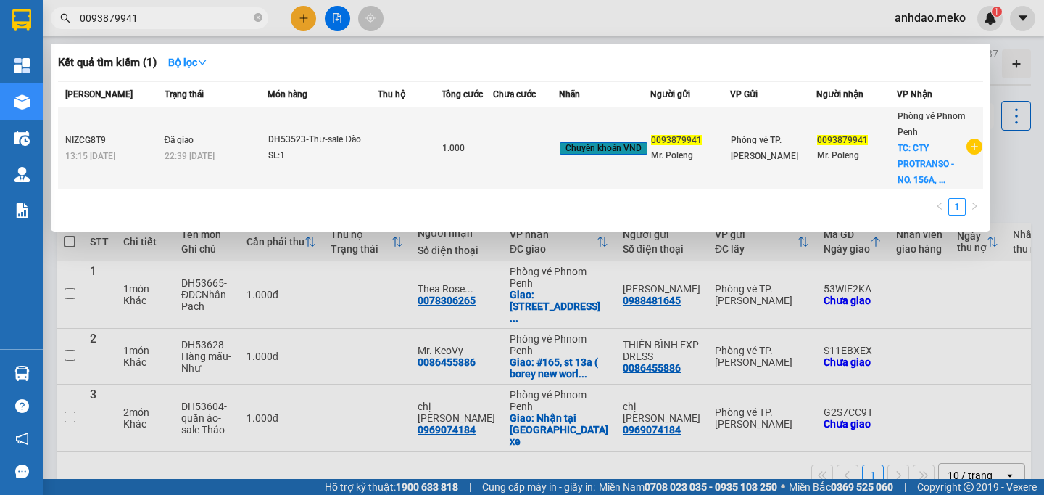
type input "0093879941"
click at [285, 149] on div "SL: 1" at bounding box center [322, 156] width 109 height 16
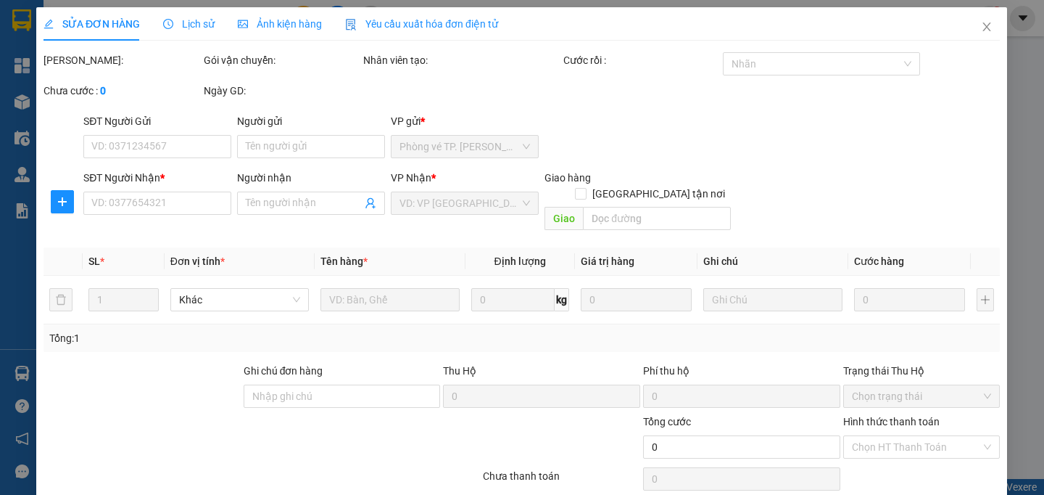
type input "0093879941"
type input "Mr. Poleng"
type input "0093879941"
type input "Mr. Poleng"
checkbox input "true"
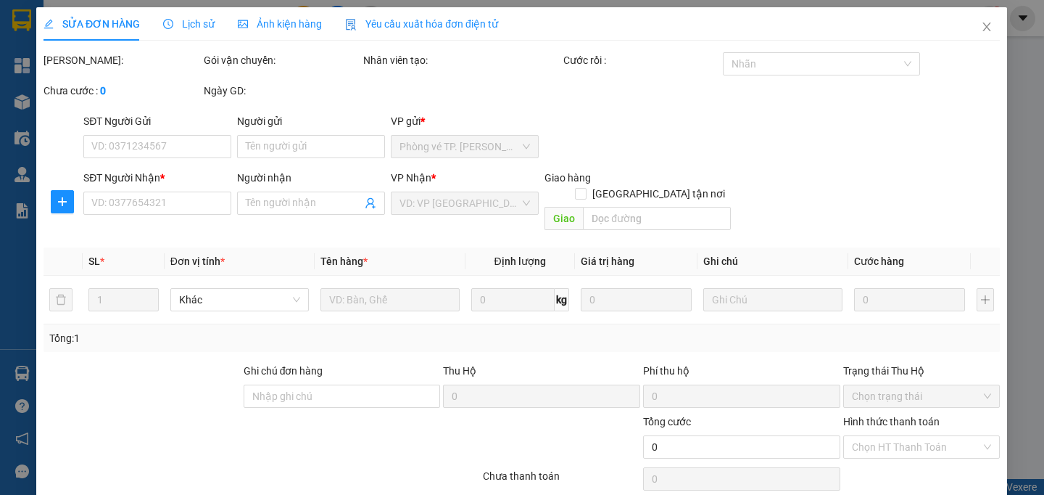
type input "CTY PROTRANSO - NO. [STREET_ADDRESS]"
type input "thu phí đầu VN"
type input "1.000"
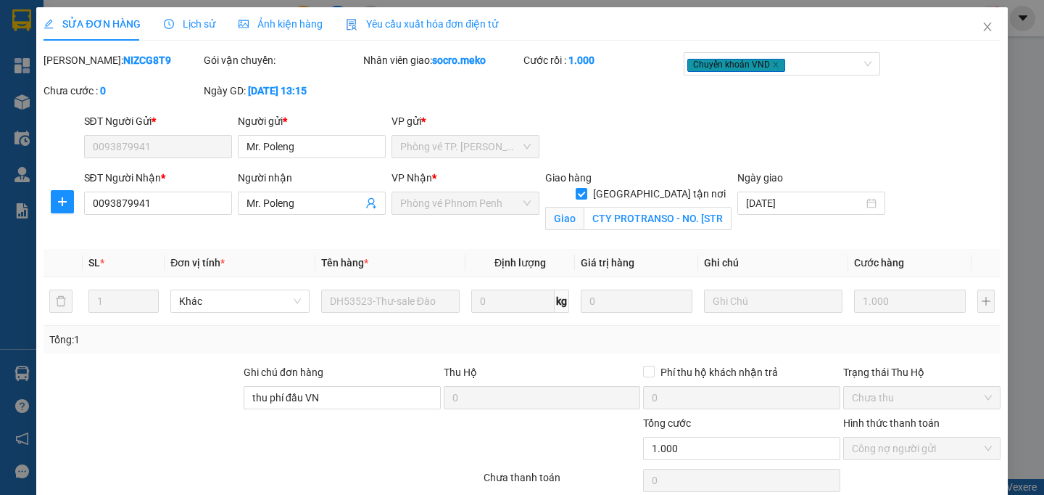
click at [197, 23] on span "Lịch sử" at bounding box center [189, 24] width 51 height 12
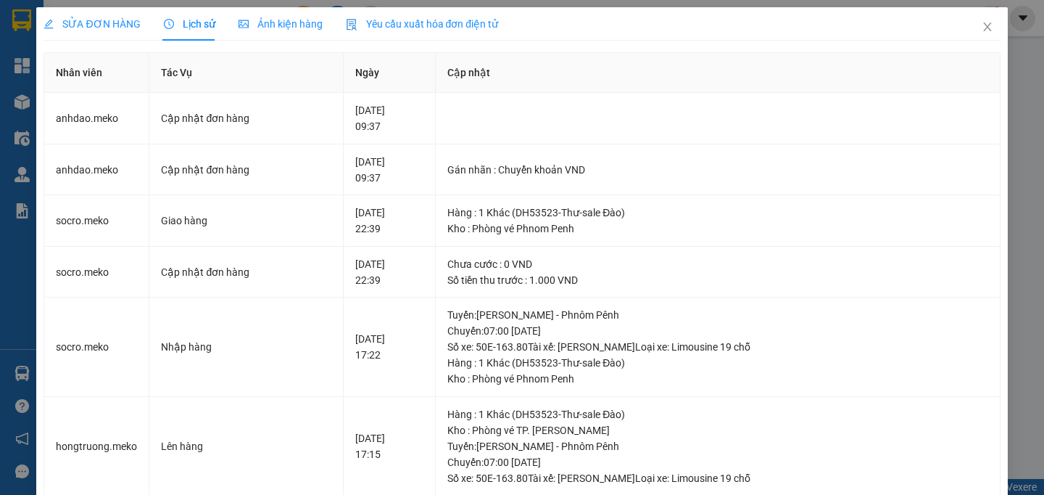
click at [199, 22] on span "Lịch sử" at bounding box center [189, 24] width 51 height 12
click at [983, 30] on span "Close" at bounding box center [988, 27] width 41 height 41
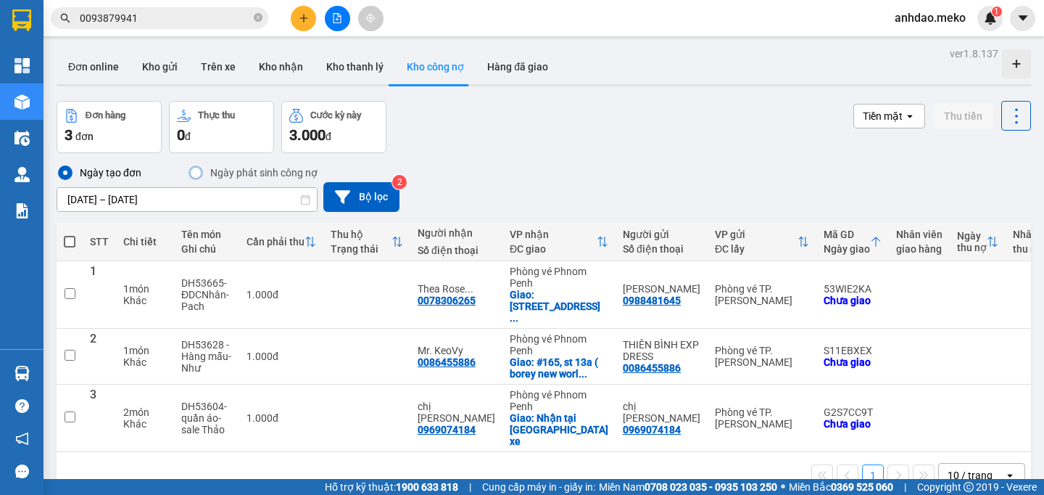
click at [164, 20] on input "0093879941" at bounding box center [165, 18] width 171 height 16
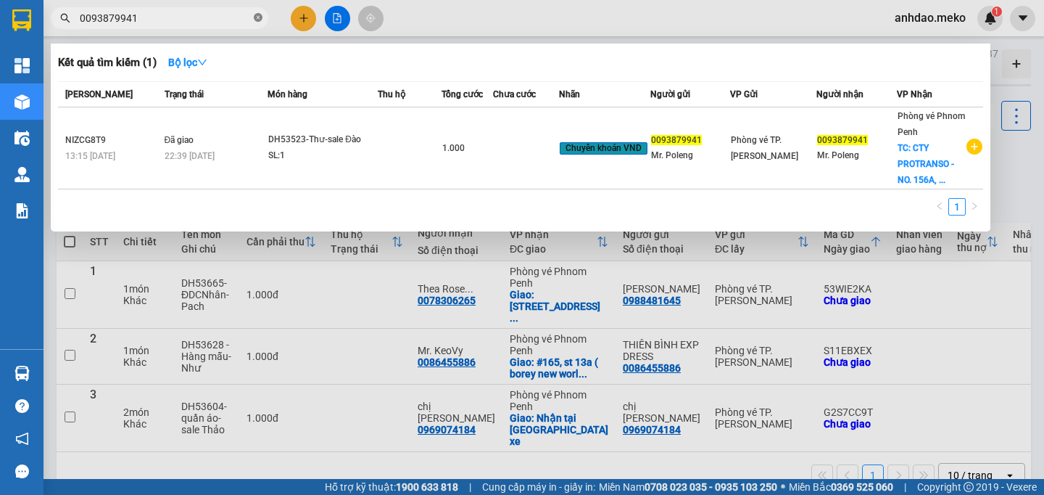
click at [260, 17] on icon "close-circle" at bounding box center [258, 17] width 9 height 9
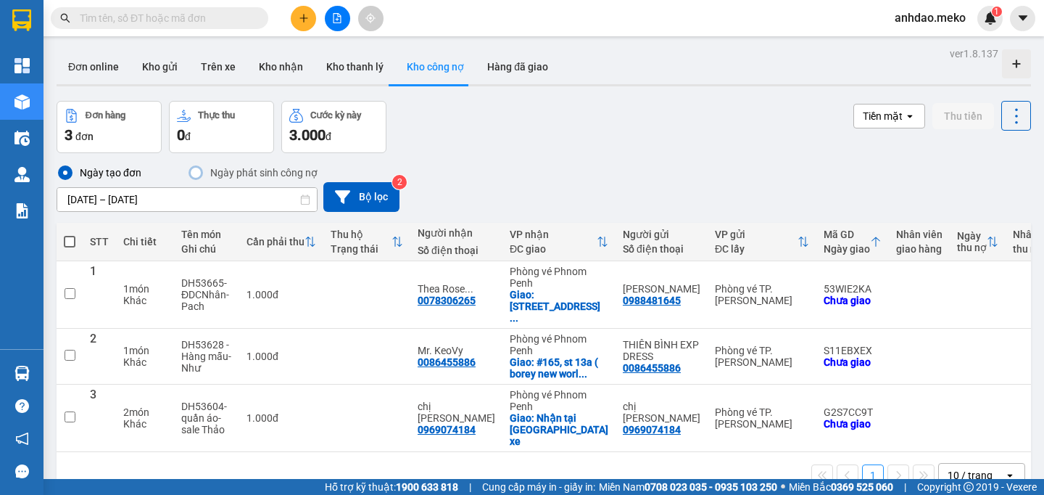
paste input "077889980"
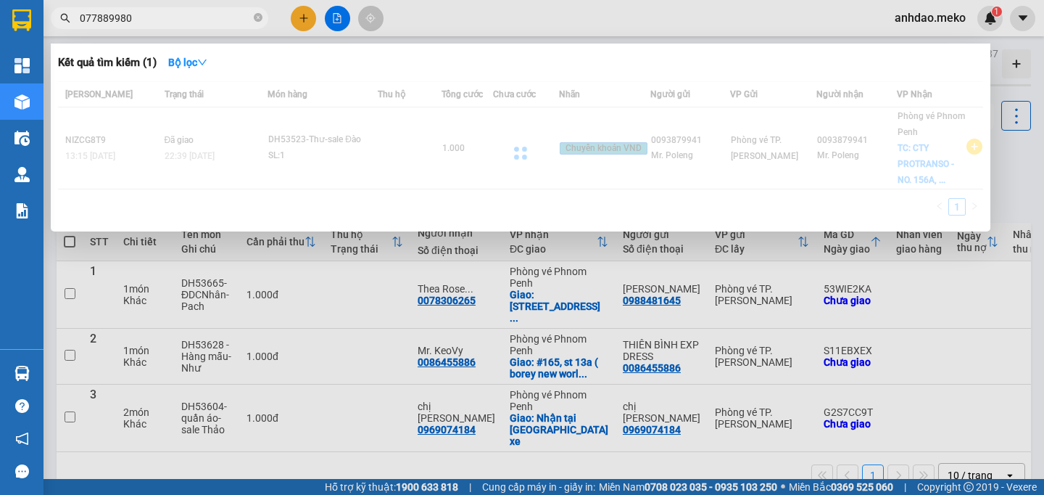
type input "077889980"
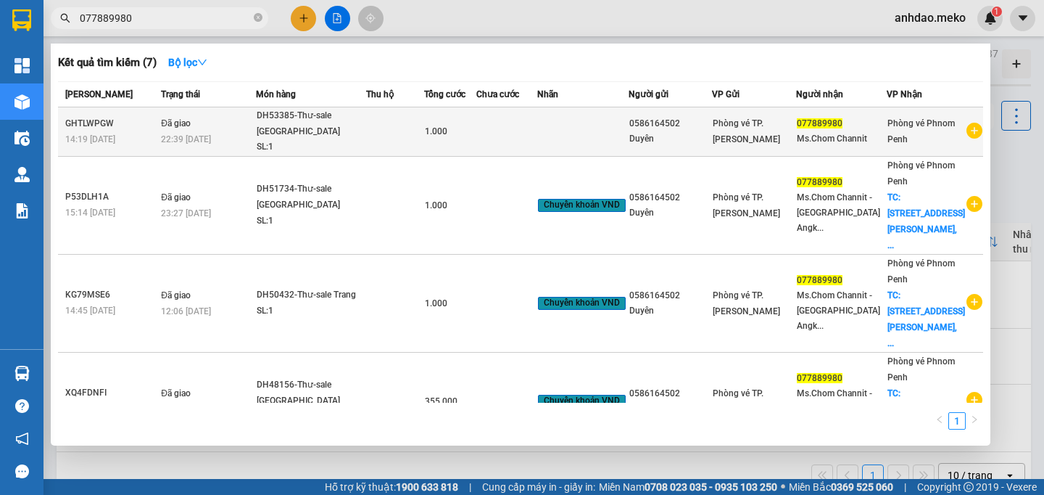
click at [219, 123] on td "Đã giao 22:39 [DATE]" at bounding box center [206, 131] width 98 height 49
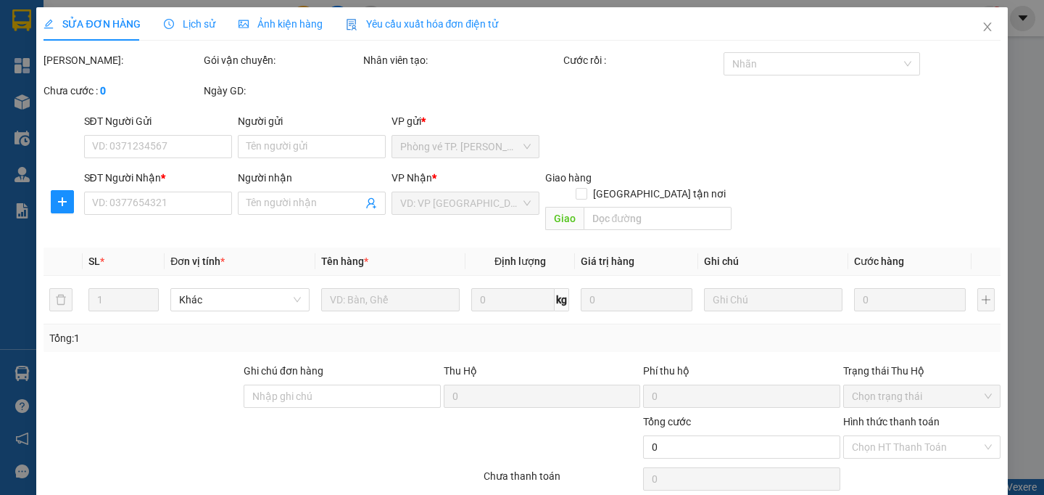
type input "0586164502"
type input "Duyên"
type input "077889980"
type input "Ms.Chom Channit"
type input "THANH TOÁN ĐẦU VN"
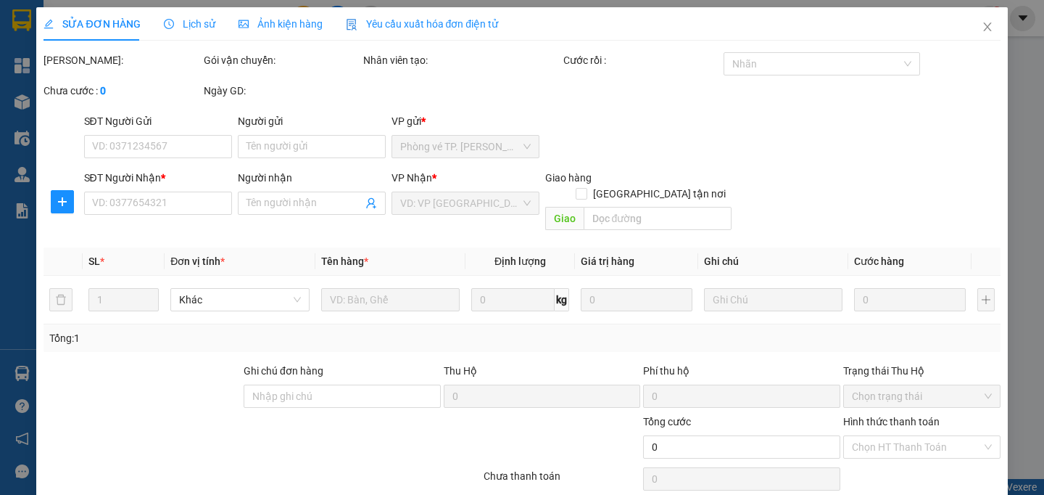
type input "1.000"
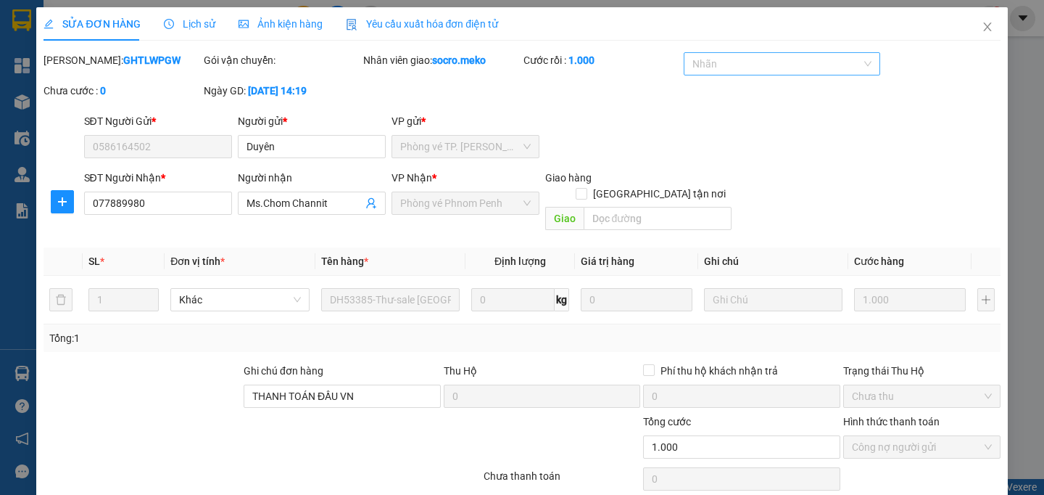
click at [772, 63] on div at bounding box center [776, 63] width 176 height 17
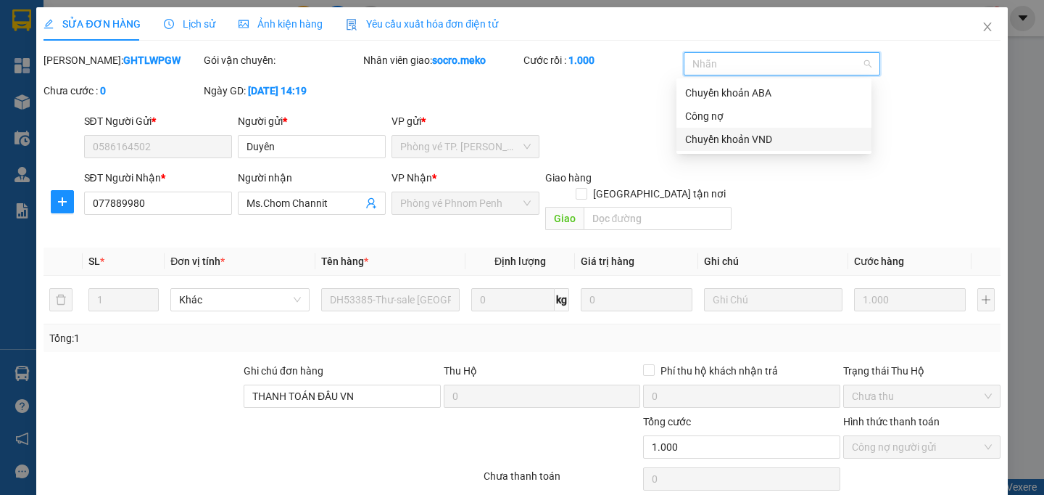
click at [746, 133] on div "Chuyển khoản VND" at bounding box center [774, 139] width 178 height 16
click at [925, 162] on div "SĐT Người Gửi * 0586164502 Người gửi * Duyên VP gửi * Phòng vé TP. [PERSON_NAME]" at bounding box center [542, 138] width 923 height 51
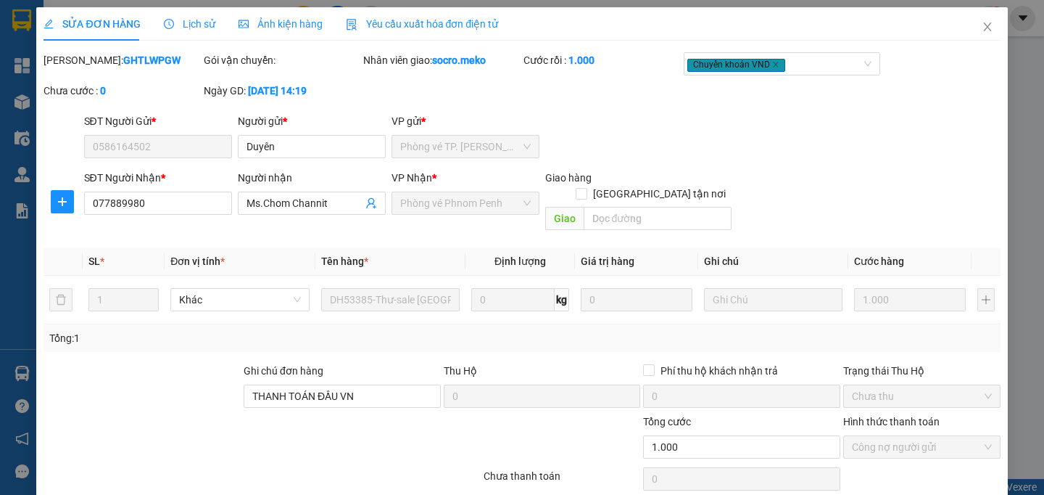
scroll to position [60, 0]
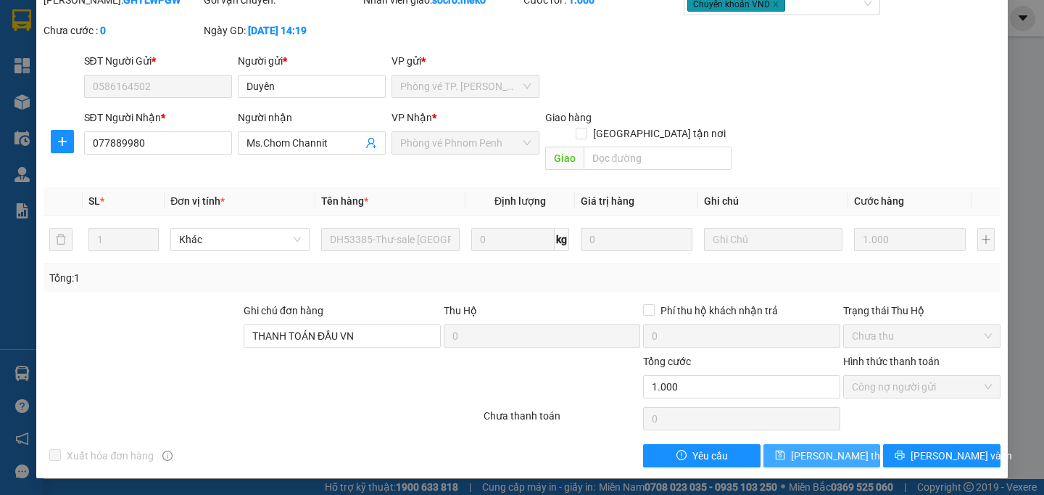
click at [804, 455] on span "[PERSON_NAME] thay đổi" at bounding box center [849, 456] width 116 height 16
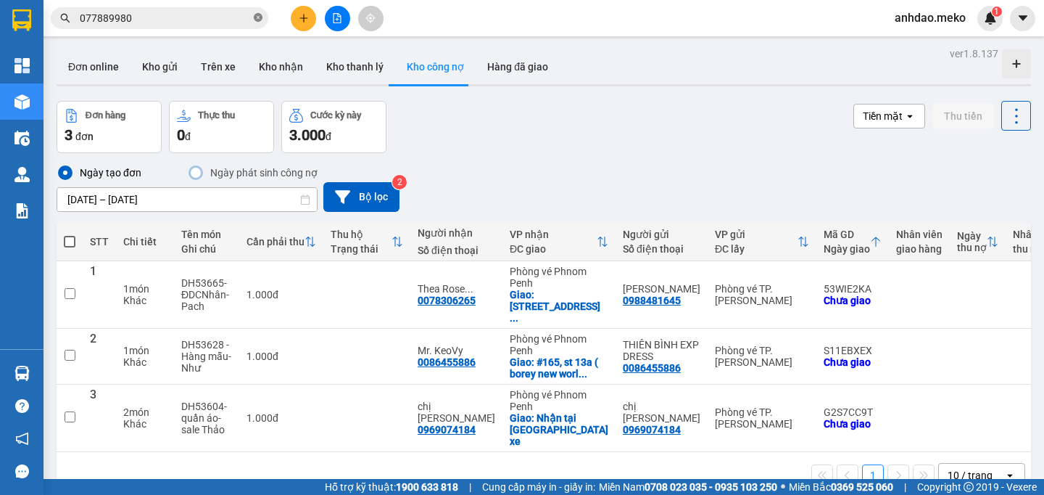
click at [259, 17] on icon "close-circle" at bounding box center [258, 17] width 9 height 9
paste input "069666355"
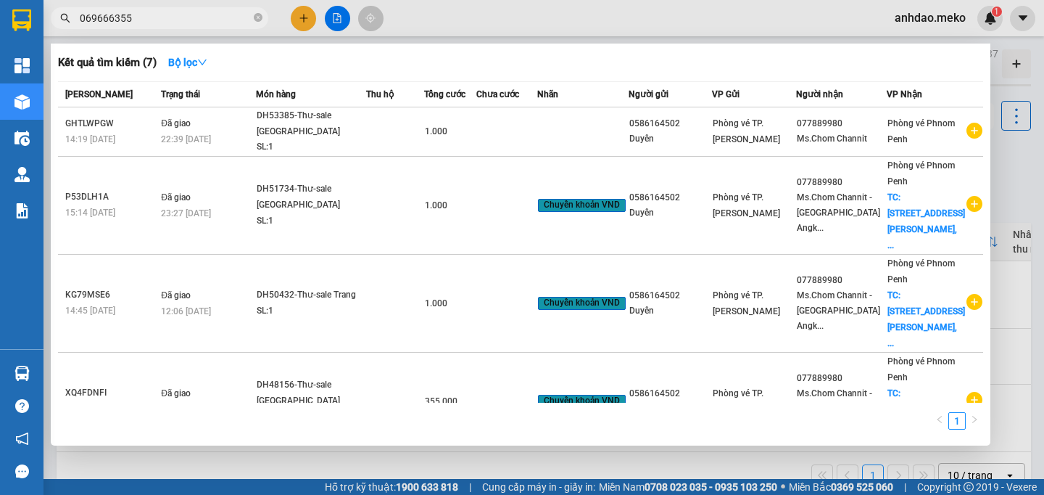
type input "069666355"
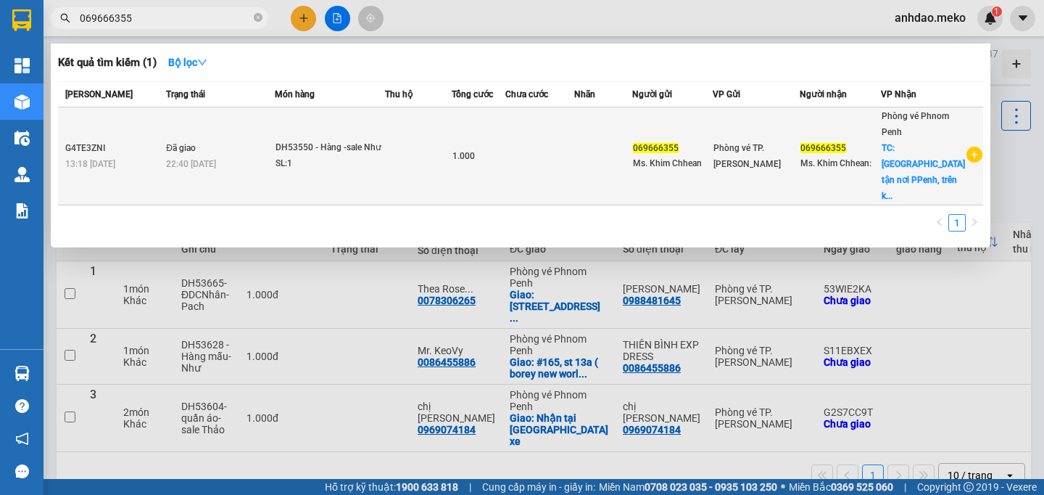
click at [382, 171] on td "DH53550 - Hàng -sale Như SL: 1" at bounding box center [330, 156] width 110 height 98
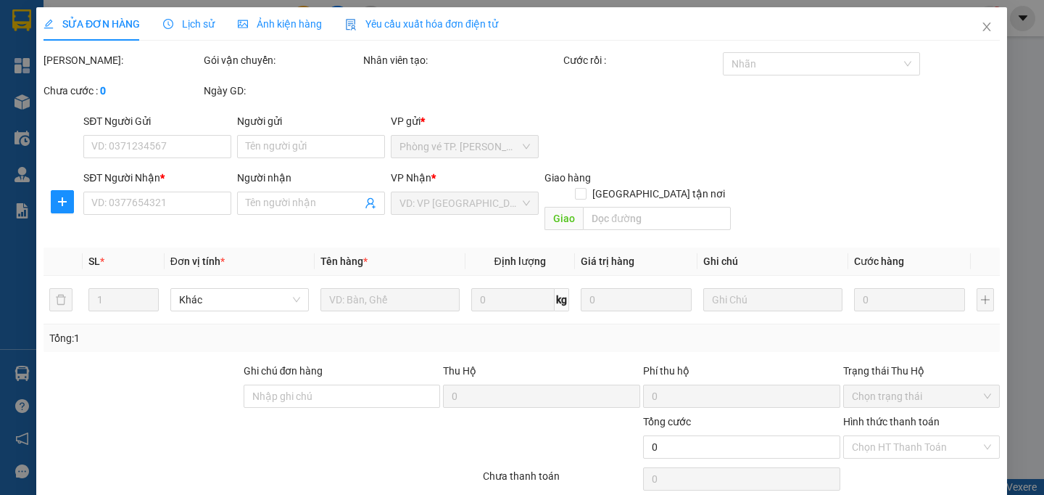
type input "069666355"
type input "Ms. Khim Chhean"
type input "069666355"
type input "Ms. Khim Chhean:"
checkbox input "true"
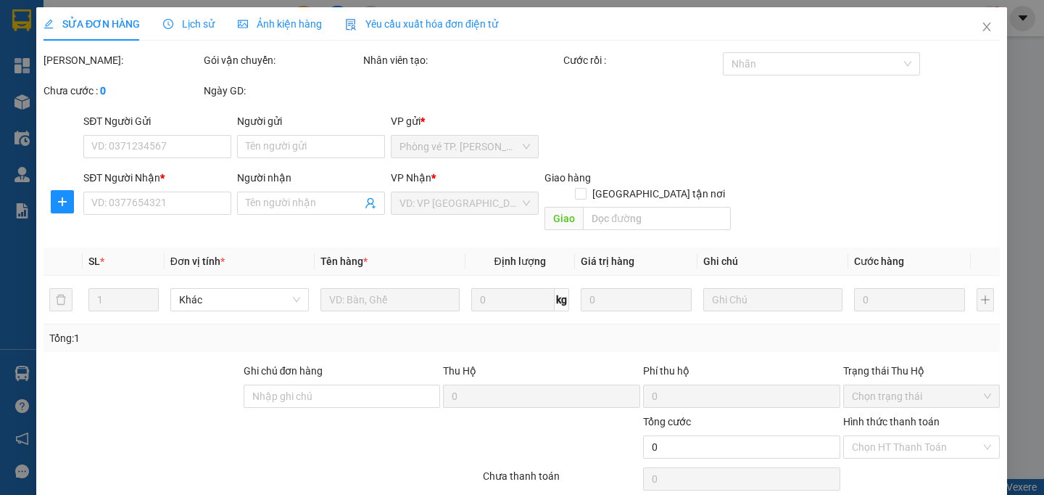
type input "[GEOGRAPHIC_DATA] tận nơi PPenh, trên kiện hàng có thông tin"
type input "Sale tự thu tiền"
type input "1.000"
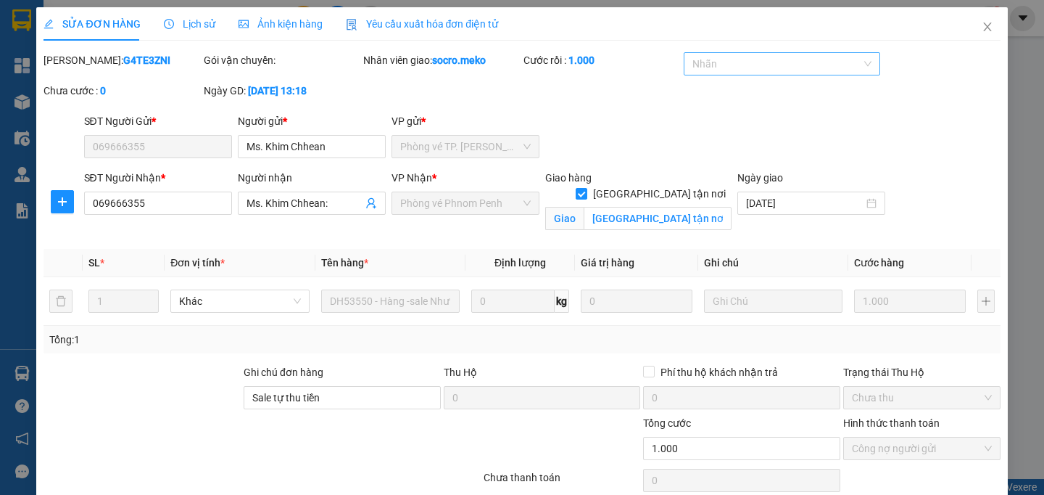
click at [704, 62] on div at bounding box center [776, 63] width 176 height 17
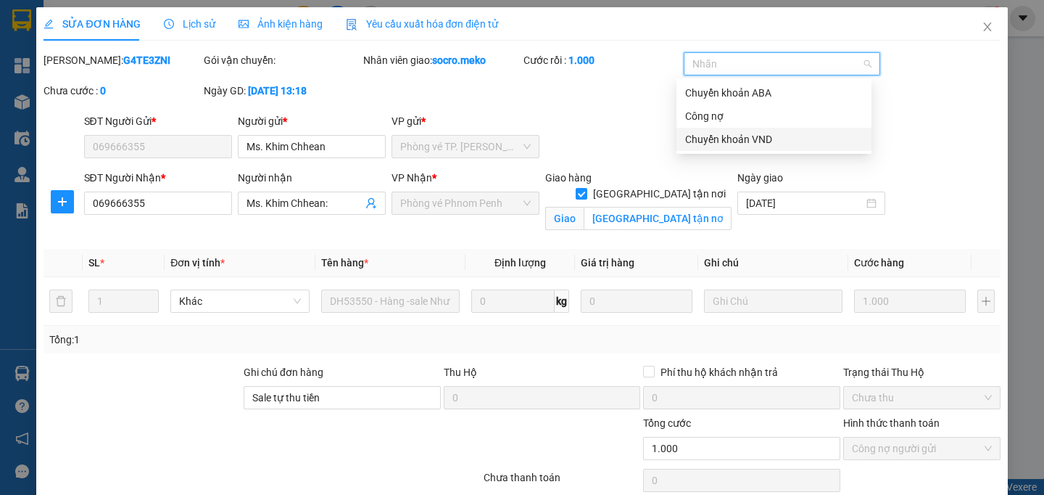
click at [727, 139] on div "Chuyển khoản VND" at bounding box center [774, 139] width 178 height 16
click at [976, 164] on div "SĐT Người Gửi * 069666355 Người gửi * Ms. Khim Chhean VP gửi * Phòng vé TP. [PE…" at bounding box center [542, 138] width 923 height 51
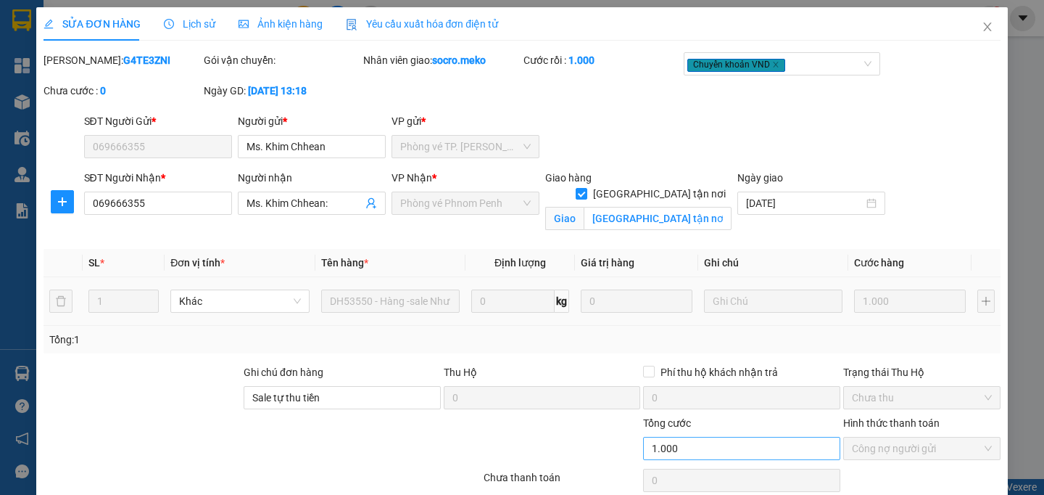
scroll to position [78, 0]
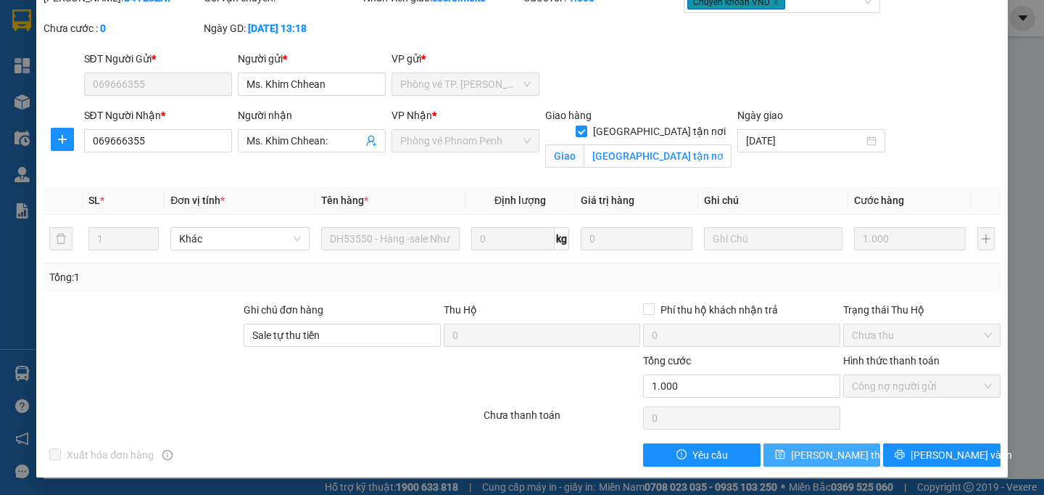
click at [804, 450] on span "[PERSON_NAME] thay đổi" at bounding box center [849, 455] width 116 height 16
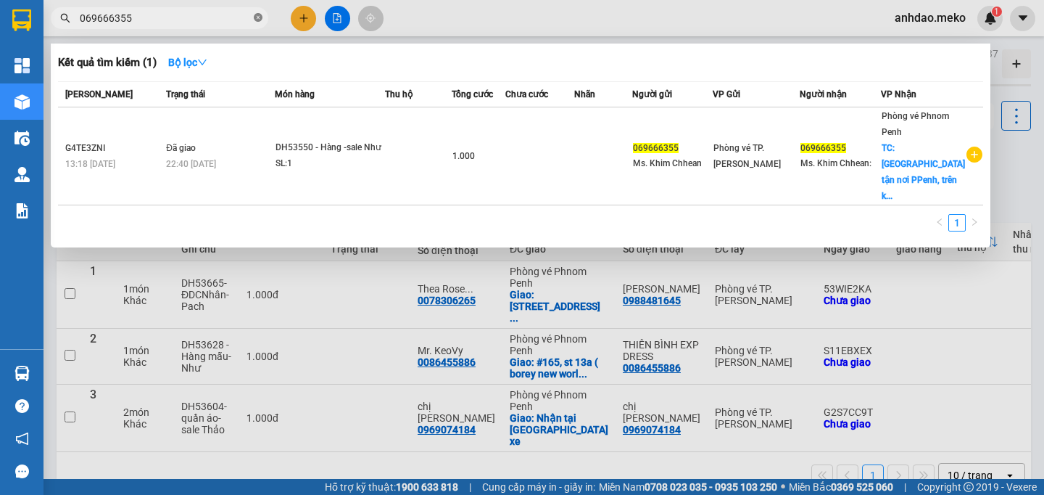
click at [257, 18] on icon "close-circle" at bounding box center [258, 17] width 9 height 9
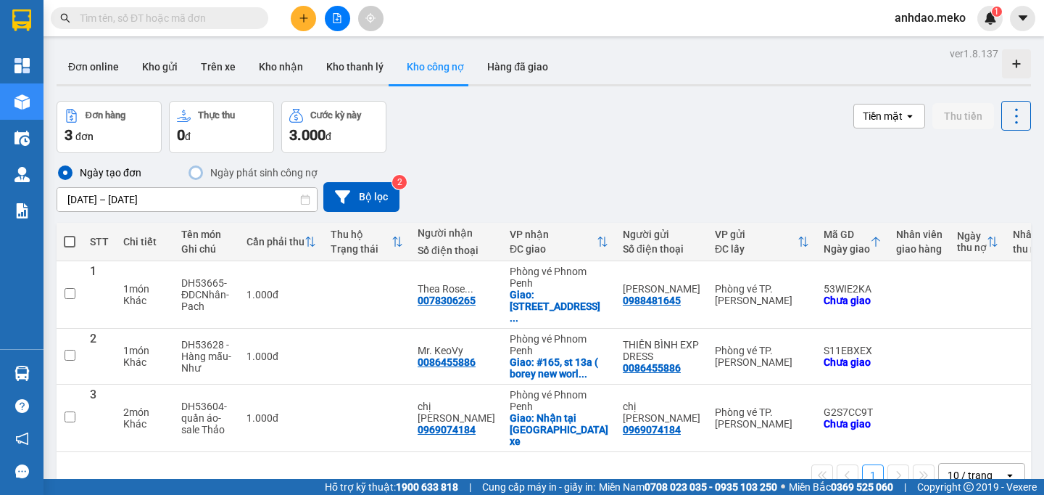
paste input "010723644"
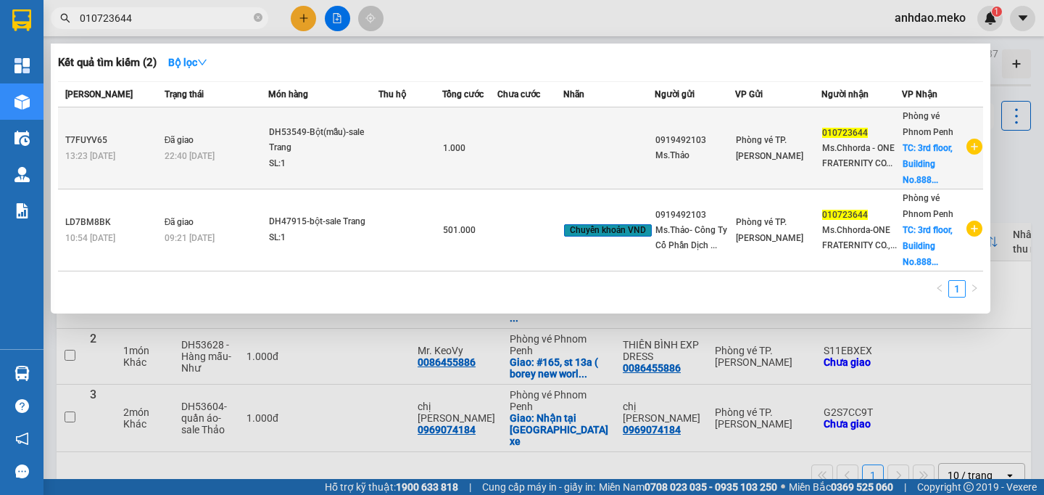
type input "010723644"
click at [250, 150] on div "22:40 [DATE]" at bounding box center [216, 156] width 103 height 16
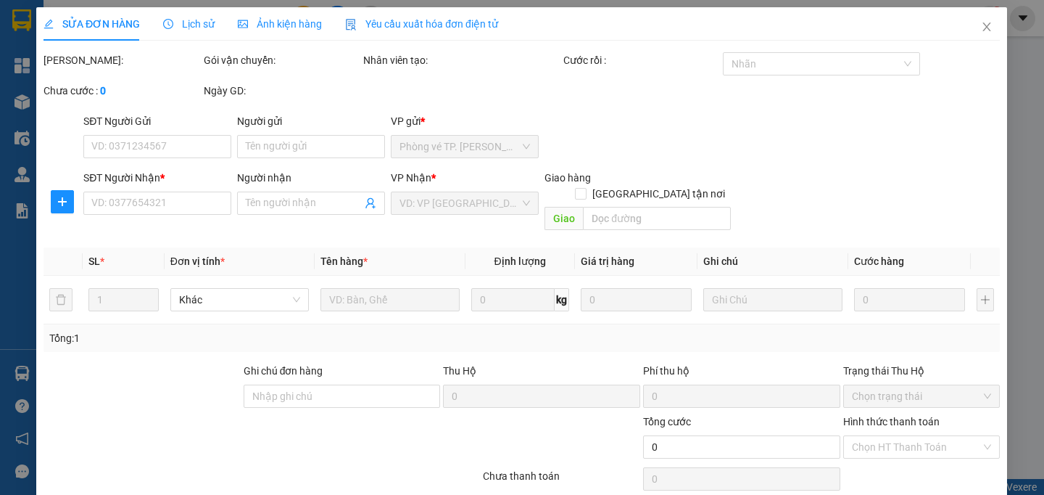
type input "0919492103"
type input "Ms.Thảo"
type input "010723644"
type input "Ms.Chhorda - ONE FRATERNITY CO.,LTD"
checkbox input "true"
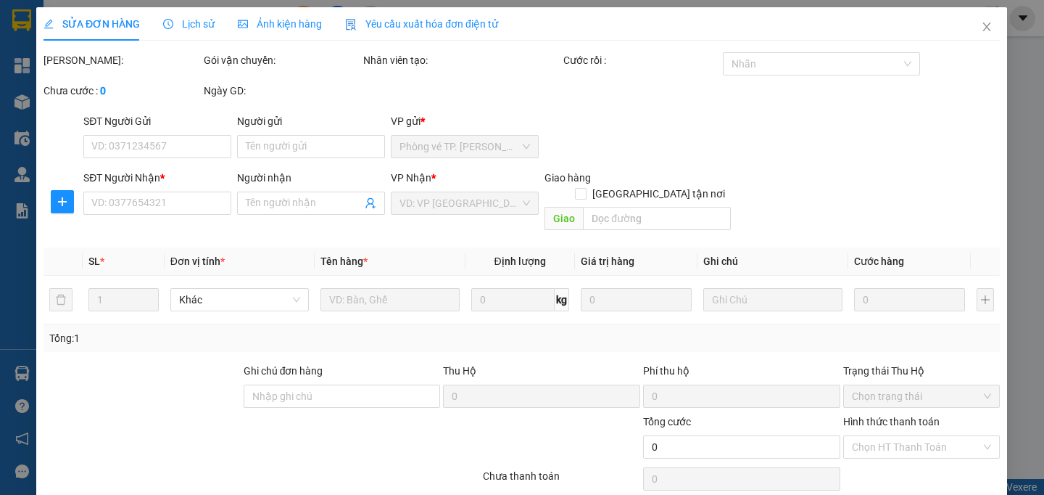
type input "[STREET_ADDRESS]"
type input "THANH TOÁN ĐẦU VN"
type input "1.000"
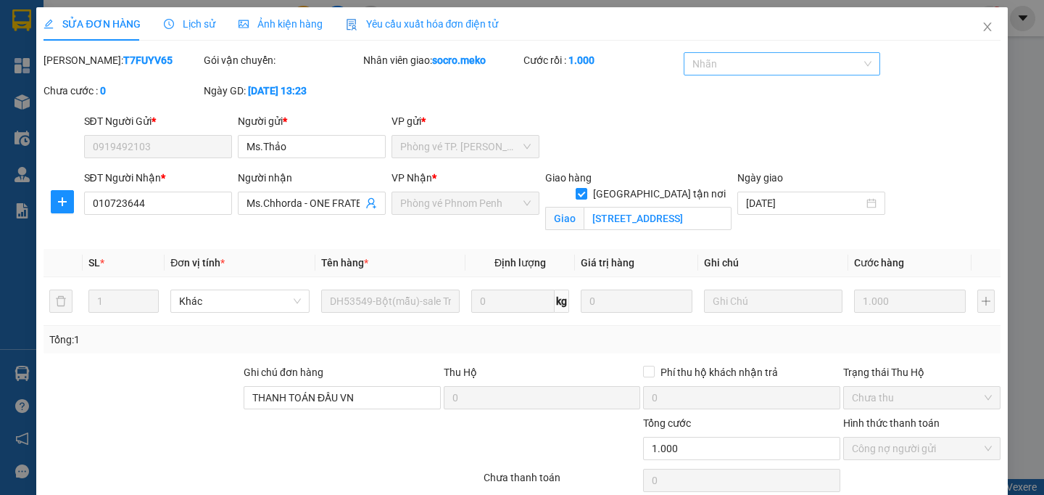
click at [742, 69] on div at bounding box center [776, 63] width 176 height 17
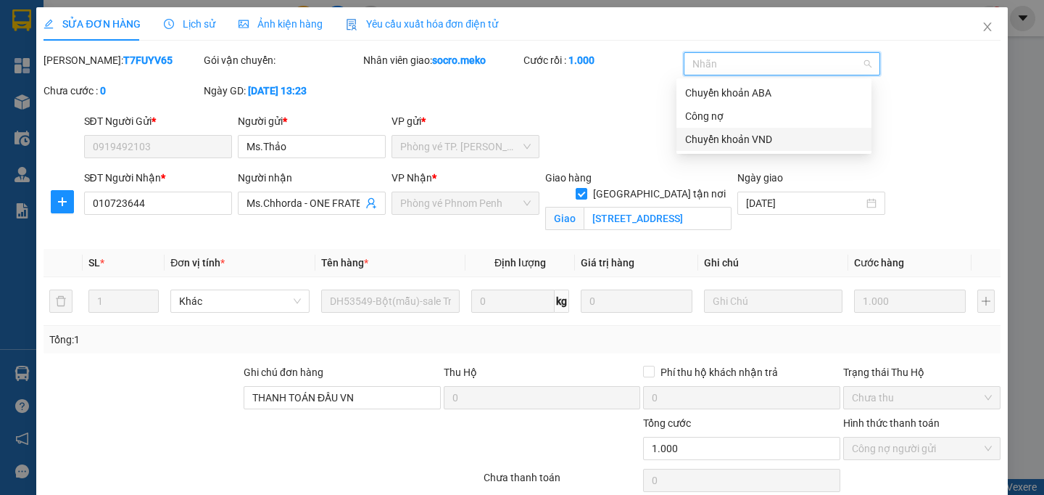
click at [738, 136] on div "Chuyển khoản VND" at bounding box center [774, 139] width 178 height 16
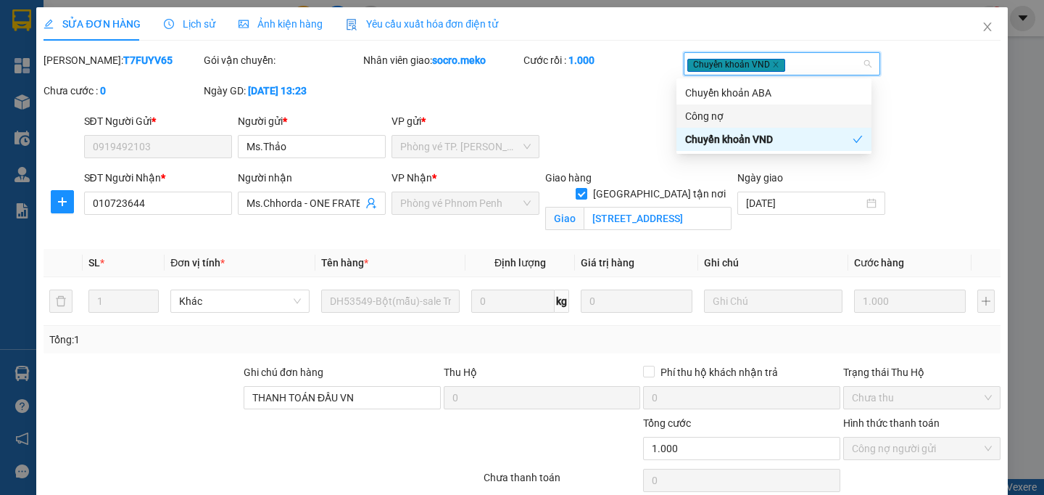
click at [944, 155] on div "SĐT Người Gửi * 0919492103 Người gửi * Ms.Thảo VP gửi * Phòng vé TP. [PERSON_NA…" at bounding box center [542, 138] width 923 height 51
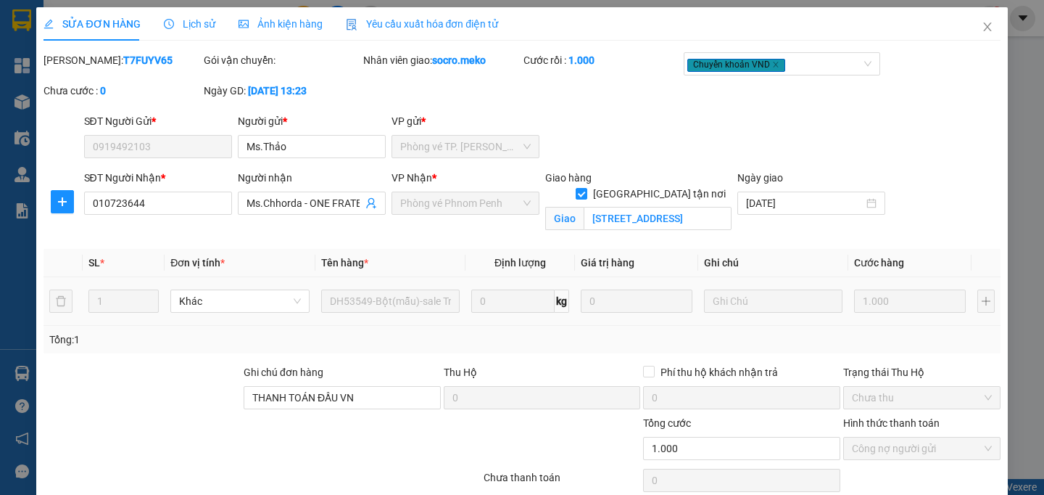
scroll to position [78, 0]
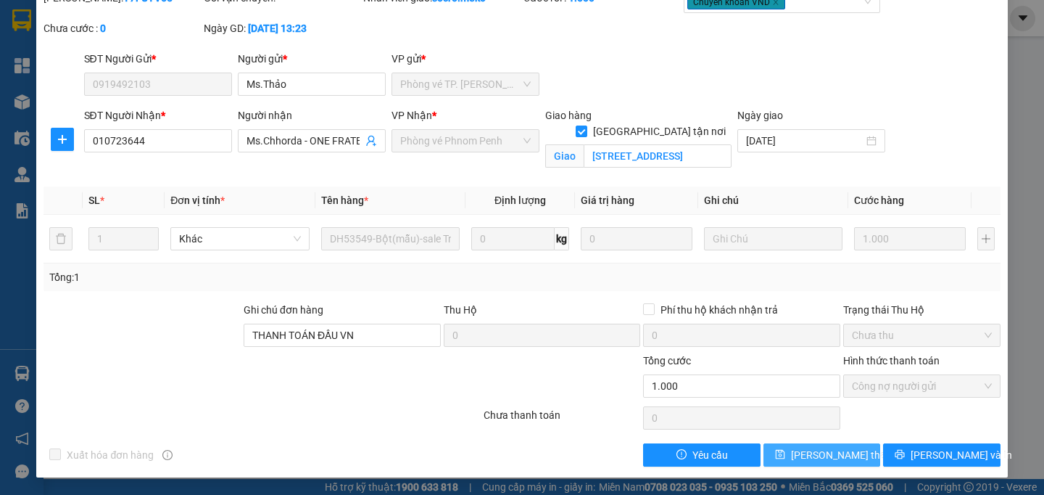
click at [770, 456] on button "[PERSON_NAME] thay đổi" at bounding box center [822, 454] width 117 height 23
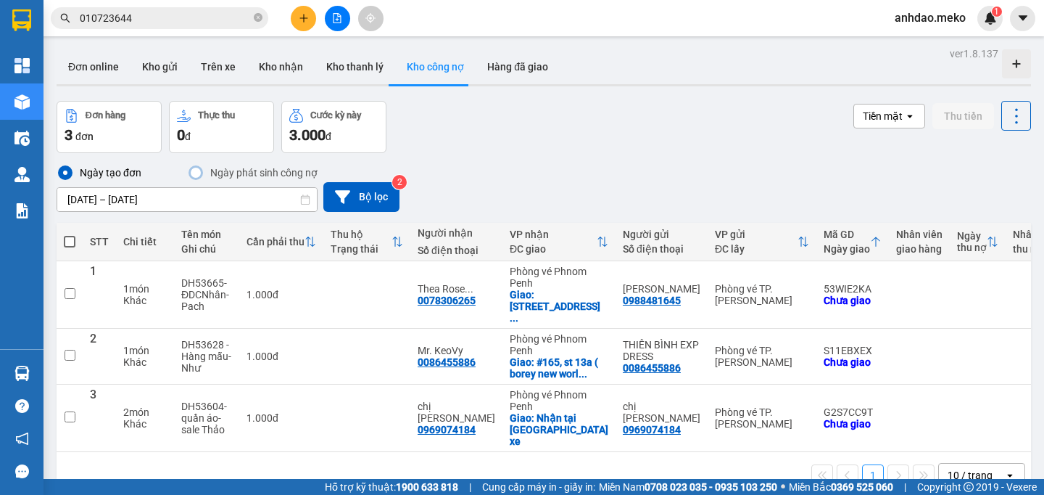
click at [191, 17] on input "010723644" at bounding box center [165, 18] width 171 height 16
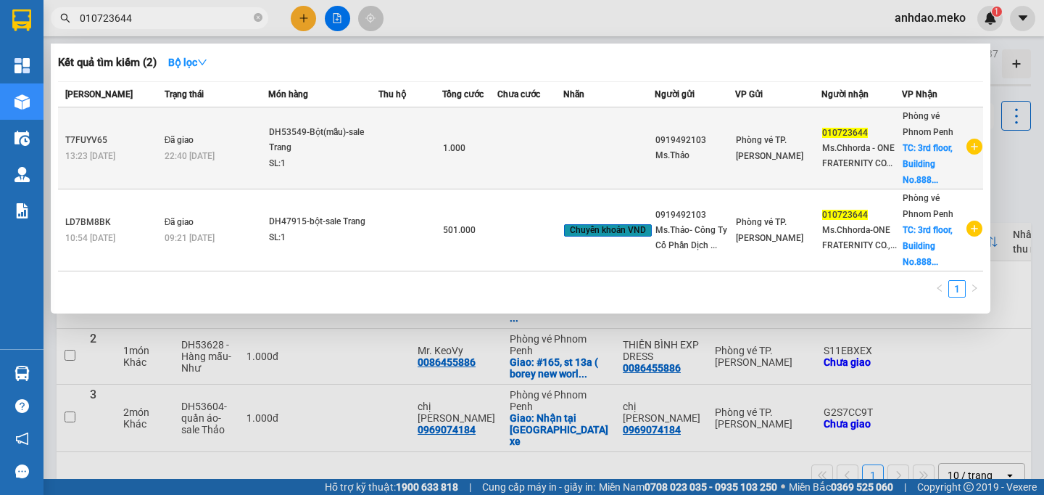
click at [324, 158] on div "SL: 1" at bounding box center [323, 164] width 109 height 16
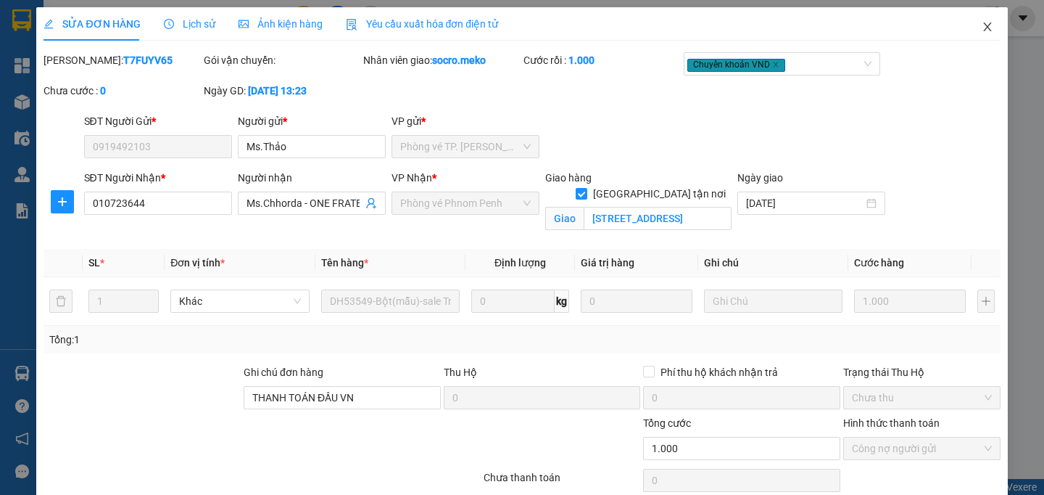
click at [982, 23] on icon "close" at bounding box center [988, 27] width 12 height 12
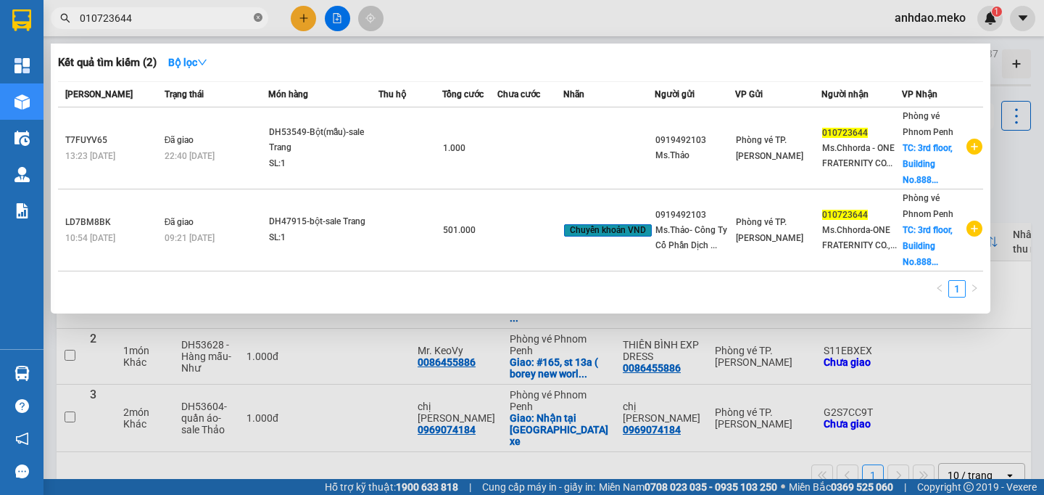
click at [255, 15] on icon "close-circle" at bounding box center [258, 17] width 9 height 9
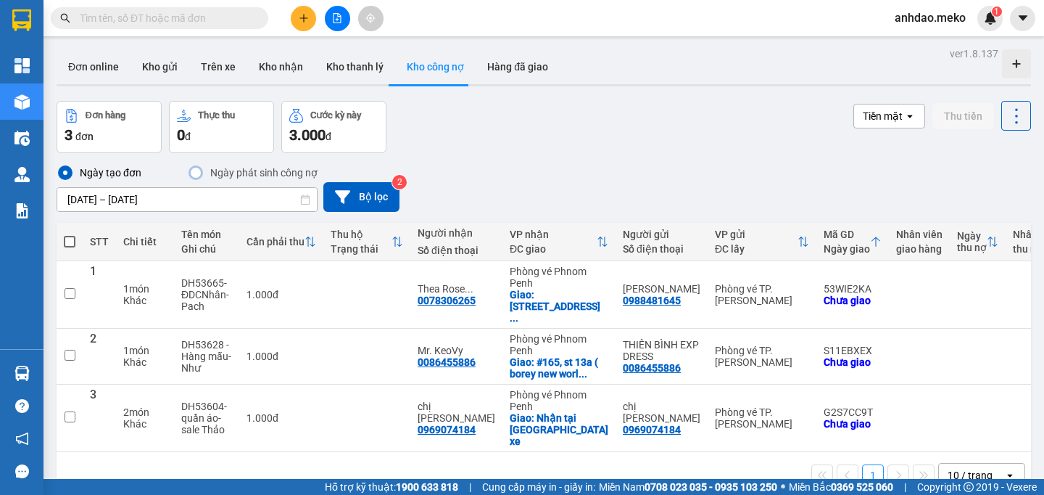
paste input "0017504966"
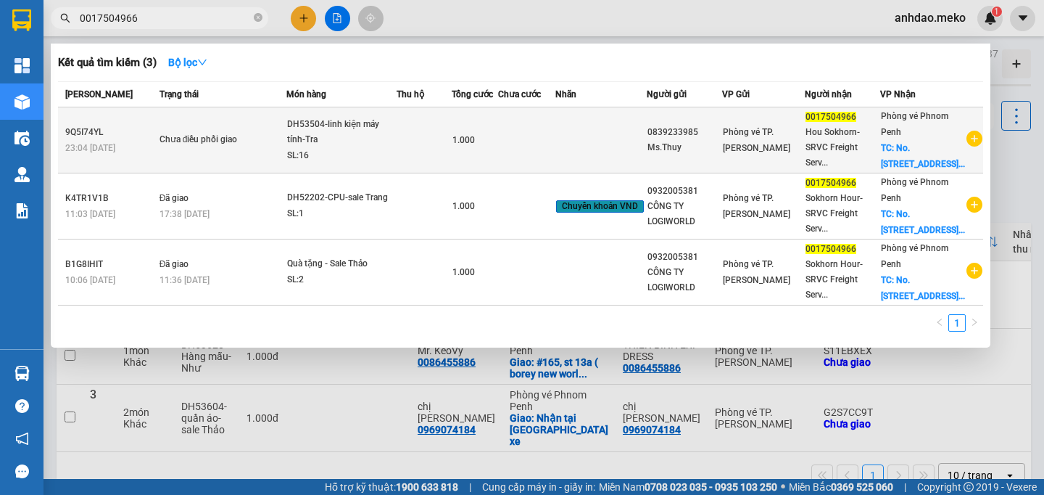
type input "0017504966"
click at [355, 158] on div "SL: 16" at bounding box center [341, 156] width 109 height 16
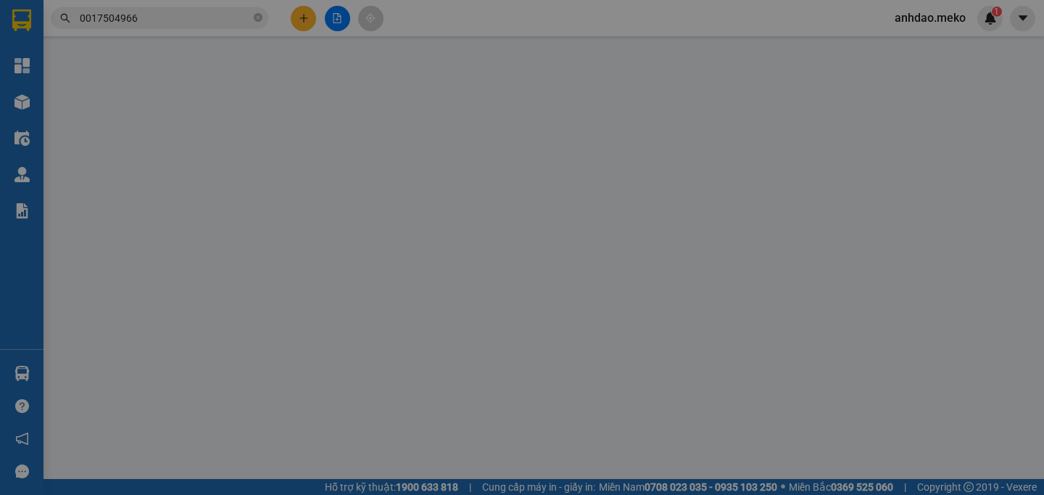
type input "0839233985"
type input "Ms.Thuy"
type input "0017504966"
type input "Hou Sokhorn- SRVC Freight Services ([GEOGRAPHIC_DATA]) Co., Ltd."
checkbox input "true"
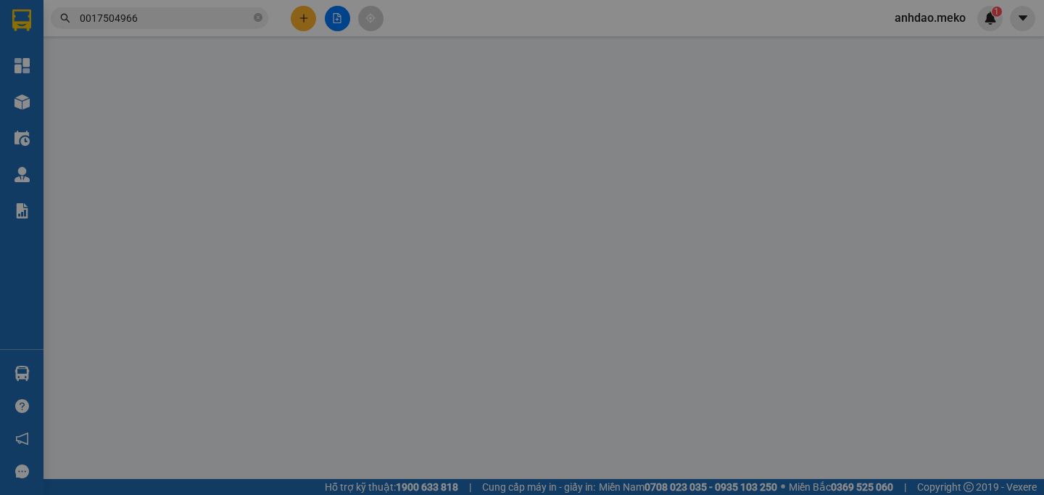
type input "No. [STREET_ADDRESS]"
type input "THANH TOÁN ĐẦU VN"
type input "1.000"
type input "0"
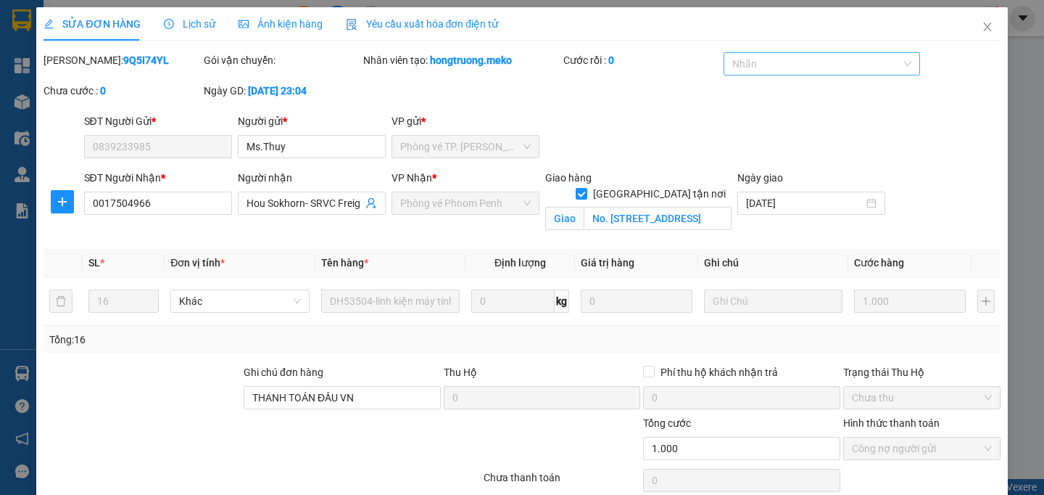
click at [749, 61] on div at bounding box center [815, 63] width 176 height 17
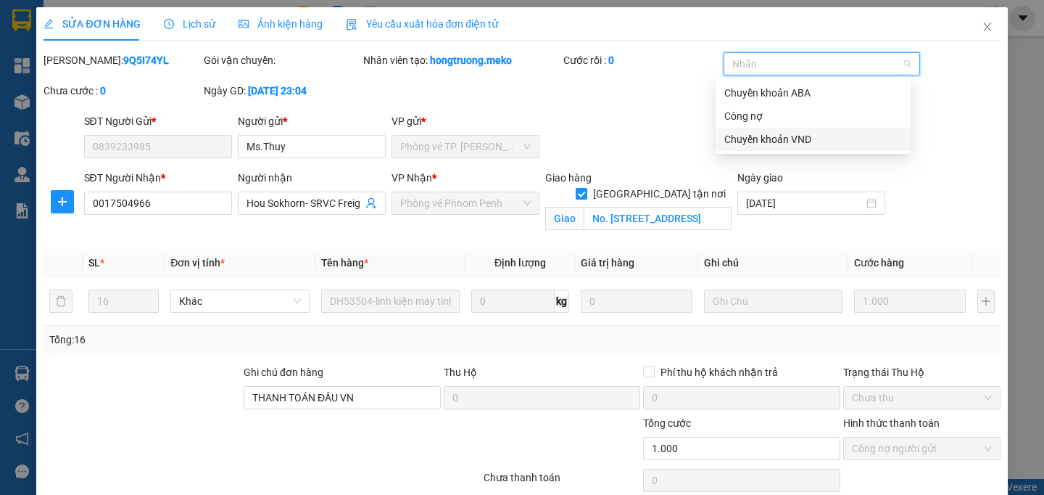
click at [783, 135] on div "Chuyển khoản VND" at bounding box center [814, 139] width 178 height 16
click at [636, 113] on div "[PERSON_NAME]: 9Q5I74YL Gói vận chuyển: Nhân viên tạo: hongtruong.meko Cước rồi…" at bounding box center [522, 82] width 960 height 61
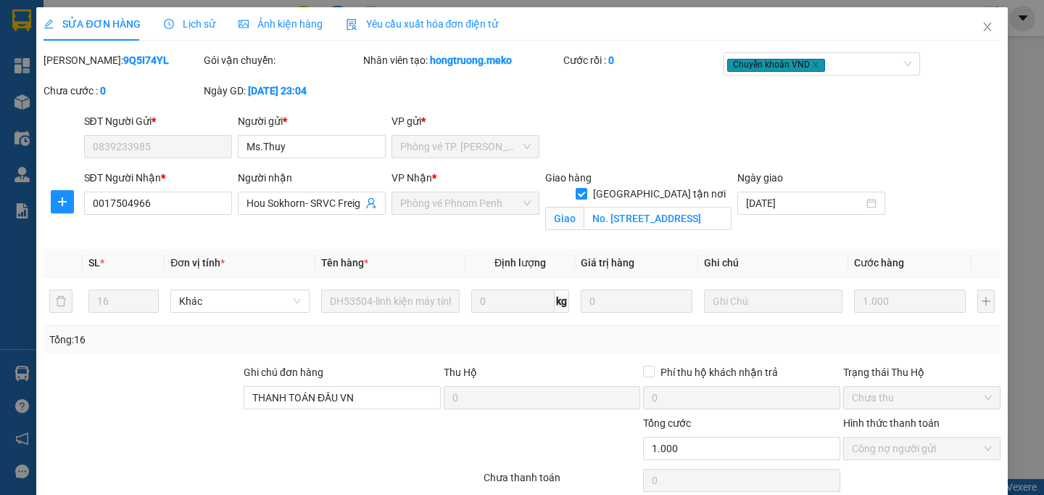
scroll to position [78, 0]
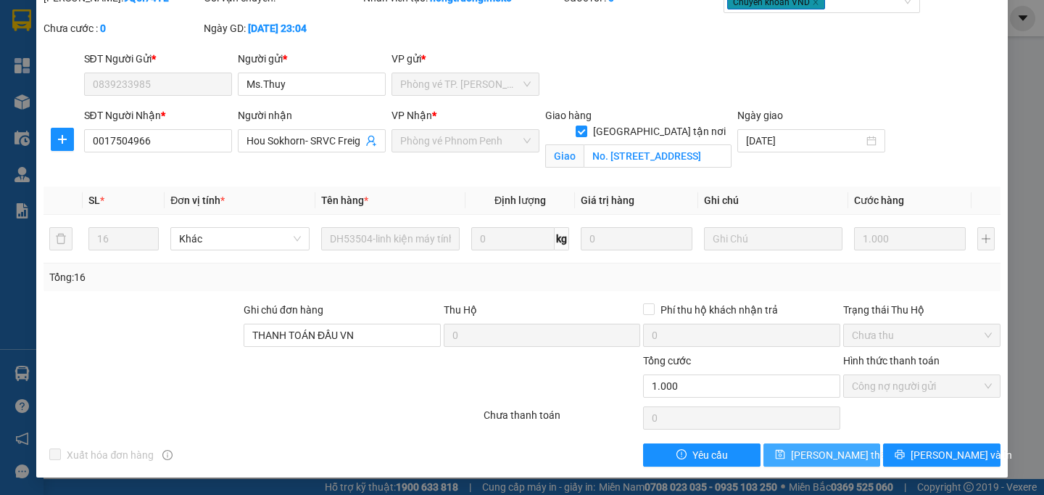
click at [806, 460] on span "[PERSON_NAME] thay đổi" at bounding box center [849, 455] width 116 height 16
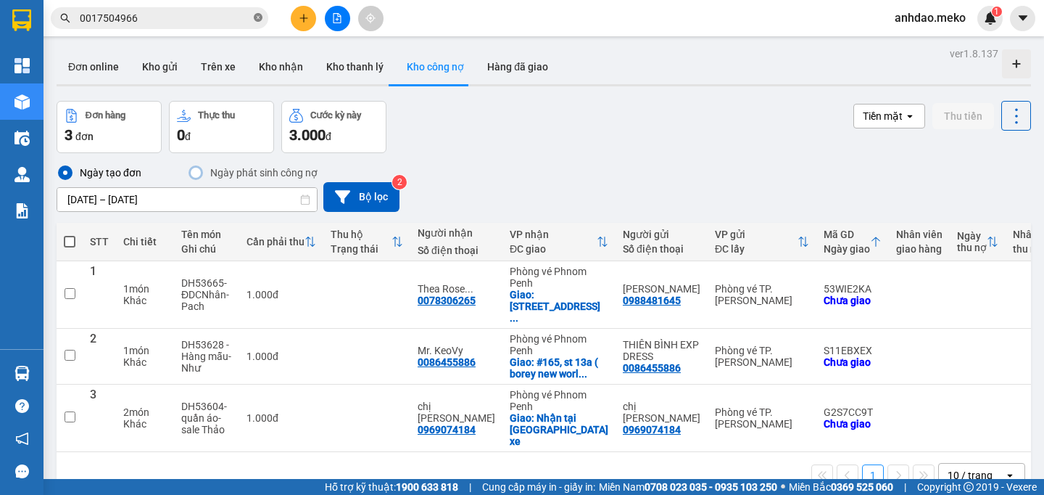
click at [258, 16] on icon "close-circle" at bounding box center [258, 17] width 9 height 9
paste input "0969074184"
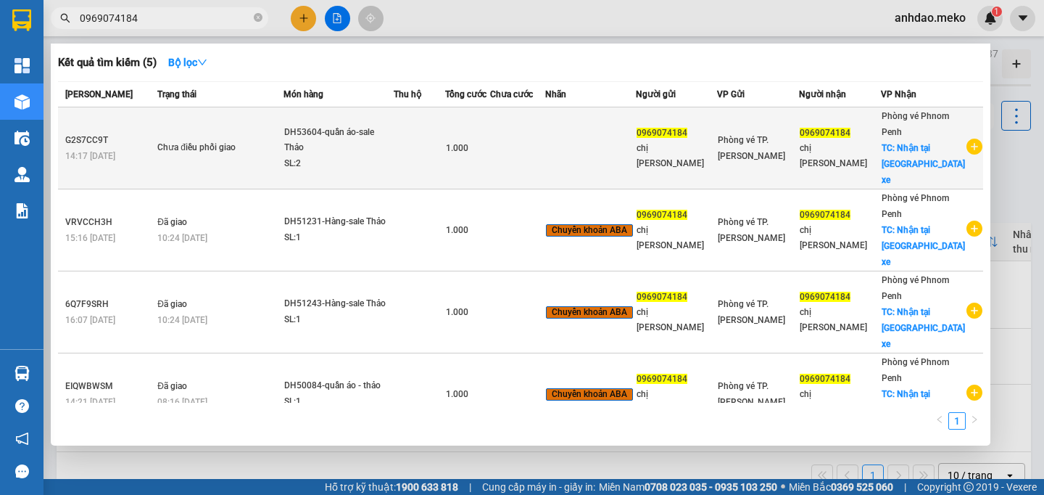
type input "0969074184"
click at [351, 138] on div "DH53604-quần áo-sale Thảo" at bounding box center [338, 140] width 109 height 31
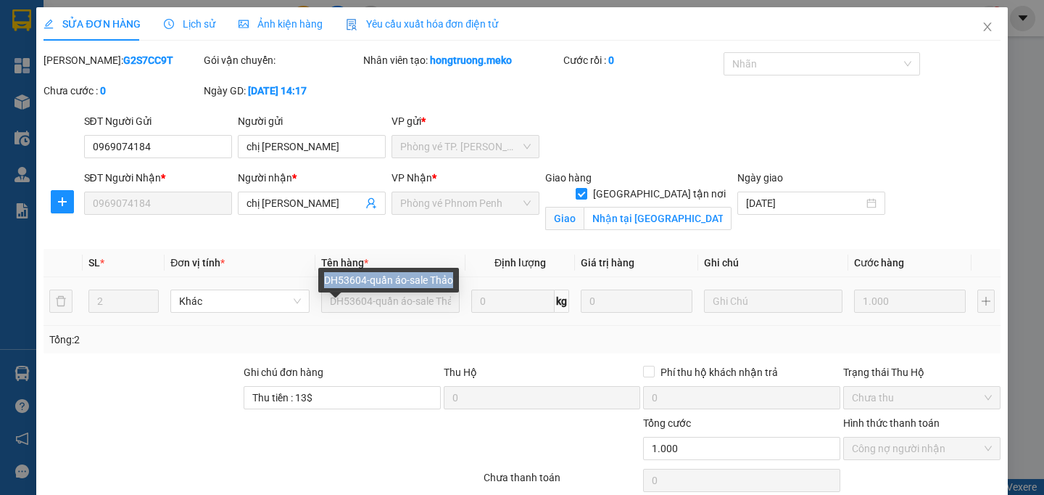
drag, startPoint x: 326, startPoint y: 280, endPoint x: 461, endPoint y: 283, distance: 134.9
click at [459, 283] on div "DH53604-quần áo-sale Thảo" at bounding box center [388, 280] width 141 height 25
copy div "DH53604-quần áo-sale Thảo"
click at [784, 69] on div at bounding box center [815, 63] width 176 height 17
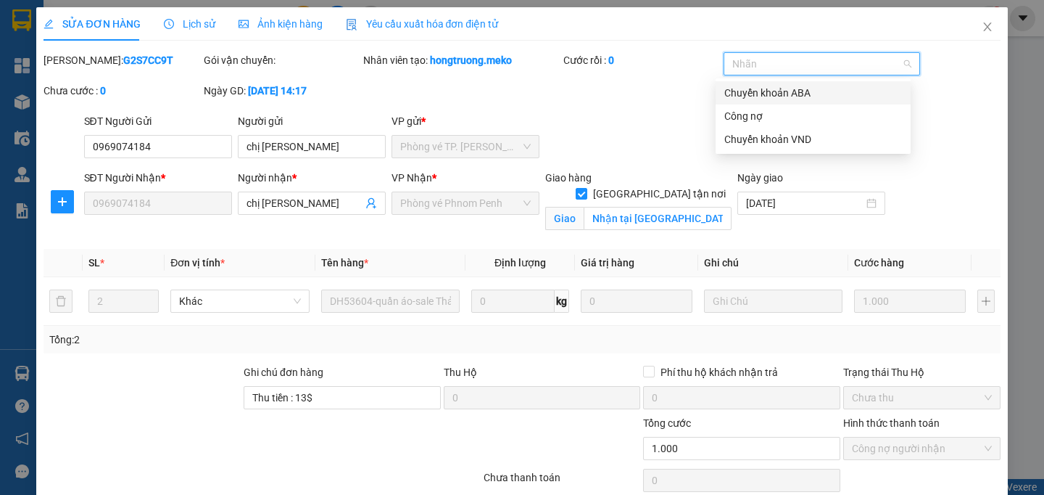
click at [791, 98] on div "Chuyển khoản ABA" at bounding box center [814, 93] width 178 height 16
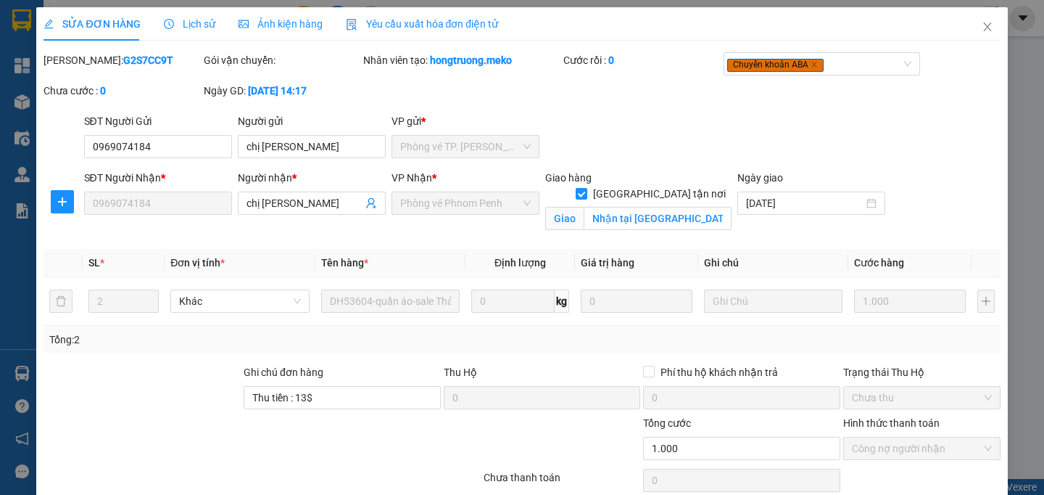
click at [654, 103] on div "[PERSON_NAME]: G2S7CC9T Gói vận chuyển: Nhân viên tạo: hongtruong.meko Cước rồi…" at bounding box center [522, 82] width 960 height 61
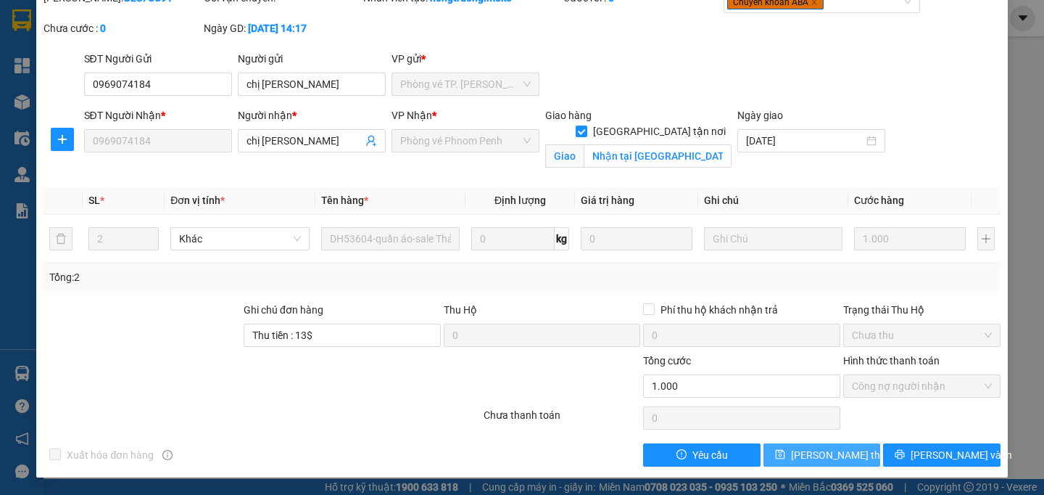
click at [795, 450] on span "[PERSON_NAME] thay đổi" at bounding box center [849, 455] width 116 height 16
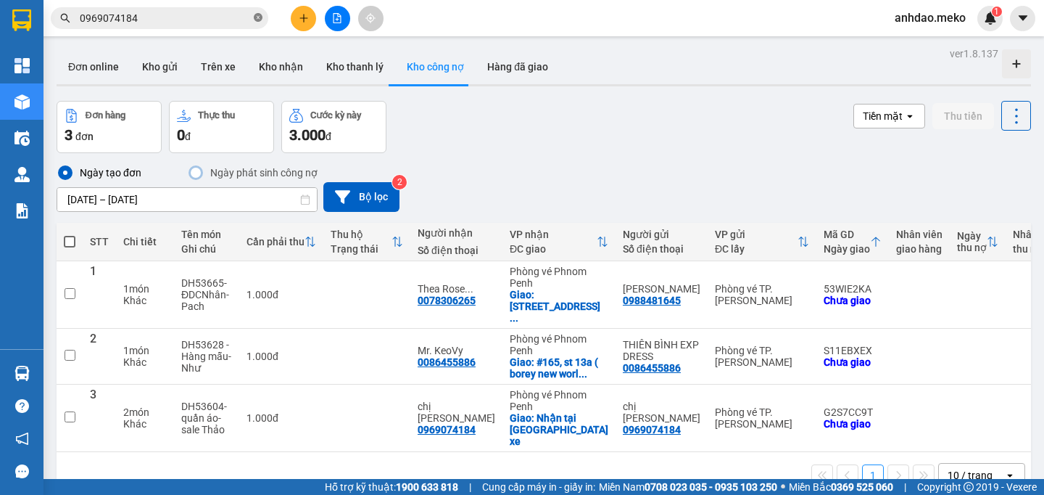
click at [259, 18] on icon "close-circle" at bounding box center [258, 17] width 9 height 9
paste input "0086455886"
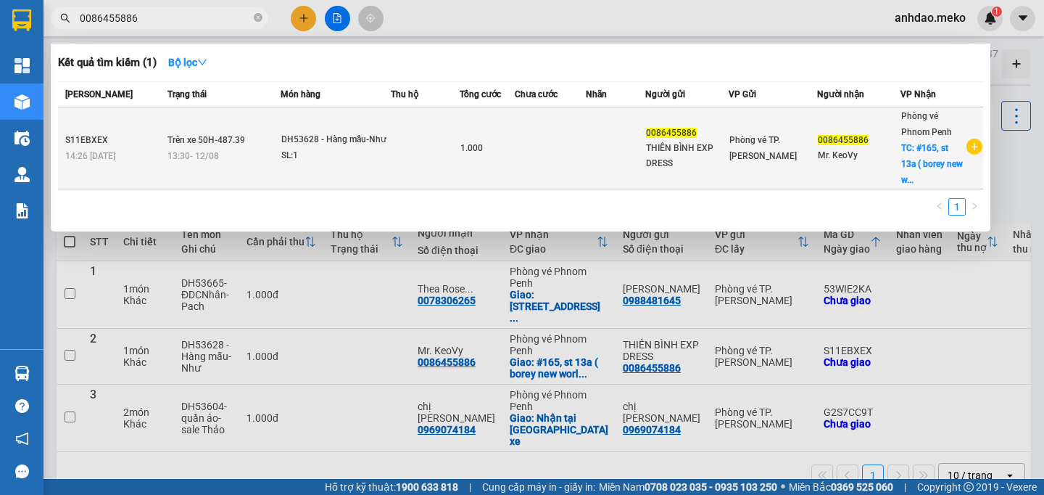
type input "0086455886"
click at [428, 147] on td at bounding box center [425, 148] width 69 height 82
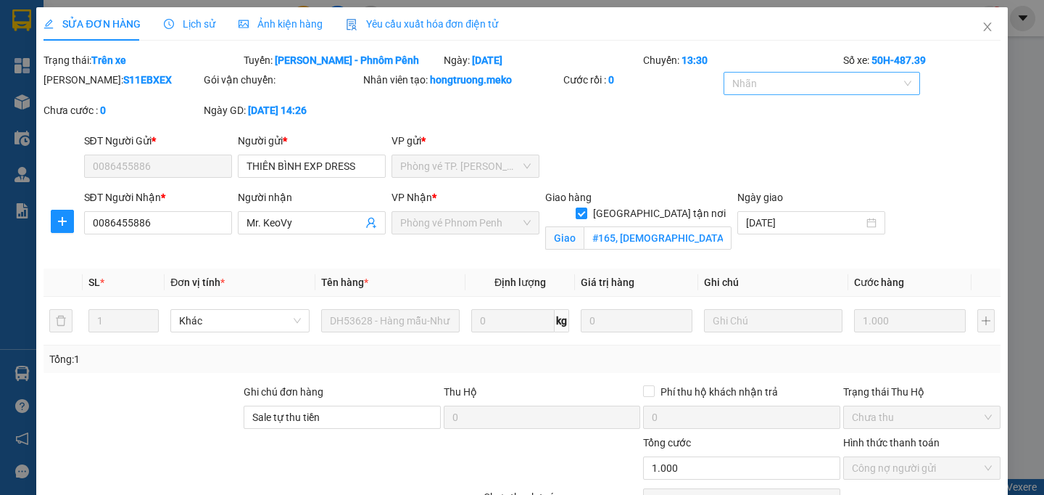
click at [790, 86] on div at bounding box center [815, 83] width 176 height 17
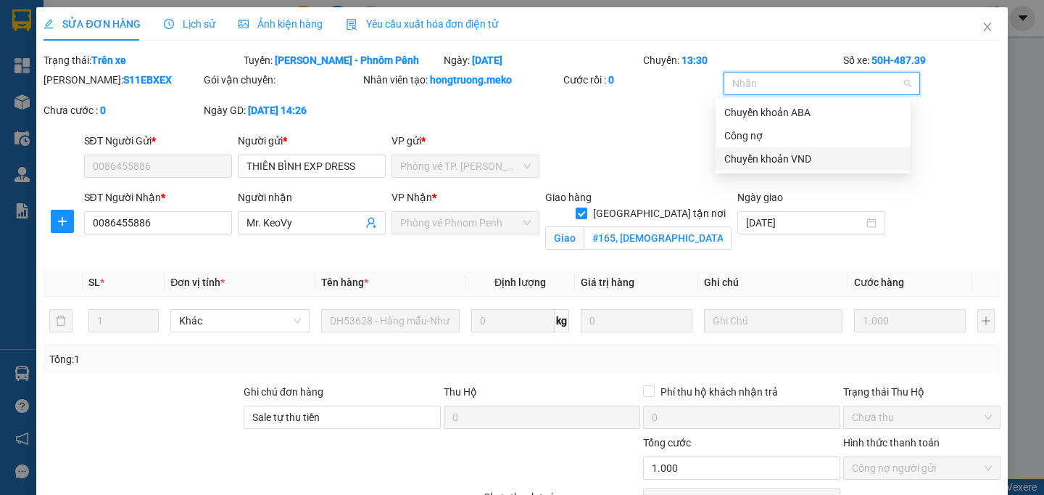
drag, startPoint x: 782, startPoint y: 156, endPoint x: 684, endPoint y: 141, distance: 99.1
click at [781, 156] on div "Chuyển khoản VND" at bounding box center [814, 159] width 178 height 16
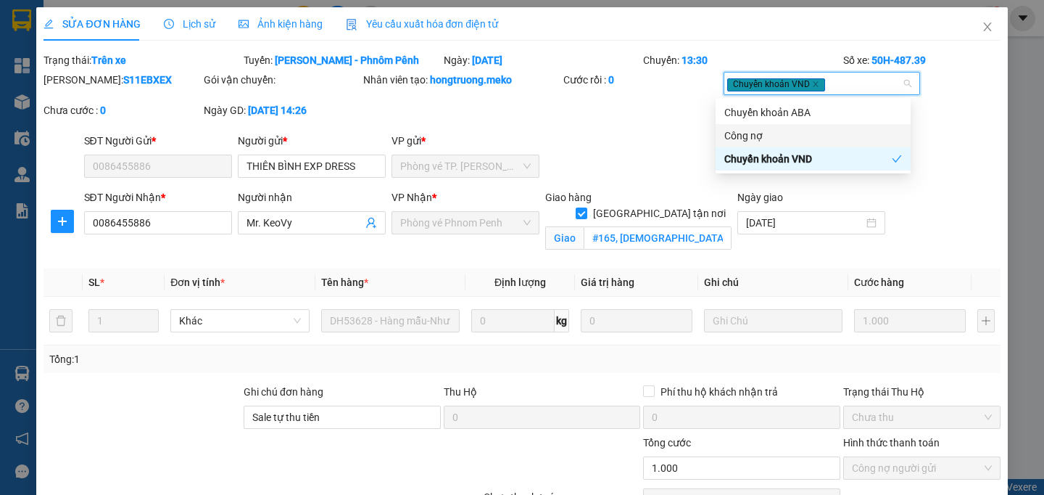
click at [658, 127] on div "Mã ĐH: S11EBXEX Gói vận chuyển: Nhân viên tạo: hongtruong.meko Cước rồi : 0 Chu…" at bounding box center [522, 102] width 960 height 61
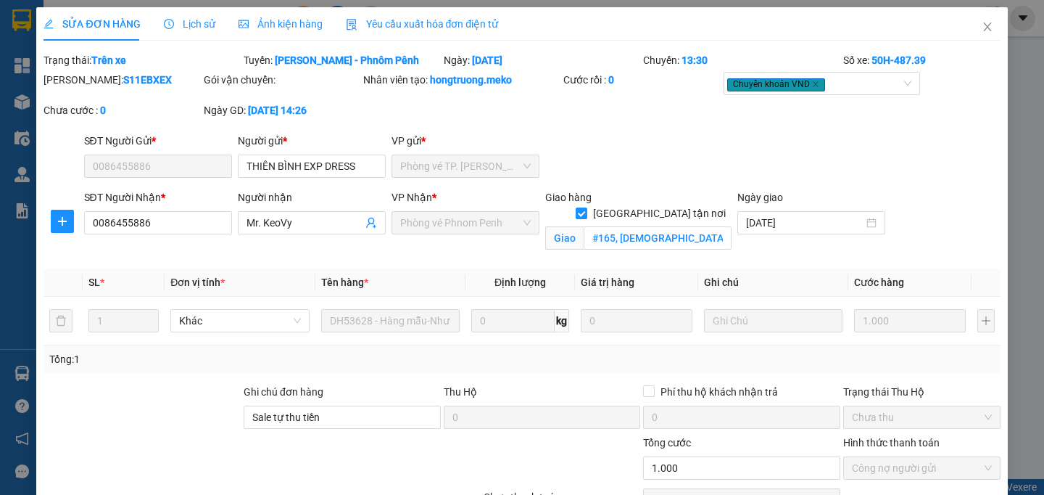
scroll to position [97, 0]
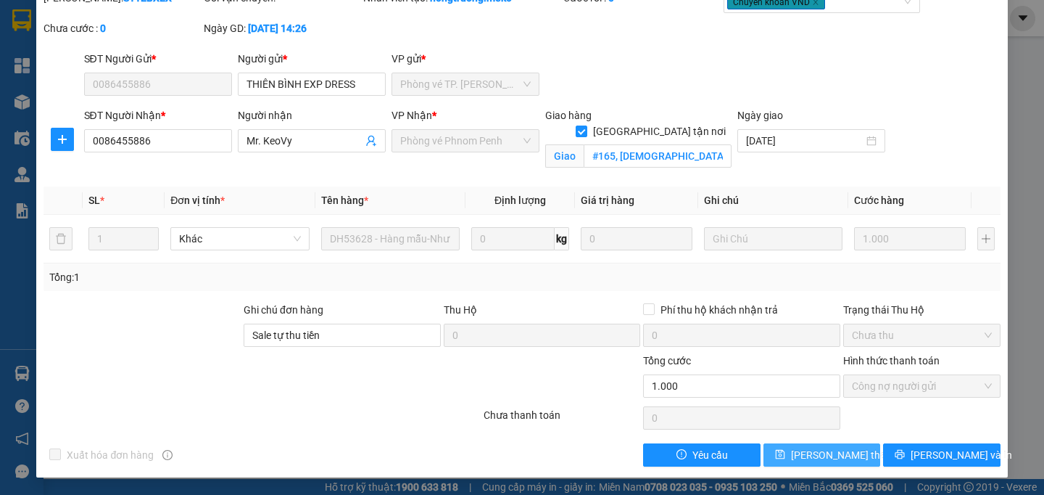
click at [817, 459] on span "[PERSON_NAME] thay đổi" at bounding box center [849, 455] width 116 height 16
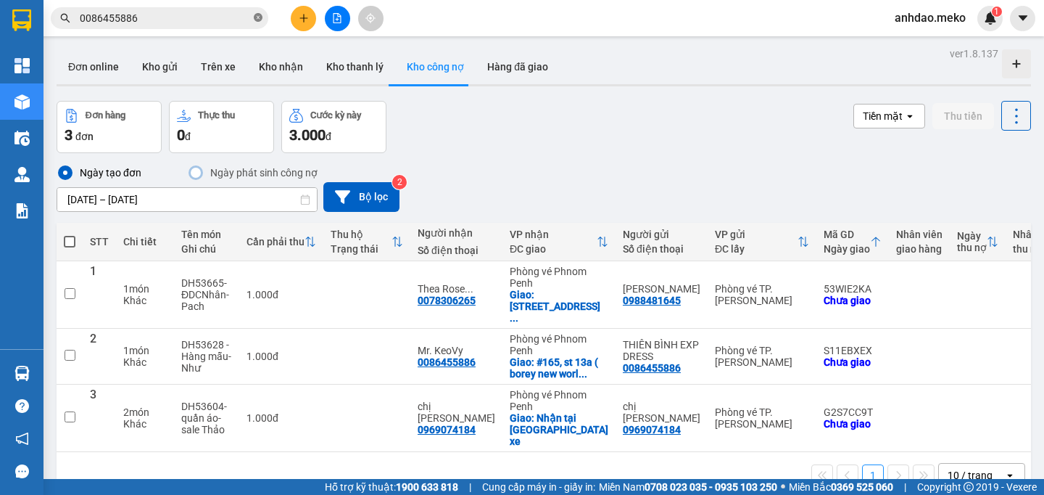
click at [255, 17] on icon "close-circle" at bounding box center [258, 17] width 9 height 9
paste input "0078306265"
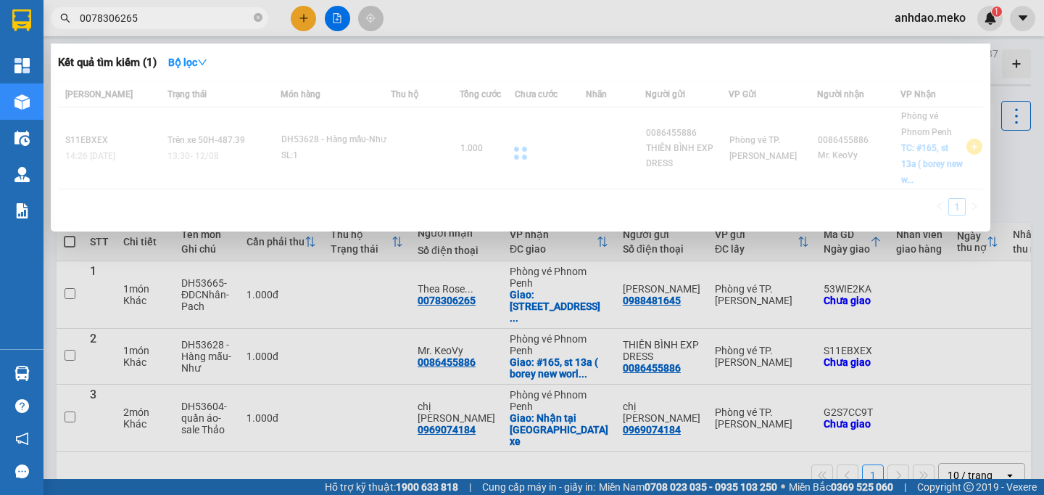
type input "0078306265"
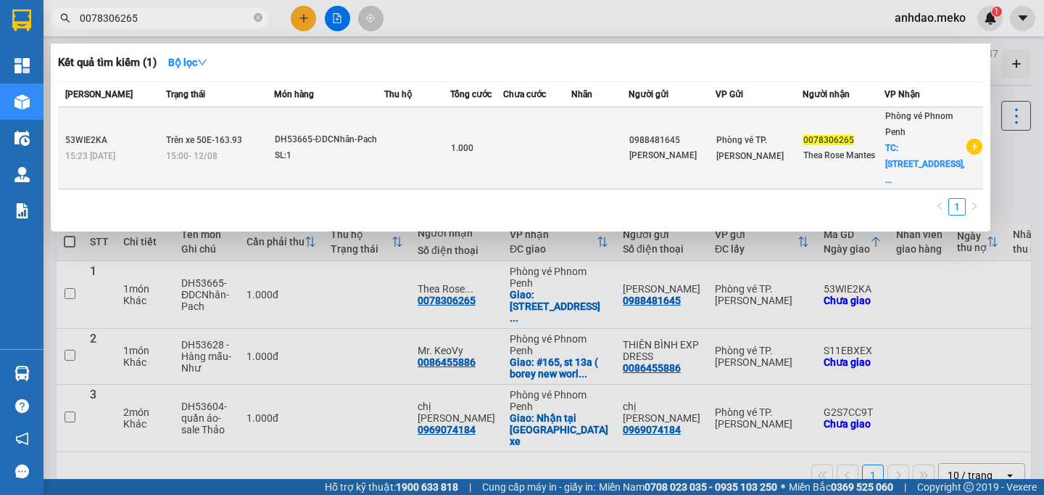
click at [308, 139] on div "DH53665-ĐDCNhân-Pach" at bounding box center [329, 140] width 109 height 16
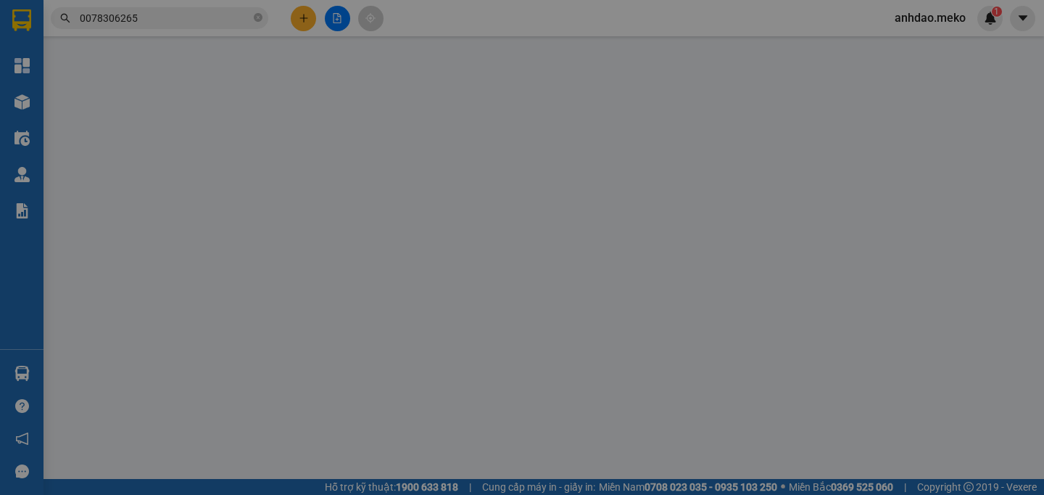
type input "0988481645"
type input "[PERSON_NAME]"
type input "0078306265"
type input "Thea Rose Mantes"
checkbox input "true"
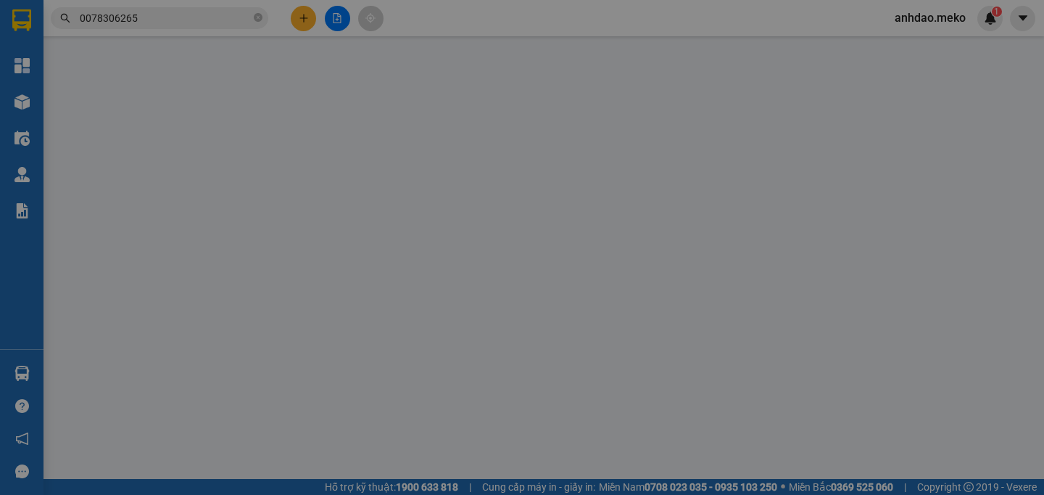
type input "[STREET_ADDRESS] ([GEOGRAPHIC_DATA]"
type input "THANH TOÁN ĐẦU VN"
type input "1.000"
type input "0"
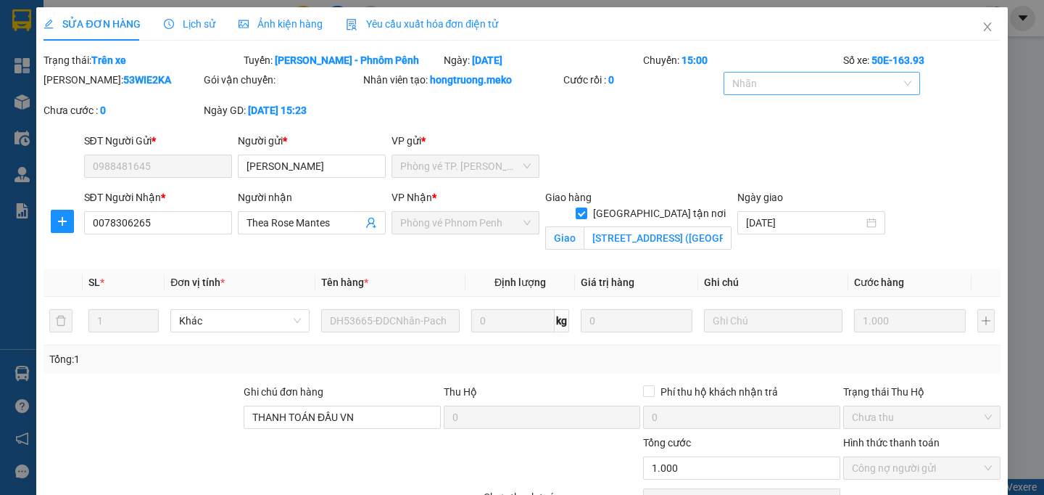
click at [788, 81] on div at bounding box center [815, 83] width 176 height 17
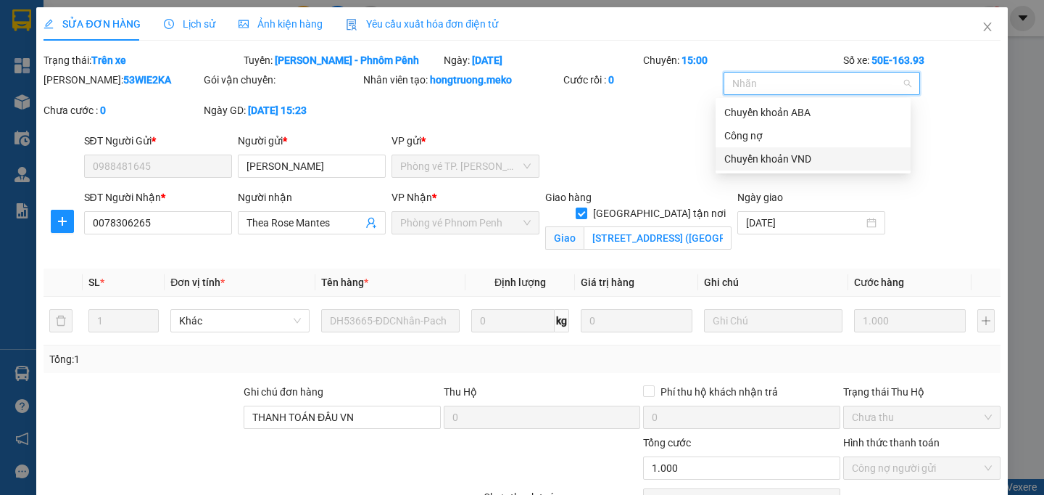
click at [778, 162] on div "Chuyển khoản VND" at bounding box center [814, 159] width 178 height 16
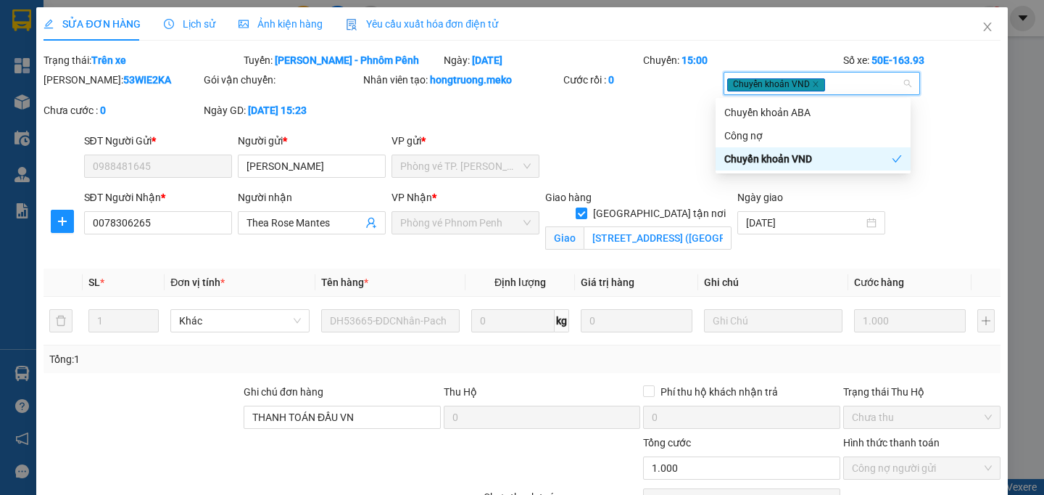
click at [653, 130] on div "[PERSON_NAME]: 53WIE2KA Gói vận chuyển: Nhân viên tạo: hongtruong.meko Cước rồi…" at bounding box center [522, 102] width 960 height 61
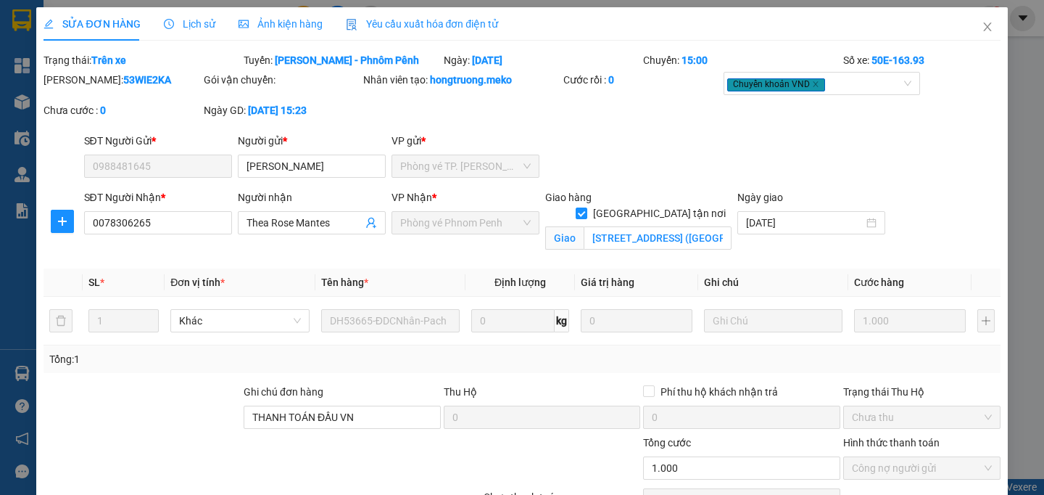
scroll to position [97, 0]
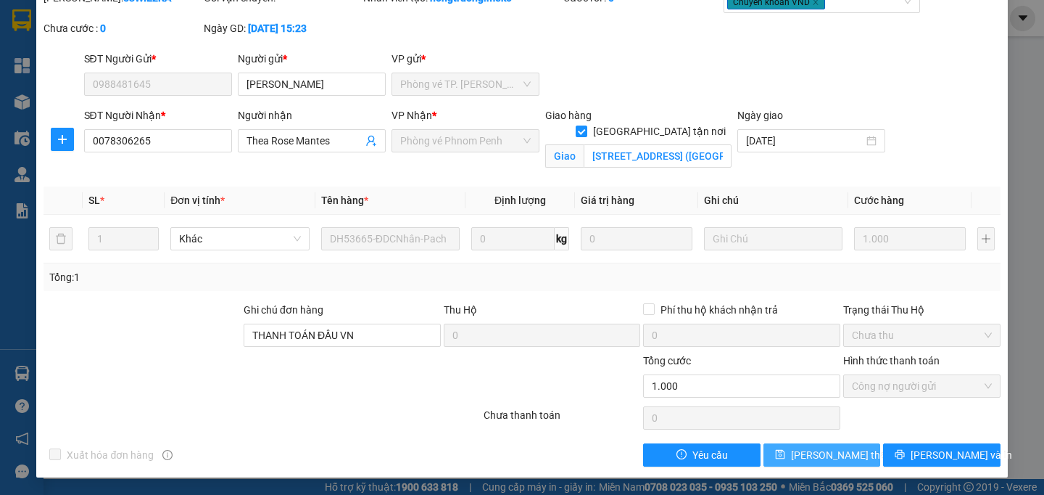
click at [809, 457] on span "[PERSON_NAME] thay đổi" at bounding box center [849, 455] width 116 height 16
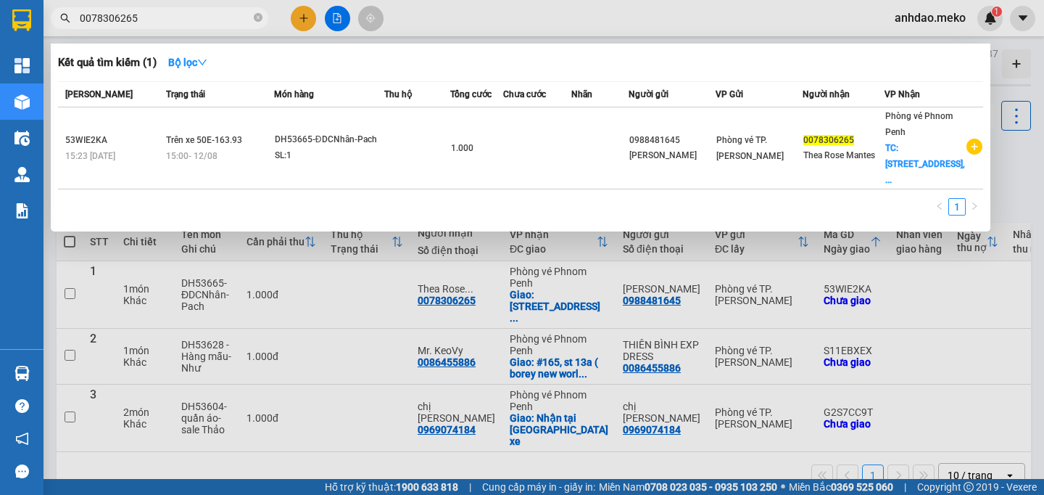
drag, startPoint x: 255, startPoint y: 19, endPoint x: 212, endPoint y: 17, distance: 43.6
click at [252, 20] on span "0078306265" at bounding box center [160, 18] width 218 height 22
drag, startPoint x: 255, startPoint y: 20, endPoint x: 244, endPoint y: 20, distance: 10.9
click at [254, 20] on icon "close-circle" at bounding box center [258, 17] width 9 height 9
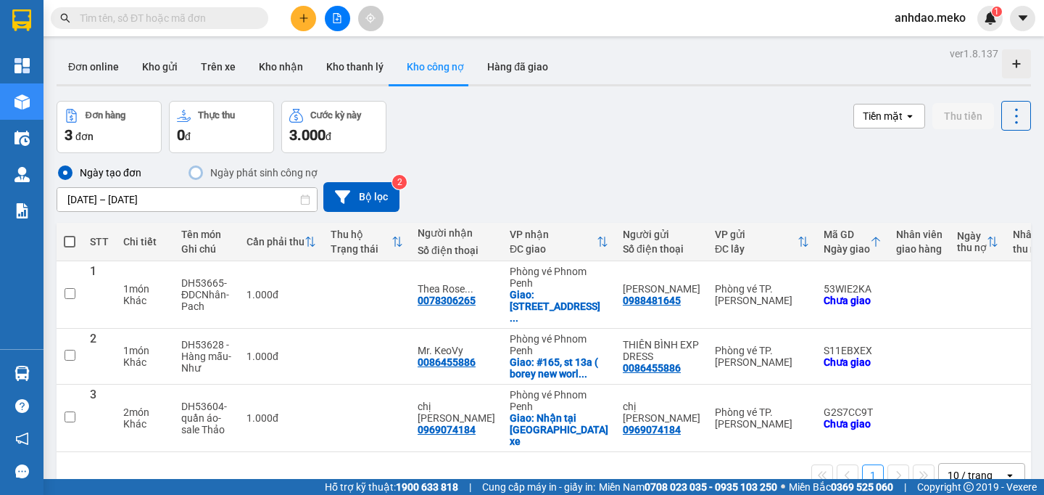
paste input "0086455886"
type input "0086455886"
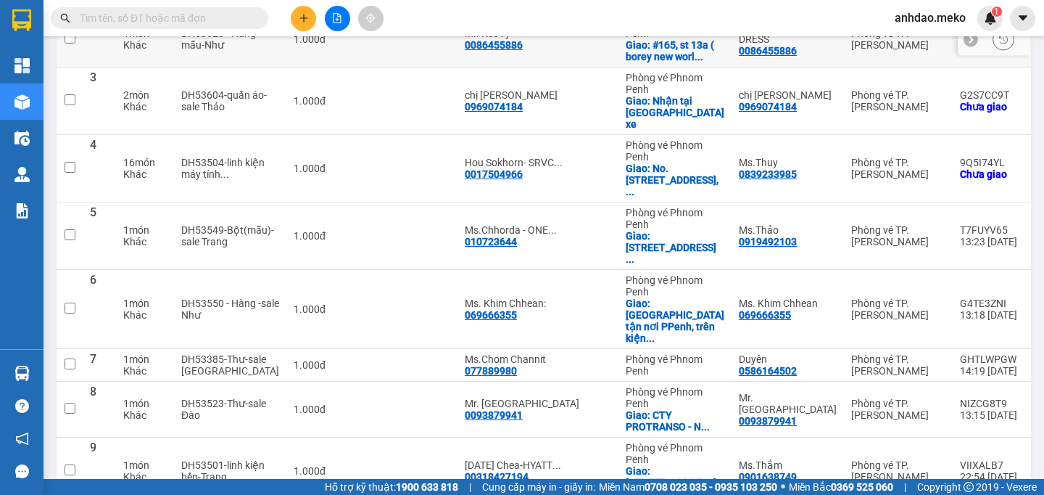
scroll to position [398, 0]
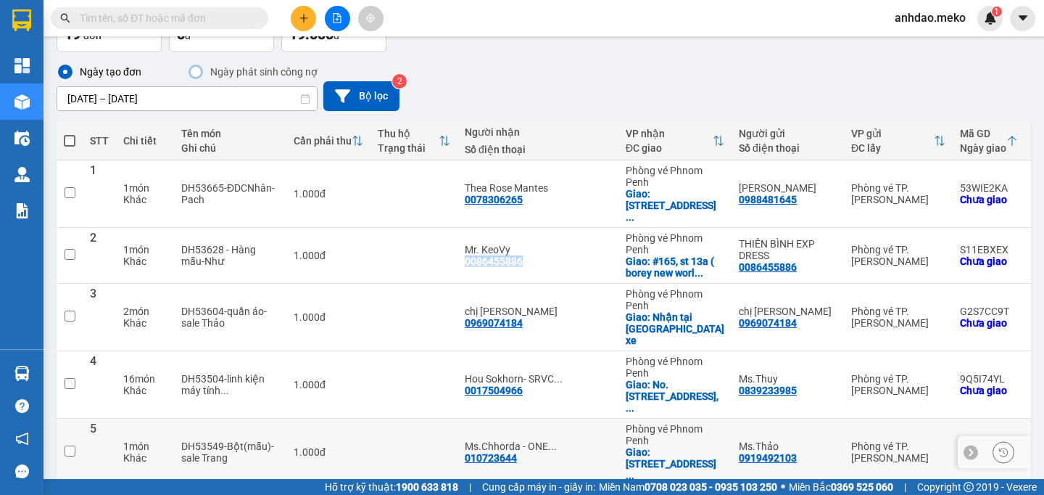
scroll to position [0, 0]
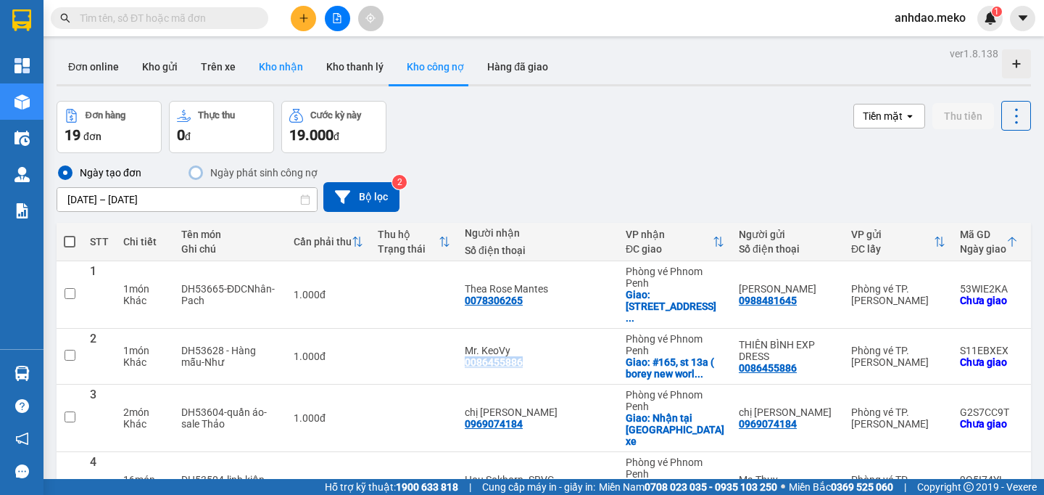
click at [281, 64] on button "Kho nhận" at bounding box center [280, 66] width 67 height 35
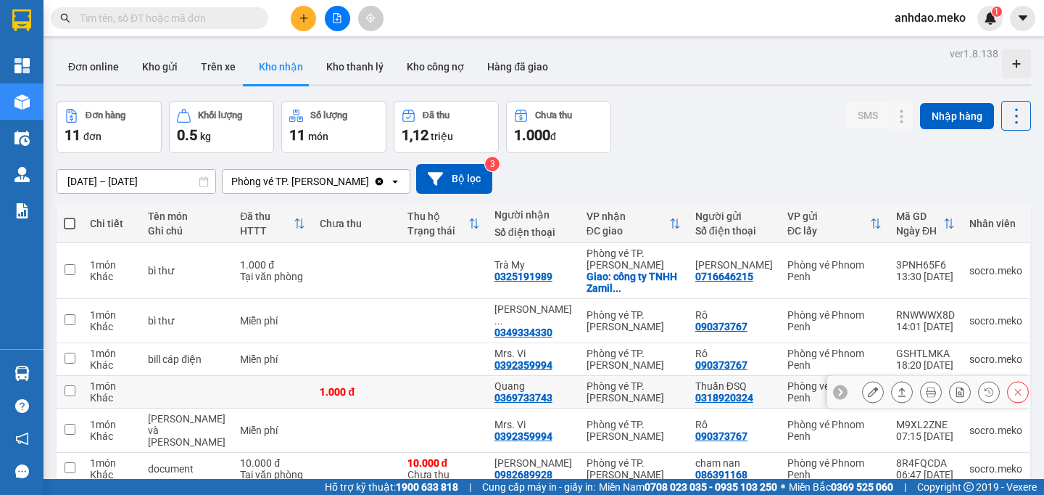
scroll to position [102, 0]
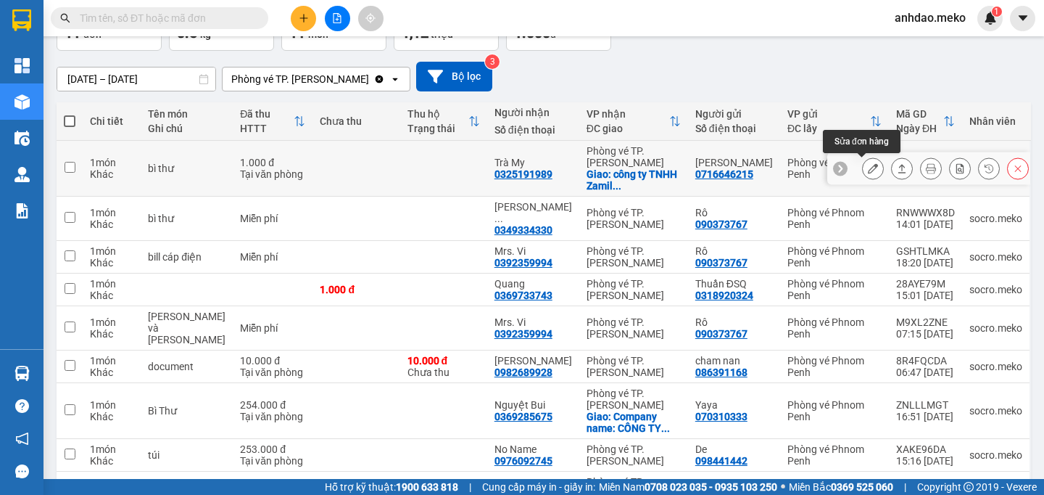
click at [868, 165] on button at bounding box center [873, 168] width 20 height 25
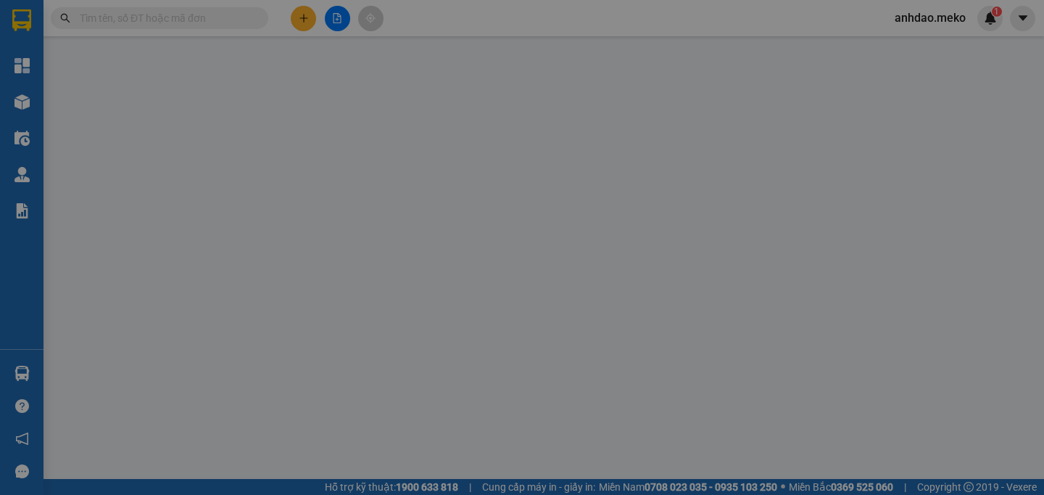
type input "0716646215"
type input "Nguyễn xuân Yên"
type input "0325191989"
type input "Trà My"
checkbox input "true"
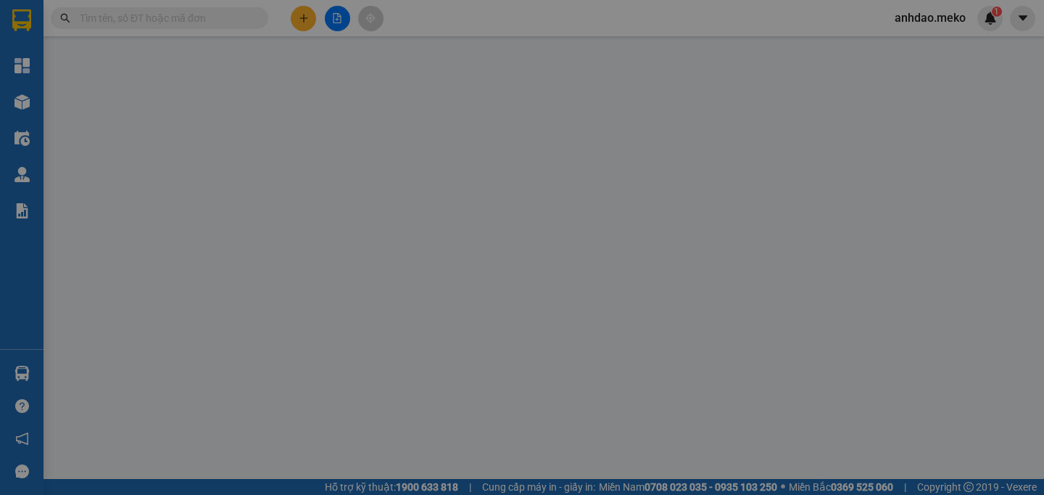
type input "công ty TNHH Zamil steelbuidings, tầng 14, toà nhà Kangnam,landmark 72,đường Ph…"
type input "Đã thanh toán aba, DH47825 - thu 10$"
type input "1.000"
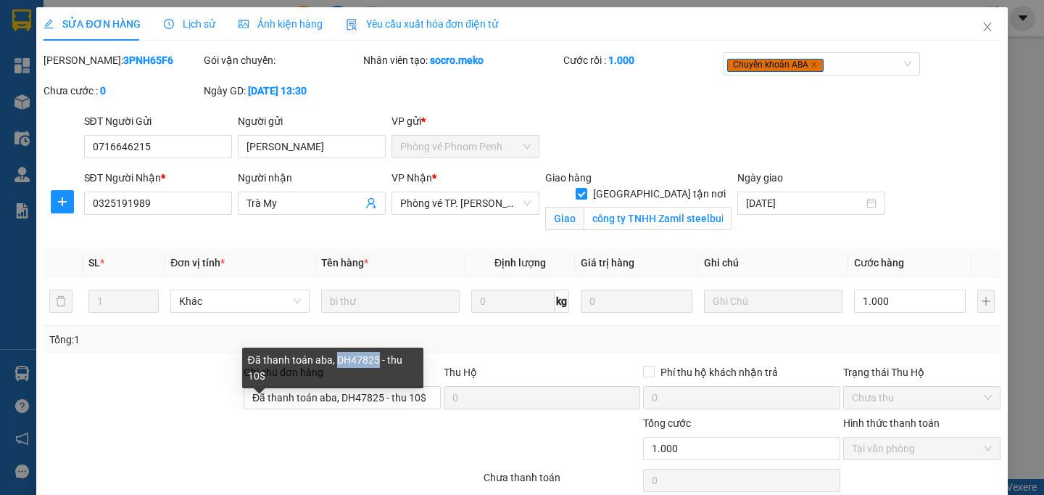
drag, startPoint x: 339, startPoint y: 358, endPoint x: 382, endPoint y: 363, distance: 43.0
click at [382, 363] on div "Đã thanh toán aba, DH47825 - thu 10$" at bounding box center [332, 367] width 181 height 41
copy div "DH47825"
drag, startPoint x: 387, startPoint y: 412, endPoint x: 356, endPoint y: 411, distance: 30.5
click at [356, 409] on input "Đã thanh toán aba, DH47825 - thu 10$" at bounding box center [342, 397] width 197 height 23
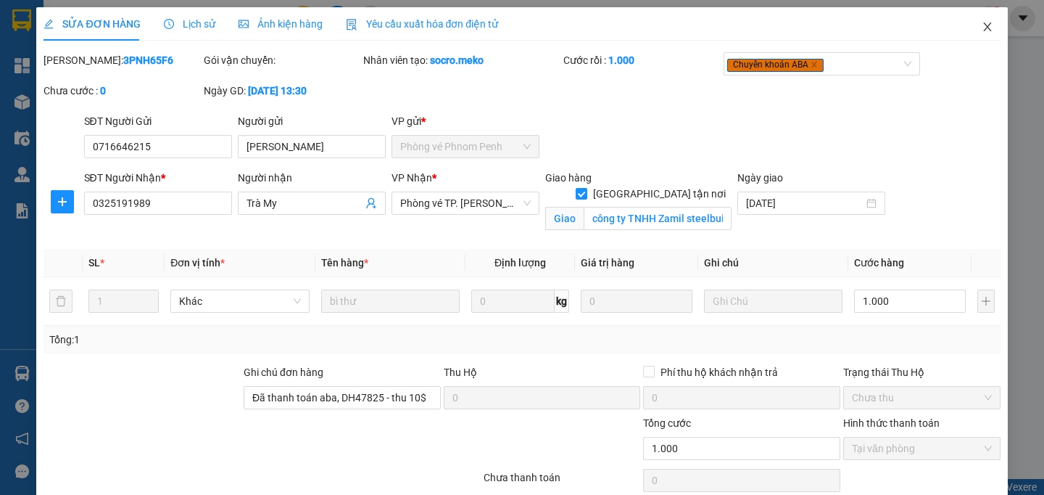
click at [984, 28] on icon "close" at bounding box center [988, 26] width 8 height 9
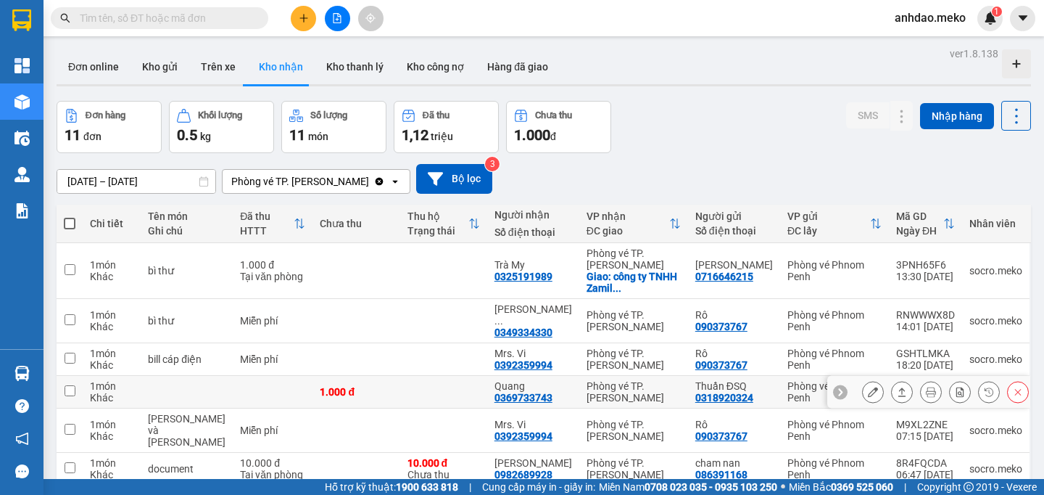
scroll to position [235, 0]
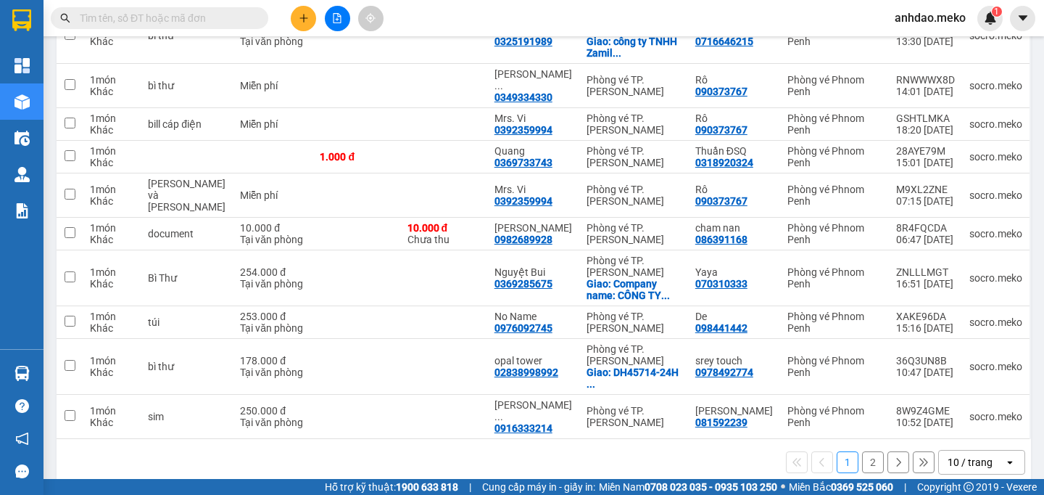
click at [862, 451] on button "2" at bounding box center [873, 462] width 22 height 22
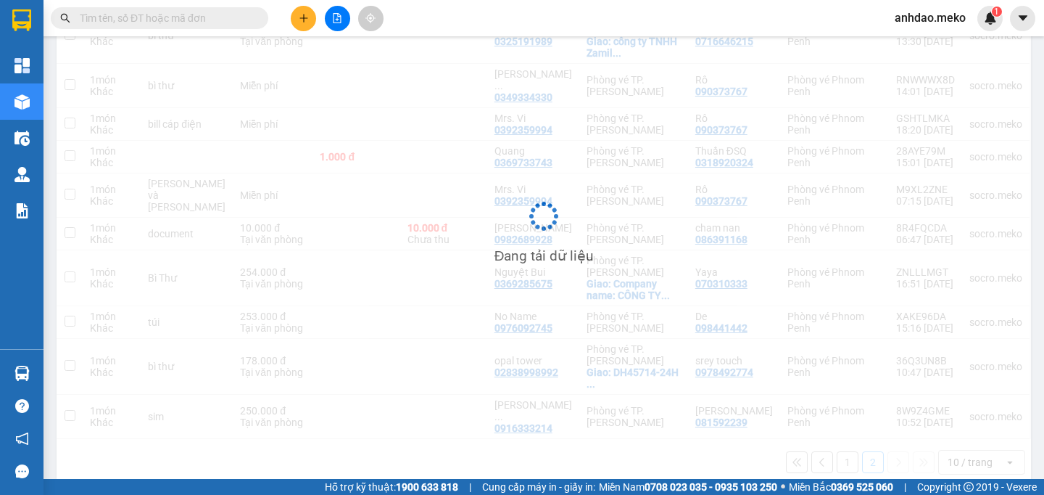
scroll to position [67, 0]
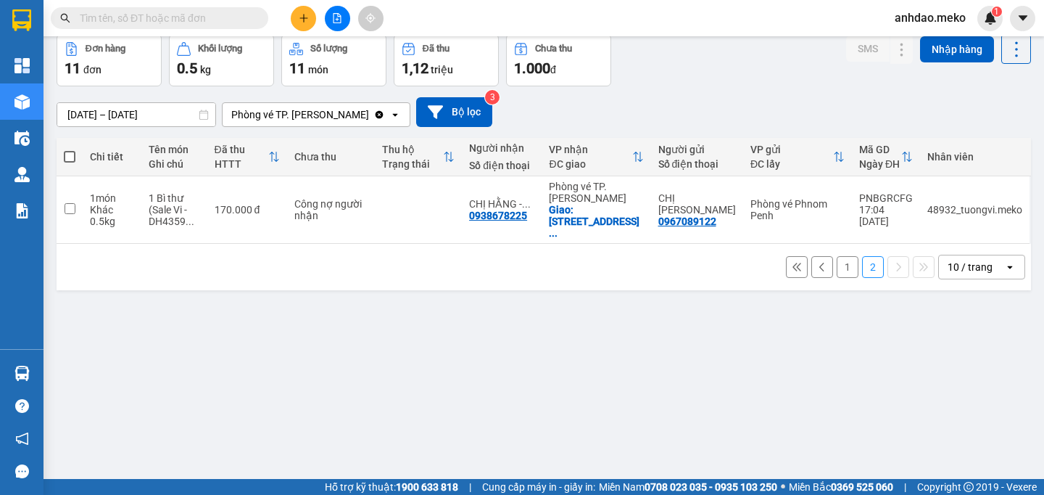
click at [837, 263] on button "1" at bounding box center [848, 267] width 22 height 22
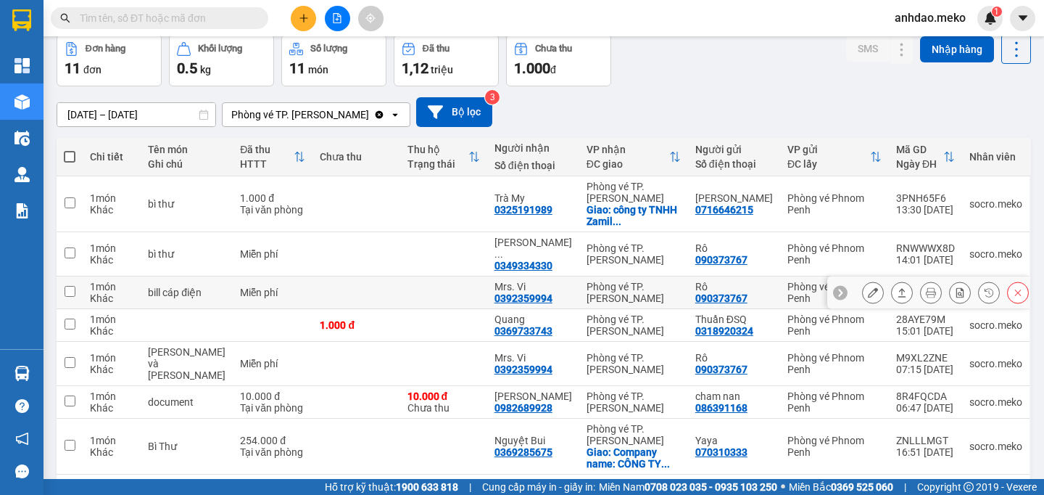
scroll to position [0, 0]
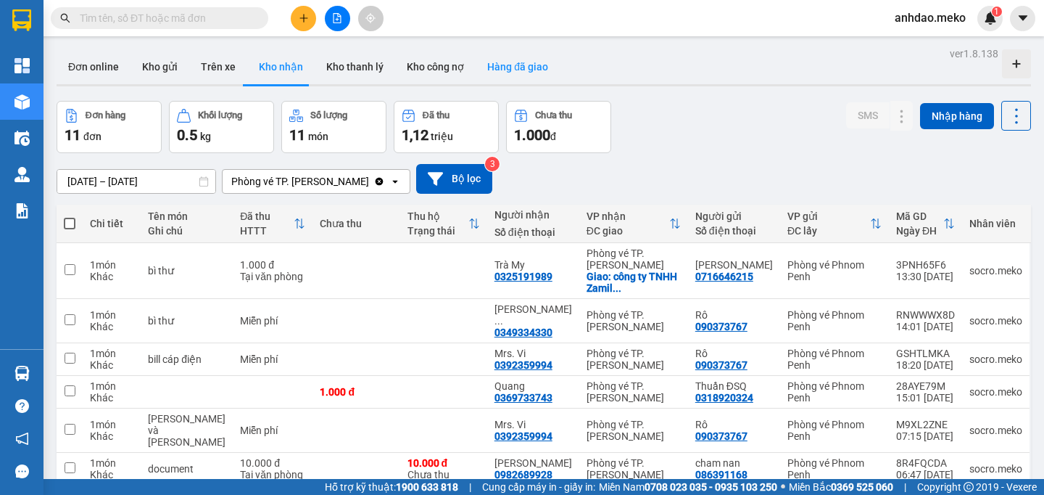
click at [493, 65] on button "Hàng đã giao" at bounding box center [518, 66] width 84 height 35
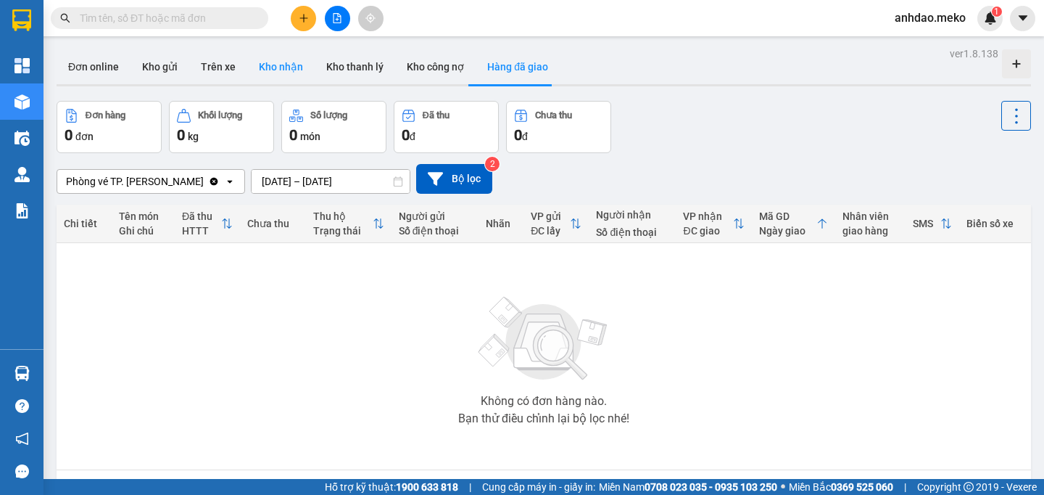
click at [273, 73] on button "Kho nhận" at bounding box center [280, 66] width 67 height 35
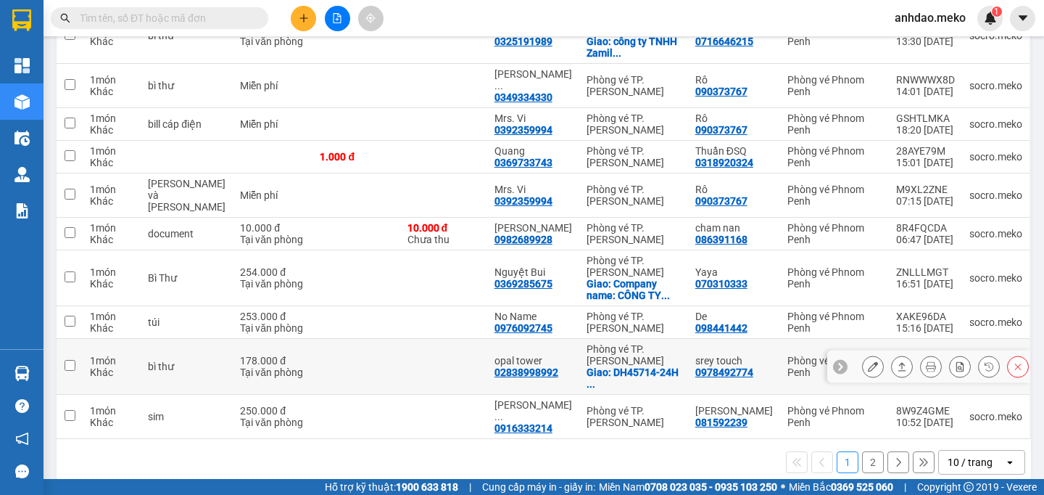
scroll to position [147, 0]
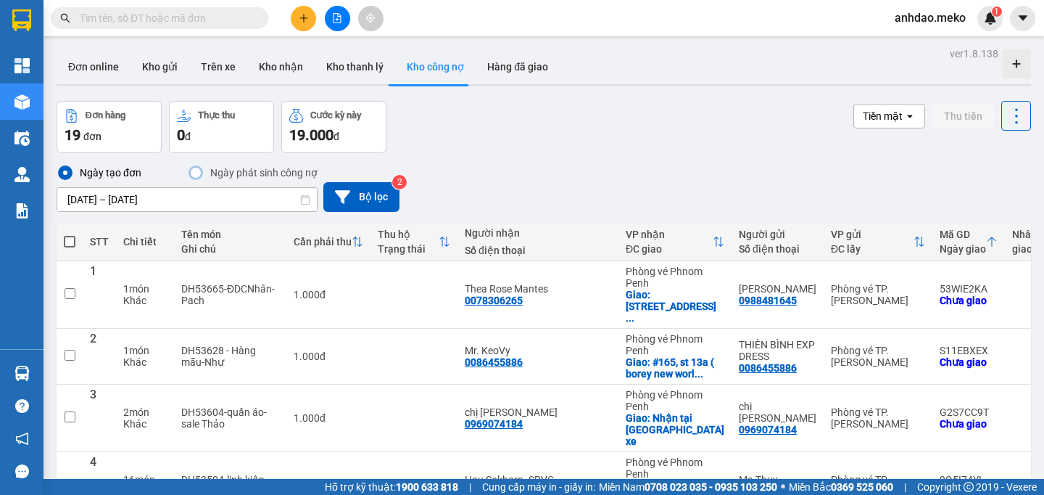
click at [125, 22] on input "text" at bounding box center [165, 18] width 171 height 16
paste input "0943554185"
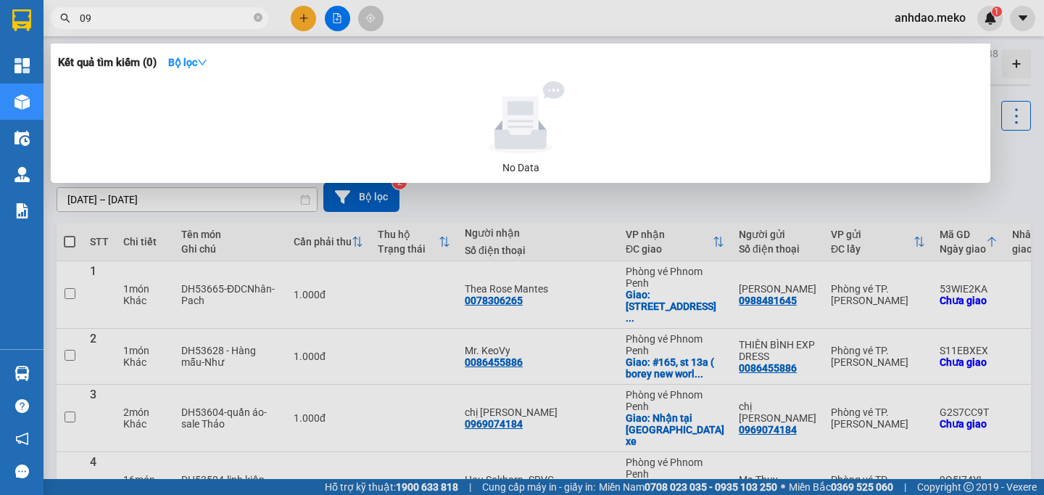
type input "0"
type input "zamil"
